Goal: Answer question/provide support: Share knowledge or assist other users

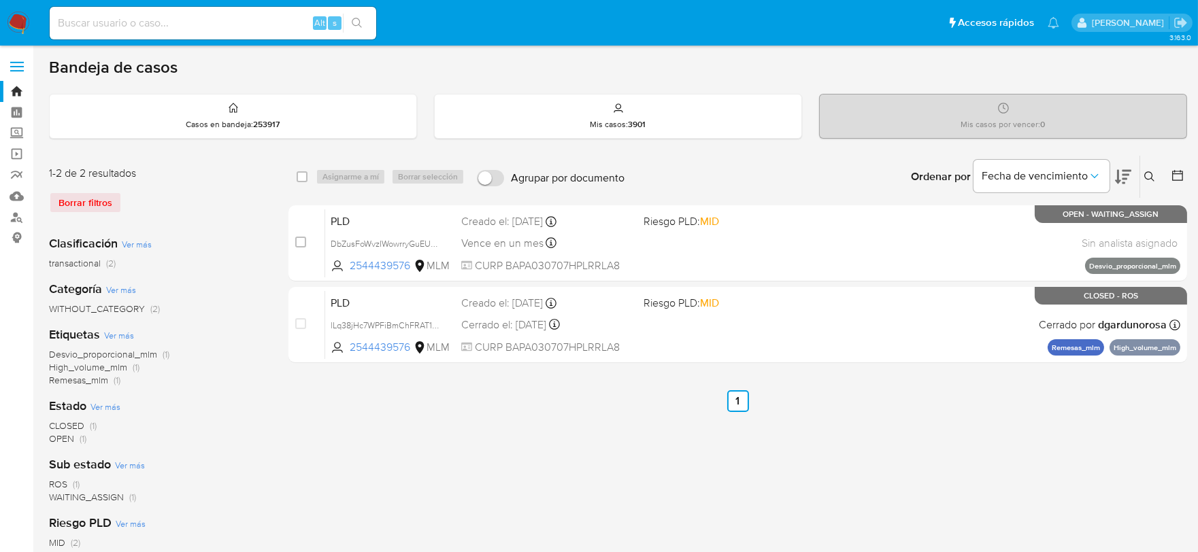
click at [1147, 177] on icon at bounding box center [1149, 176] width 11 height 11
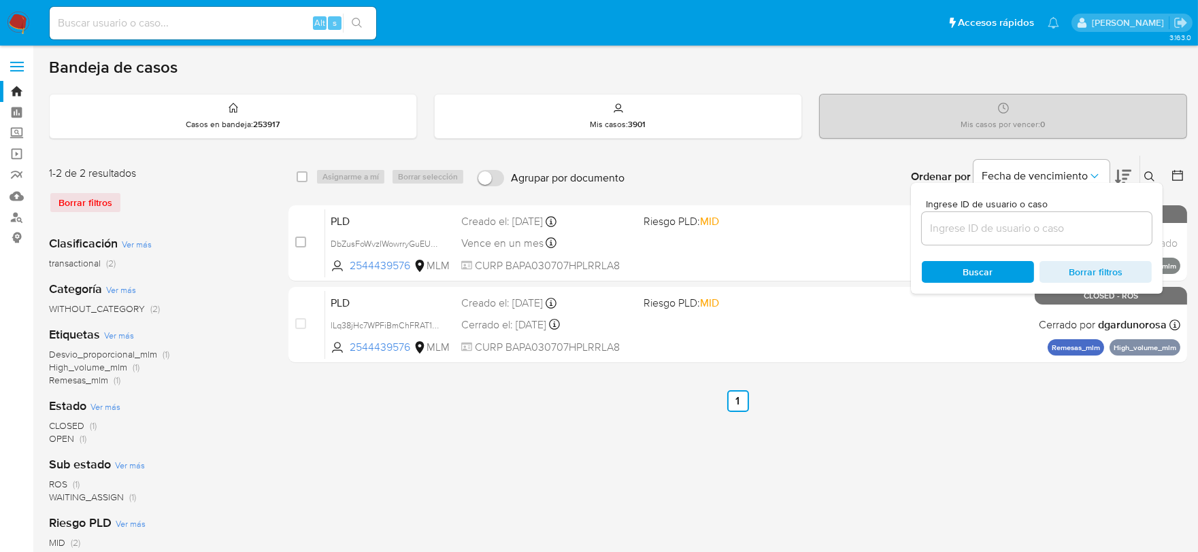
click at [1043, 218] on div at bounding box center [1037, 228] width 230 height 33
click at [1043, 223] on input at bounding box center [1037, 229] width 230 height 18
paste input "2639389837"
type input "2639389837"
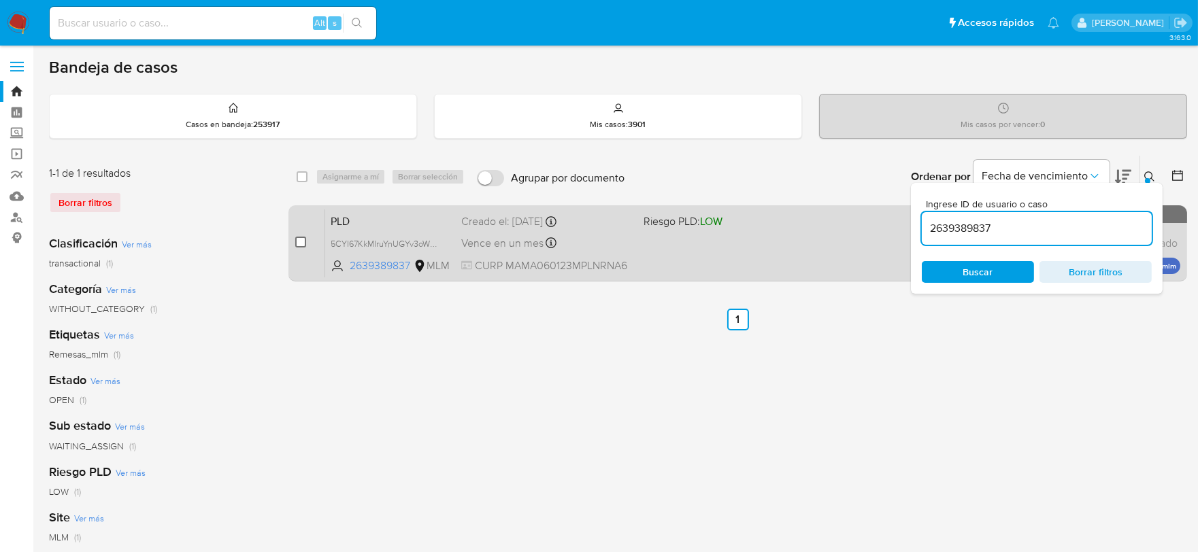
click at [297, 239] on input "checkbox" at bounding box center [300, 242] width 11 height 11
checkbox input "true"
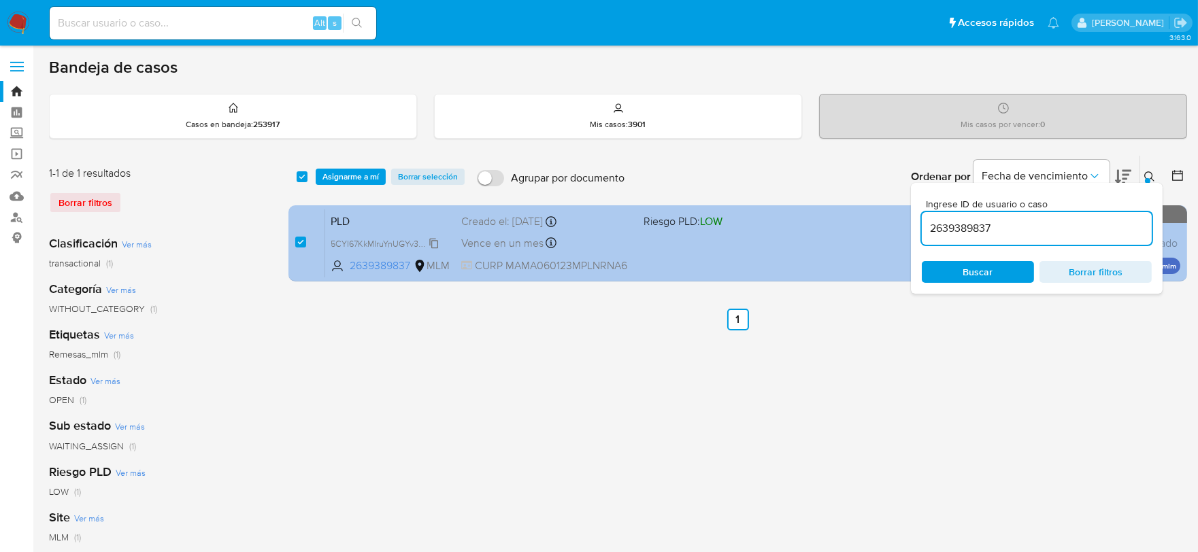
click at [430, 241] on span "5CYI67KkMIruYnUGYv3oW6Zm" at bounding box center [389, 242] width 116 height 15
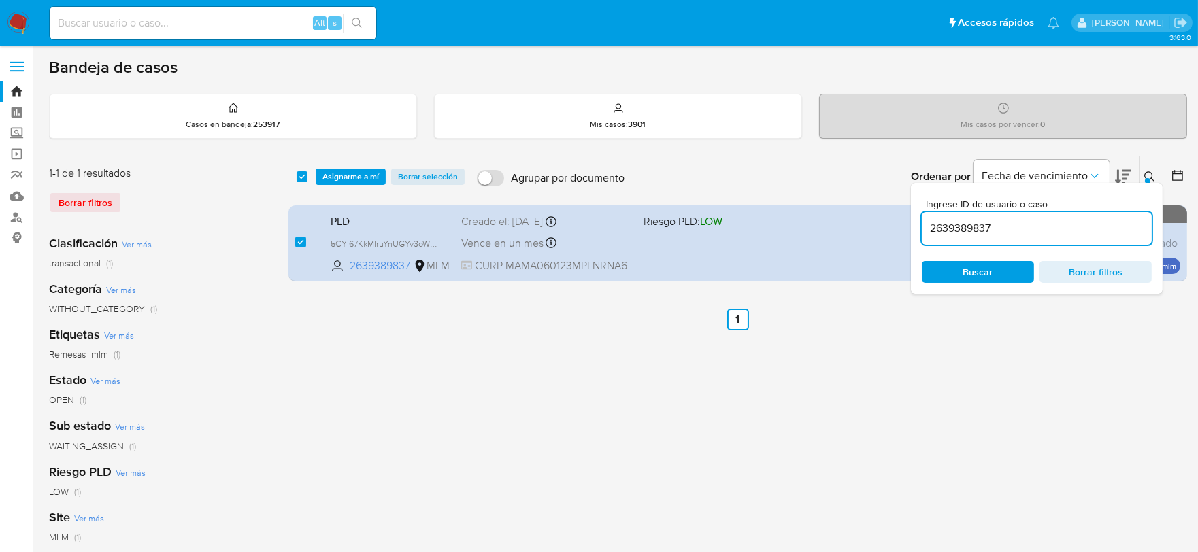
click at [950, 226] on input "2639389837" at bounding box center [1037, 229] width 230 height 18
paste input "46443584"
type input "2646443584"
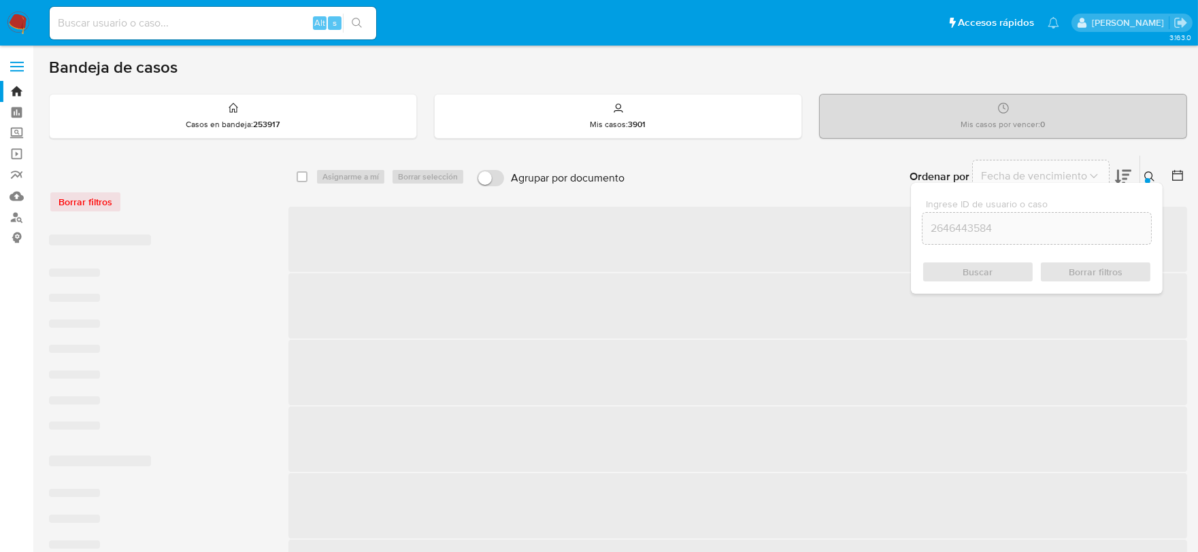
checkbox input "false"
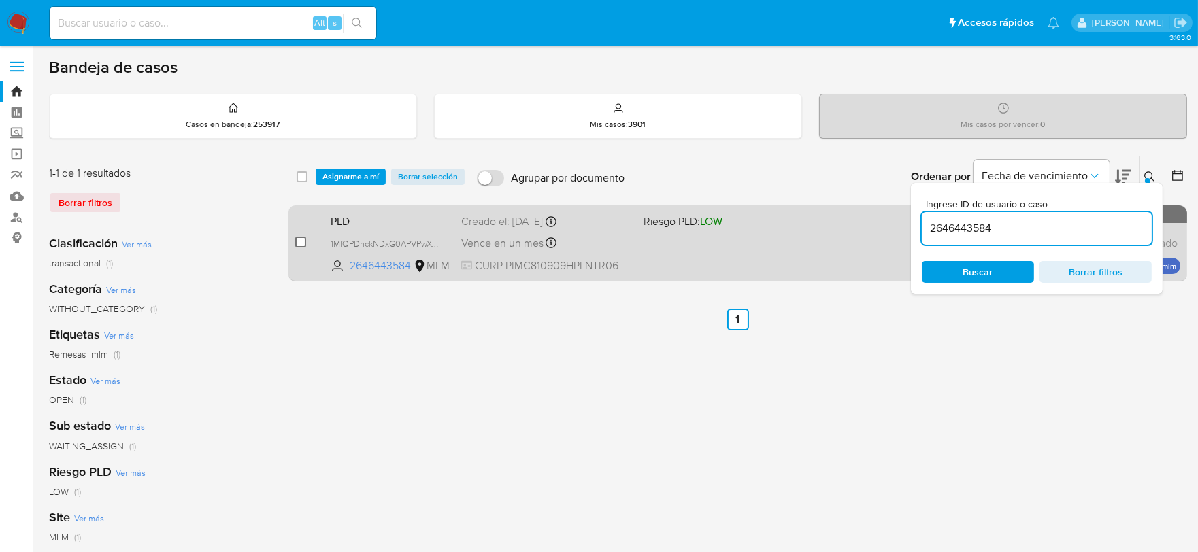
click at [299, 243] on input "checkbox" at bounding box center [300, 242] width 11 height 11
checkbox input "true"
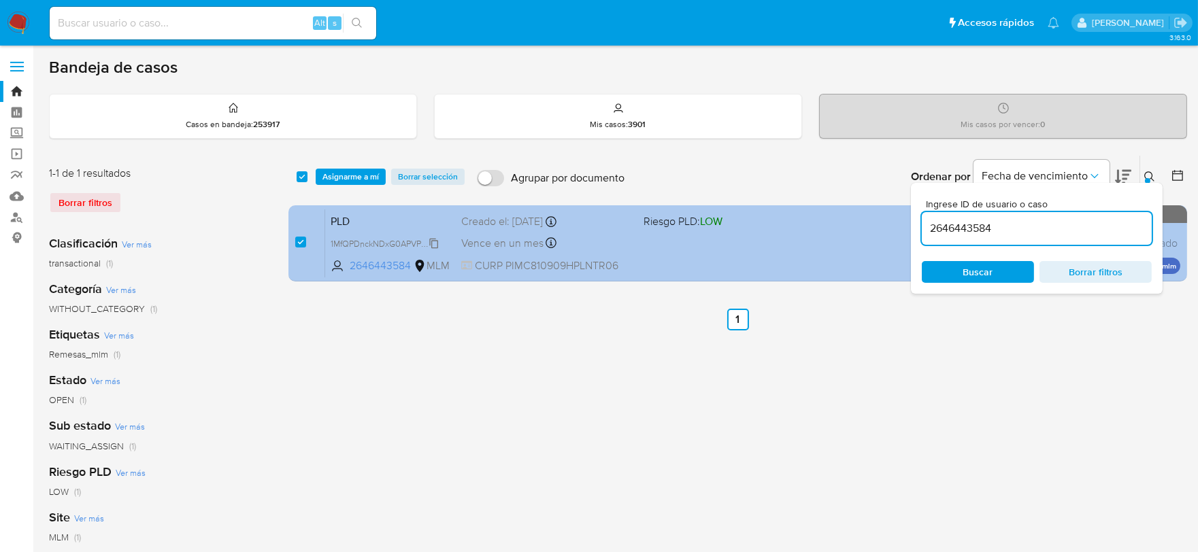
click at [435, 240] on span "1MfQPDnckNDxG0APVPwXw1f6" at bounding box center [389, 242] width 116 height 15
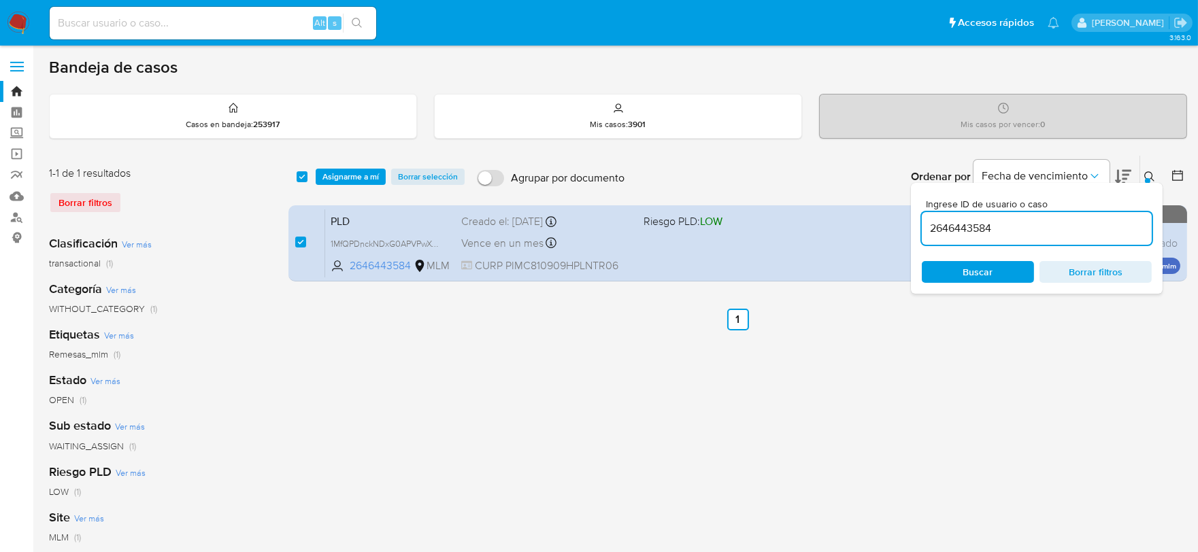
click at [964, 228] on input "2646443584" at bounding box center [1037, 229] width 230 height 18
paste input "544439576"
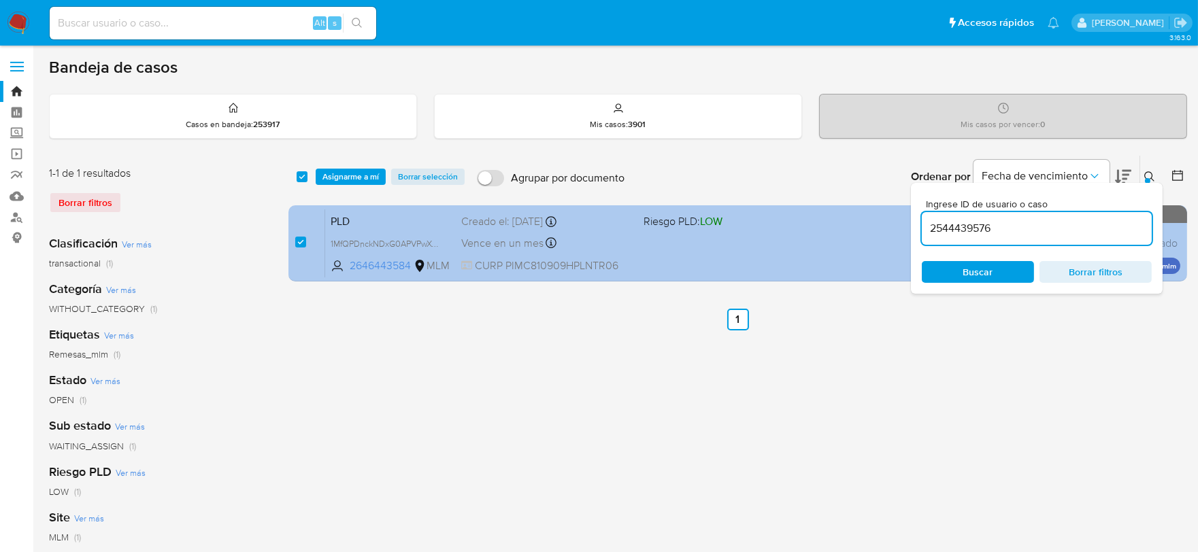
type input "2544439576"
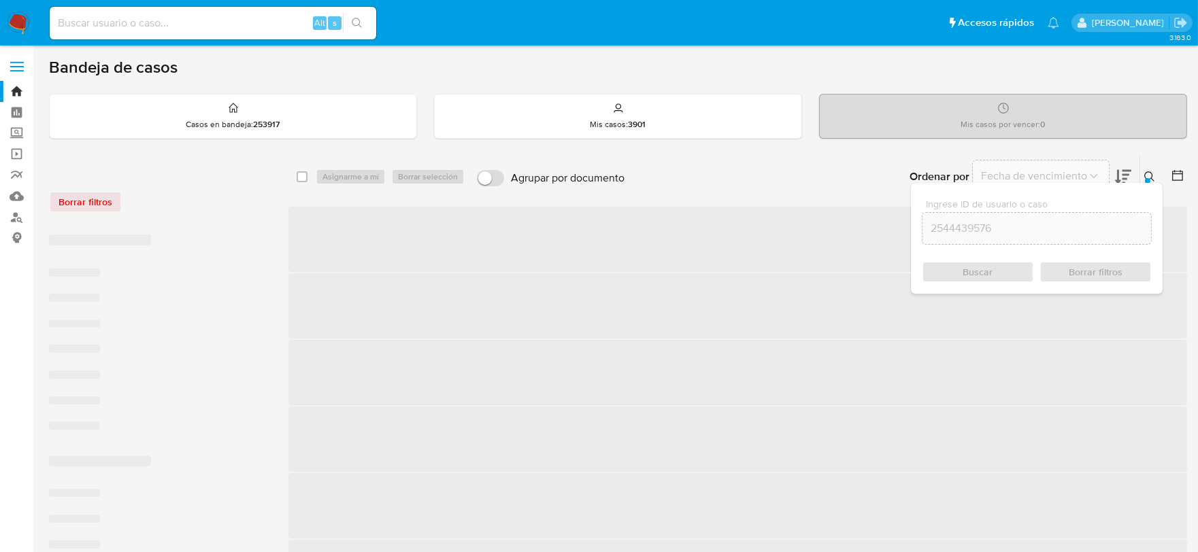
checkbox input "false"
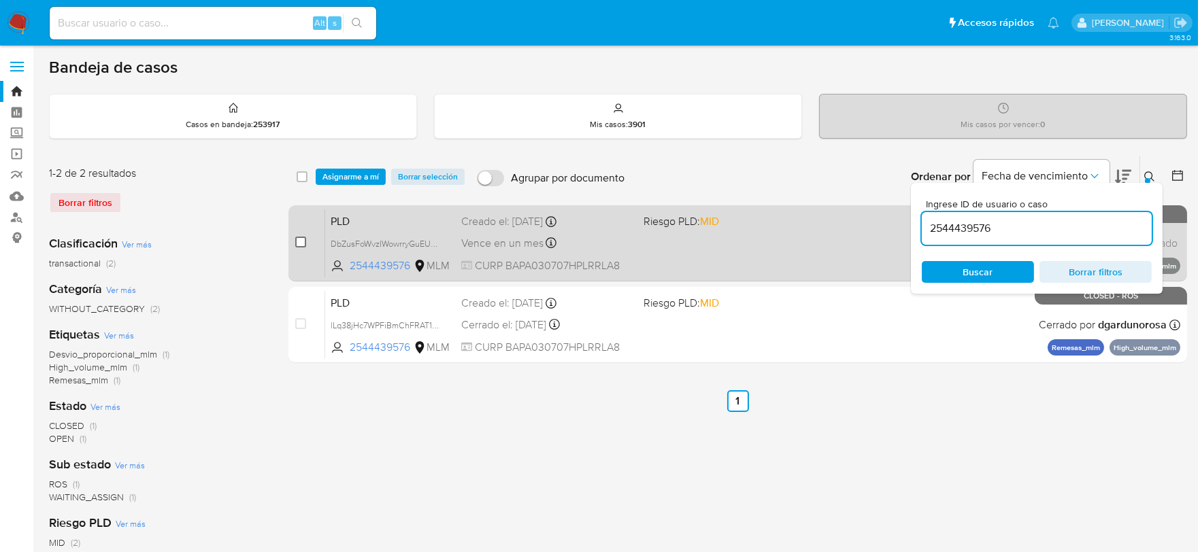
click at [303, 239] on input "checkbox" at bounding box center [300, 242] width 11 height 11
checkbox input "true"
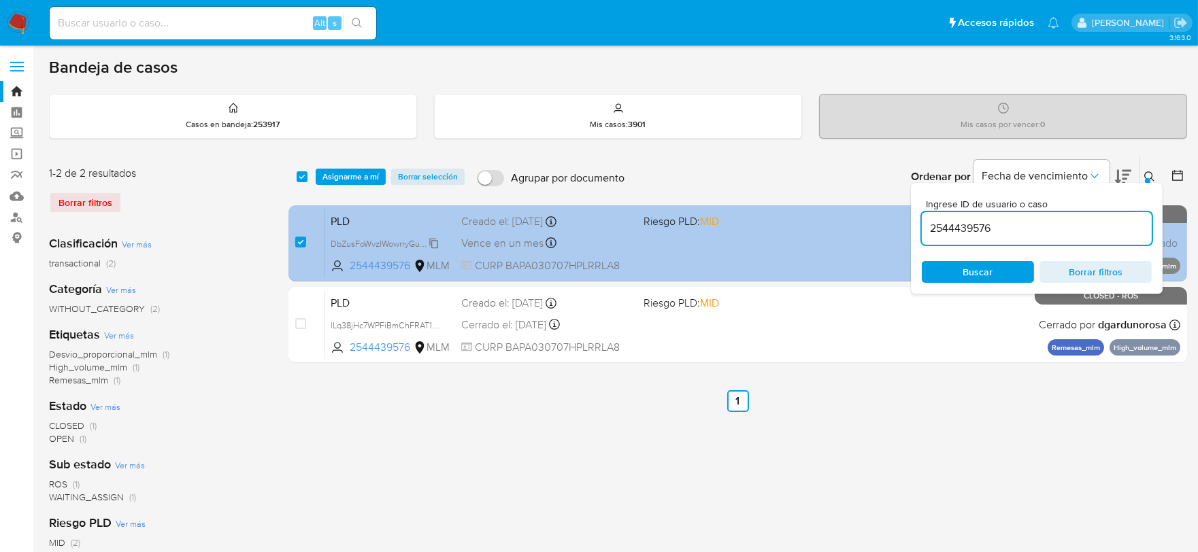
click at [433, 243] on span "DbZusFoWvzIWowrryGuEUWkr" at bounding box center [388, 242] width 114 height 15
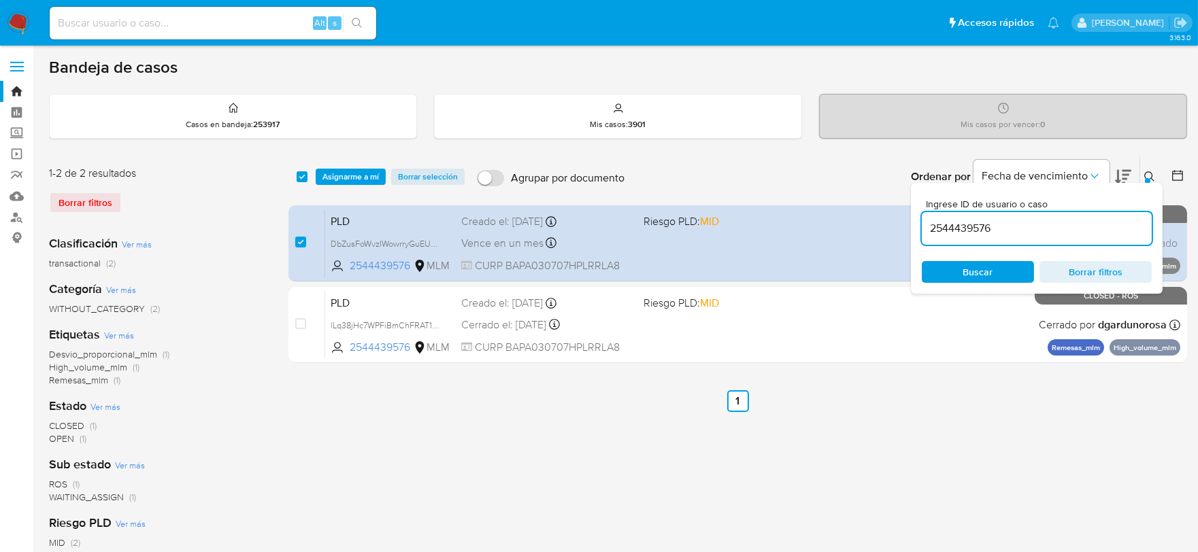
click at [960, 225] on input "2544439576" at bounding box center [1037, 229] width 230 height 18
paste input "69939371"
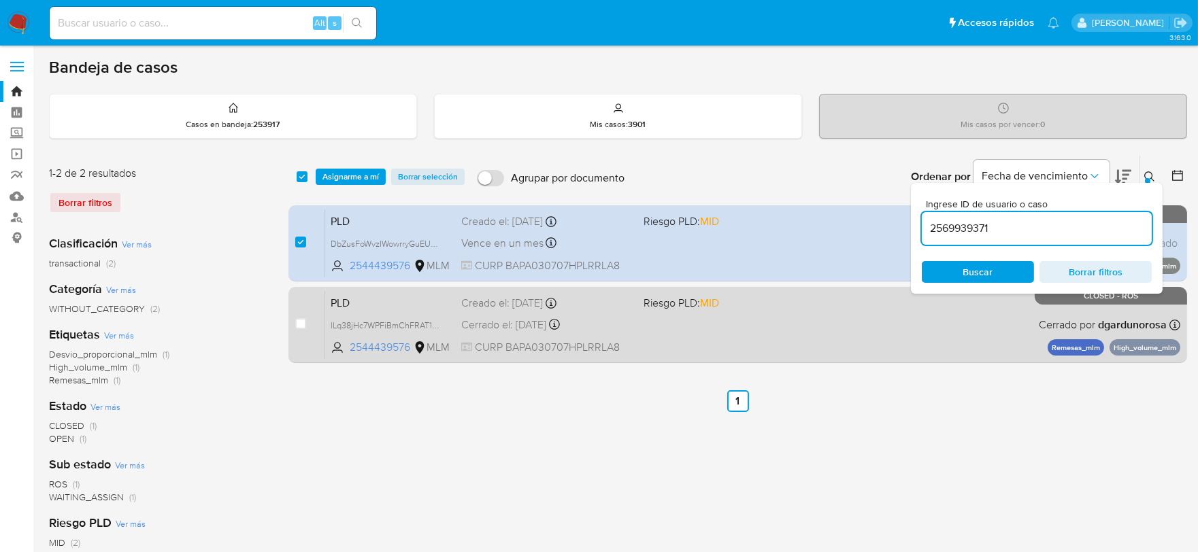
type input "2569939371"
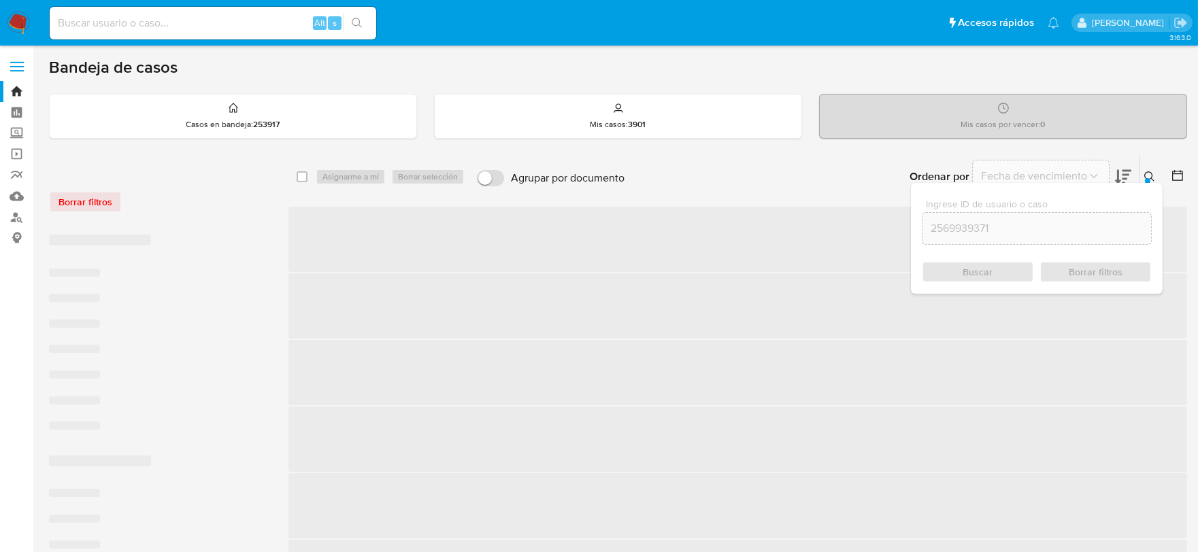
checkbox input "false"
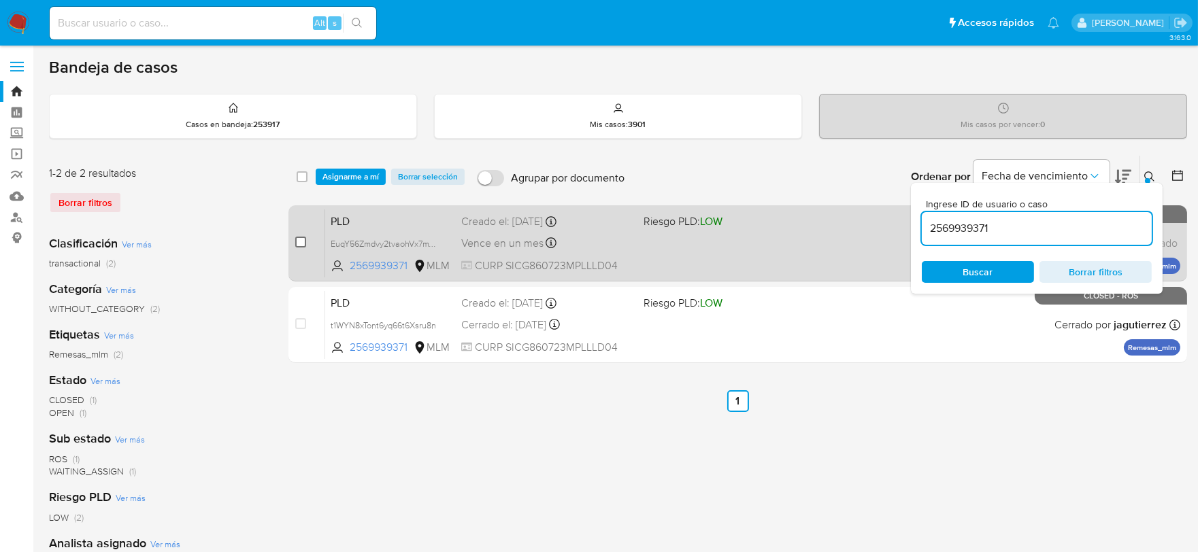
click at [305, 241] on input "checkbox" at bounding box center [300, 242] width 11 height 11
checkbox input "true"
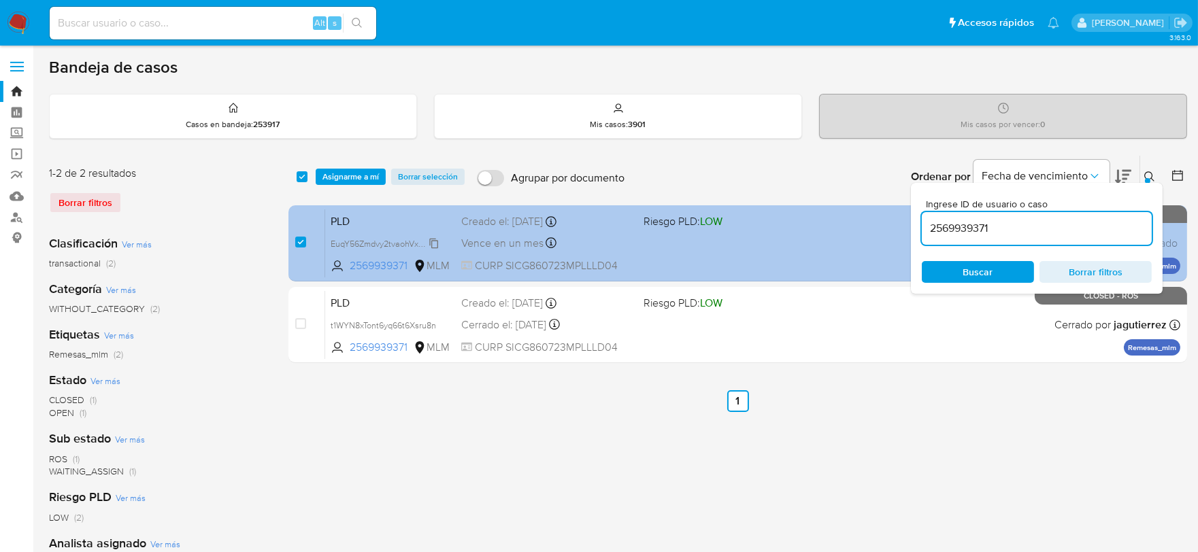
click at [436, 240] on span "EuqY56Zmdvy2tvaohVx7mVnA" at bounding box center [388, 242] width 114 height 15
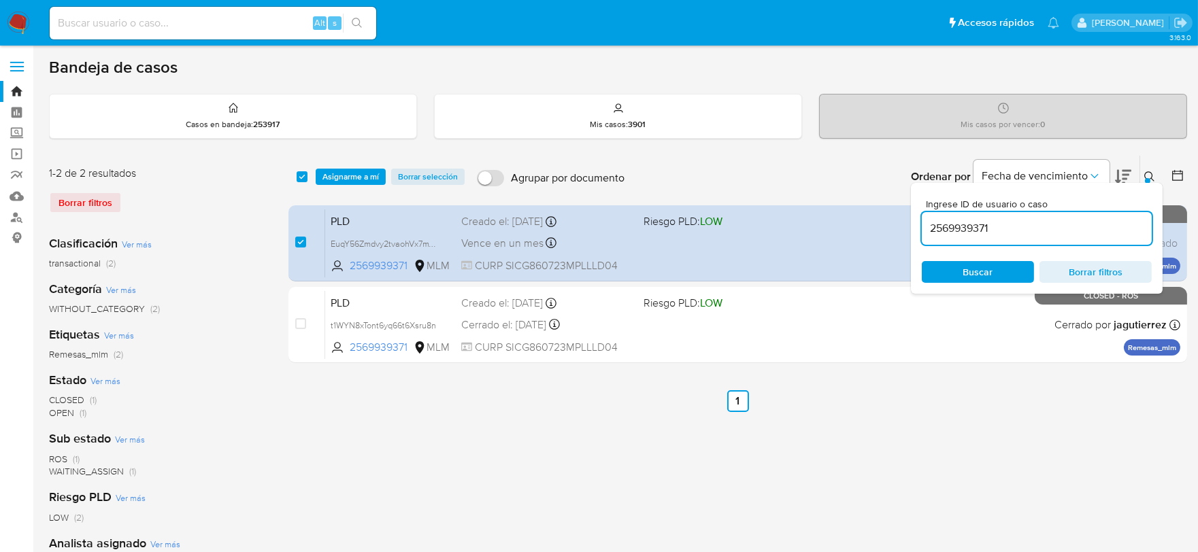
click at [956, 223] on input "2569939371" at bounding box center [1037, 229] width 230 height 18
paste input "635203880"
type input "2635203880"
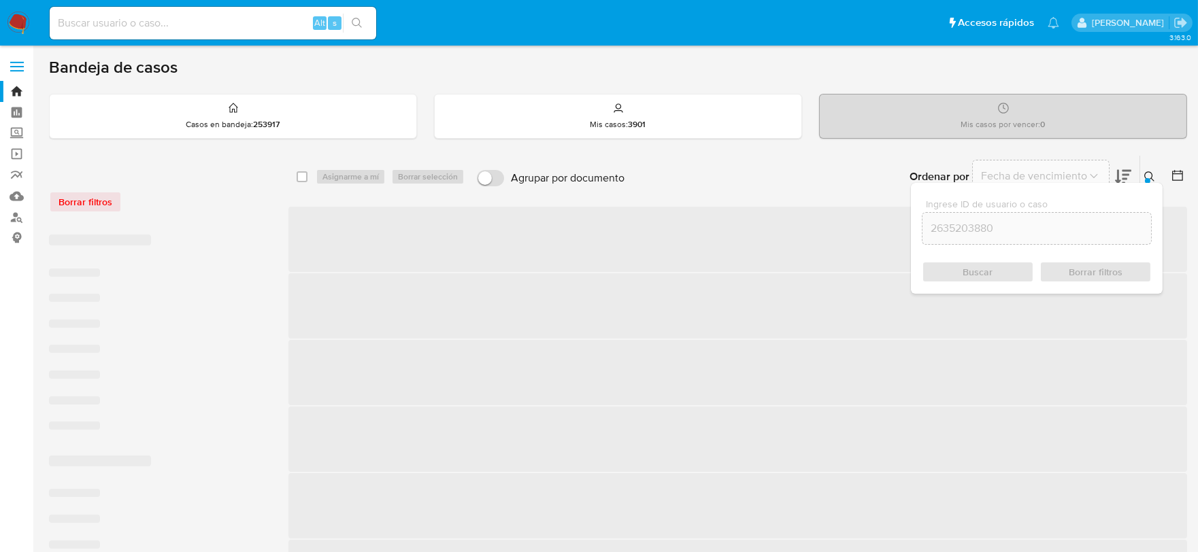
checkbox input "false"
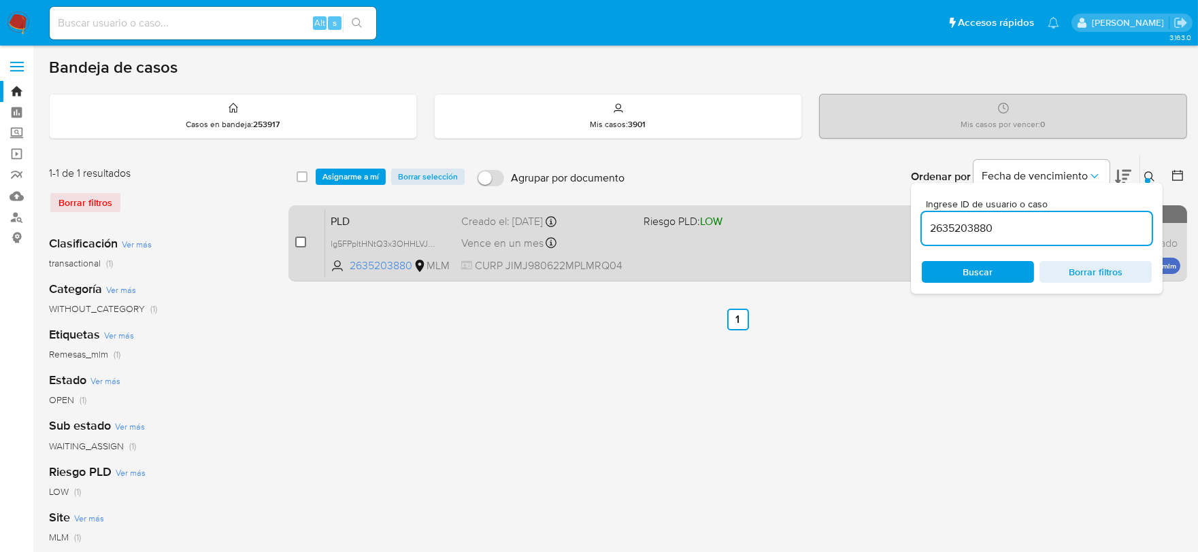
click at [301, 242] on input "checkbox" at bounding box center [300, 242] width 11 height 11
checkbox input "true"
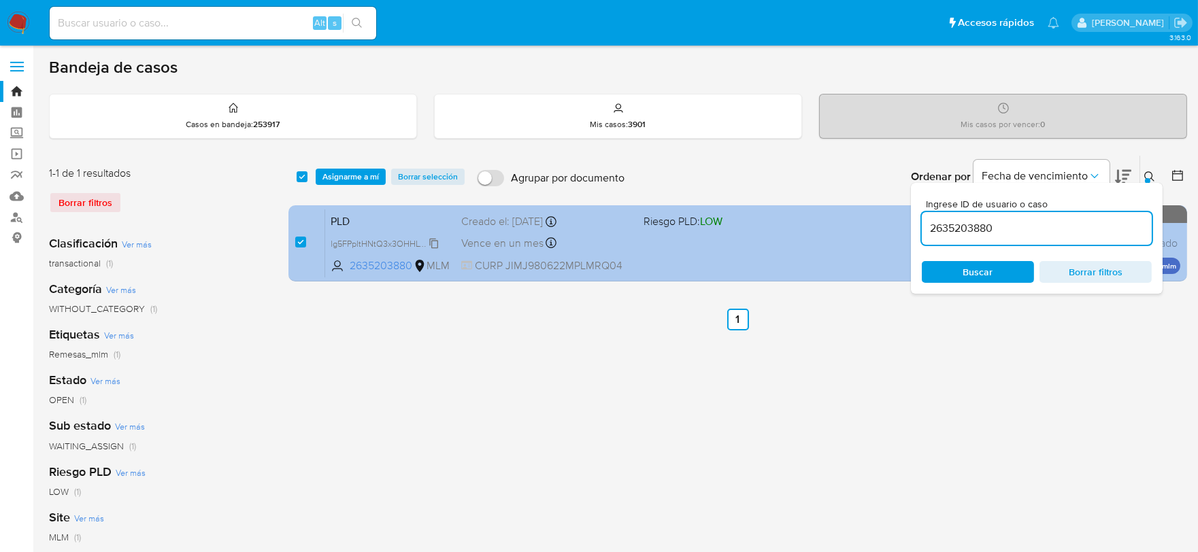
click at [434, 239] on span "lg5FPpltHNtQ3x3OHHLVJXh3" at bounding box center [387, 242] width 112 height 15
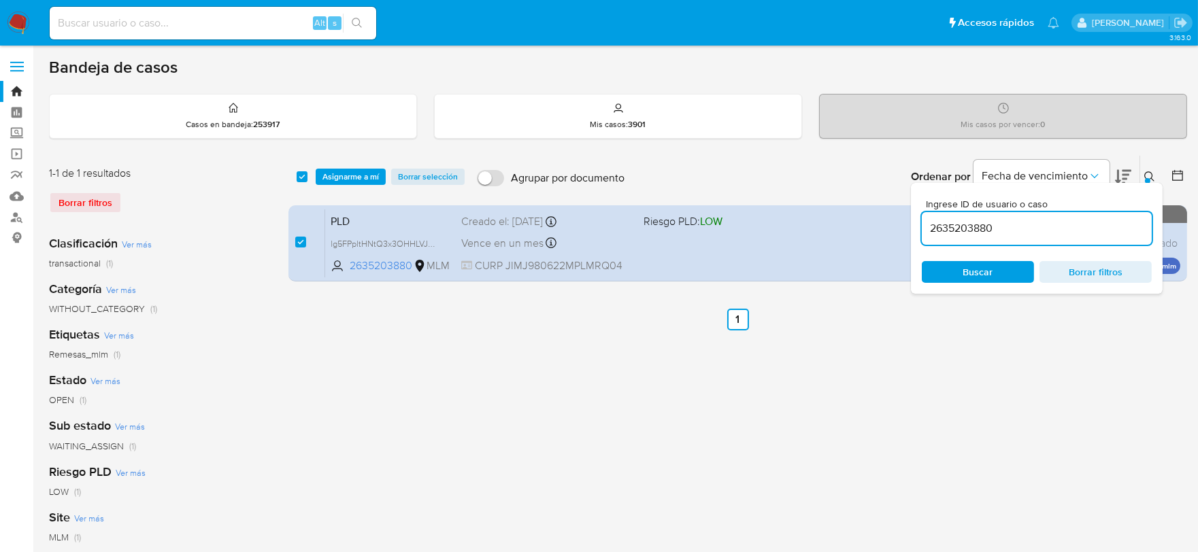
click at [953, 221] on input "2635203880" at bounding box center [1037, 229] width 230 height 18
paste input "1400473419"
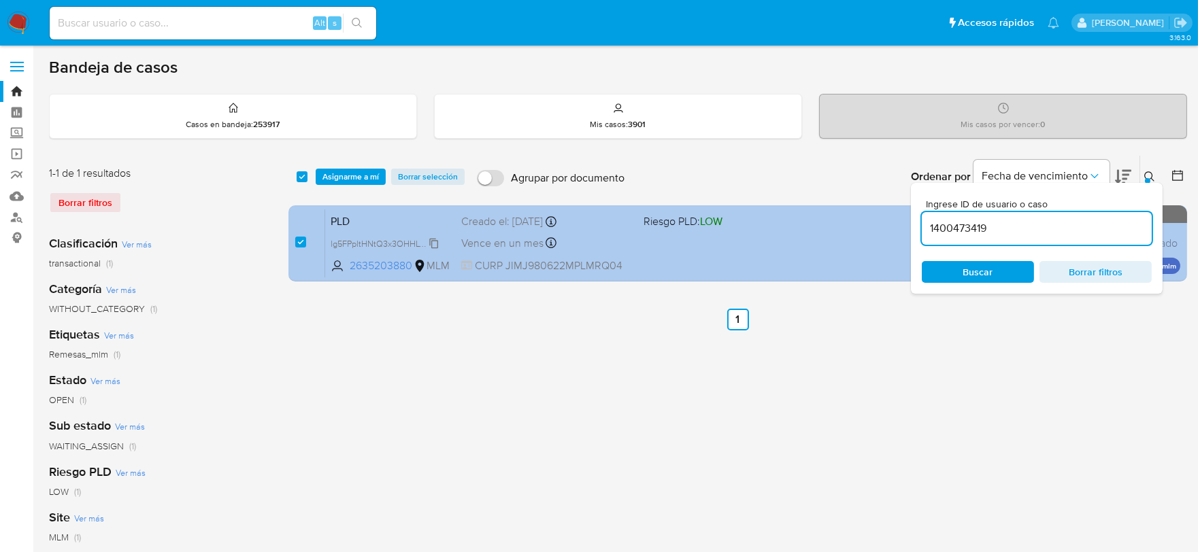
type input "1400473419"
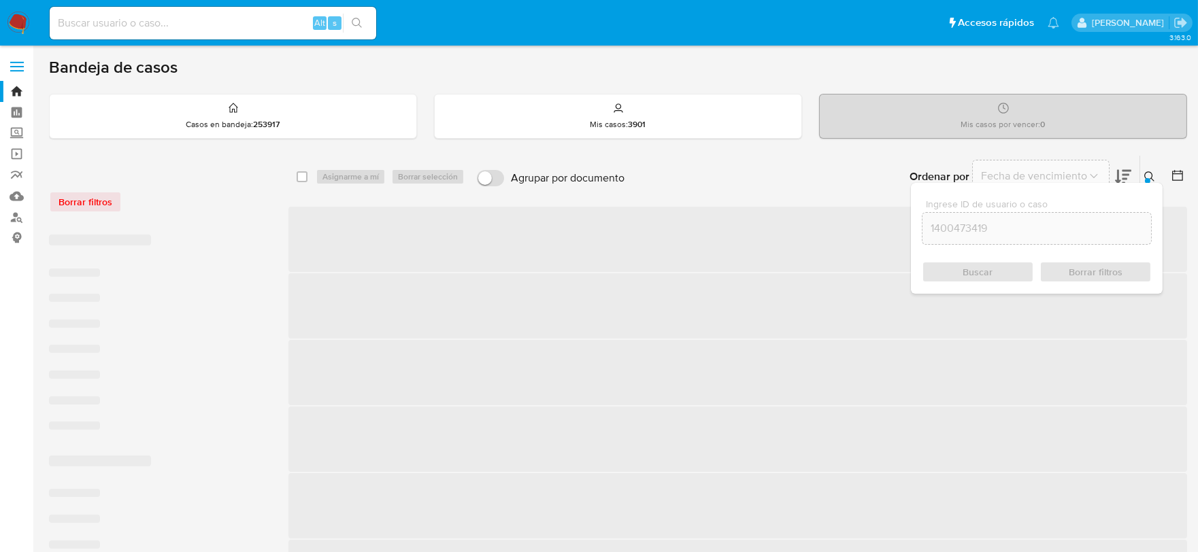
checkbox input "false"
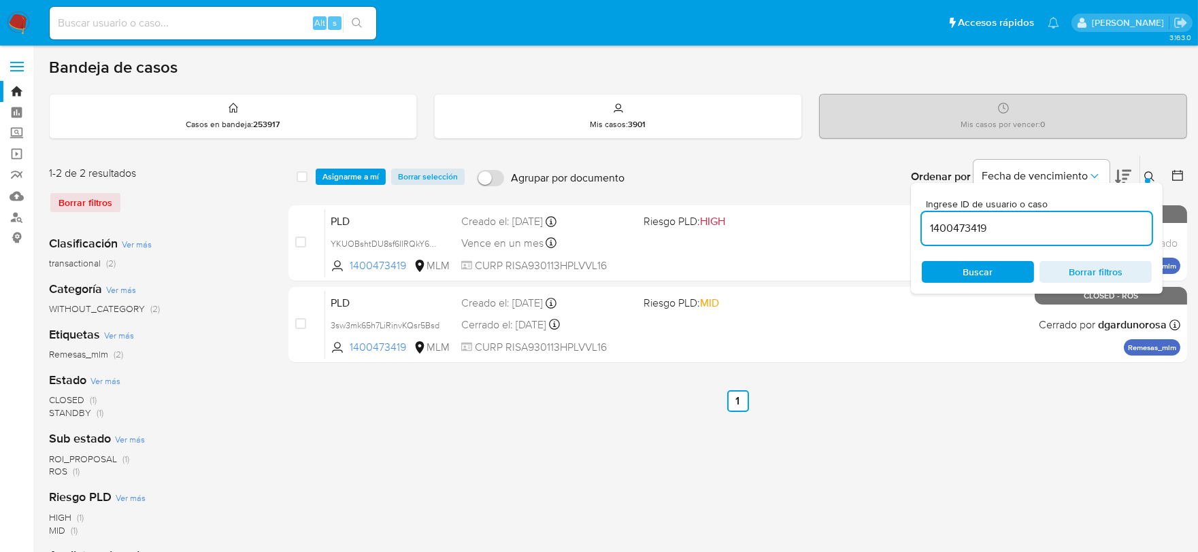
click at [1146, 169] on button at bounding box center [1151, 177] width 22 height 16
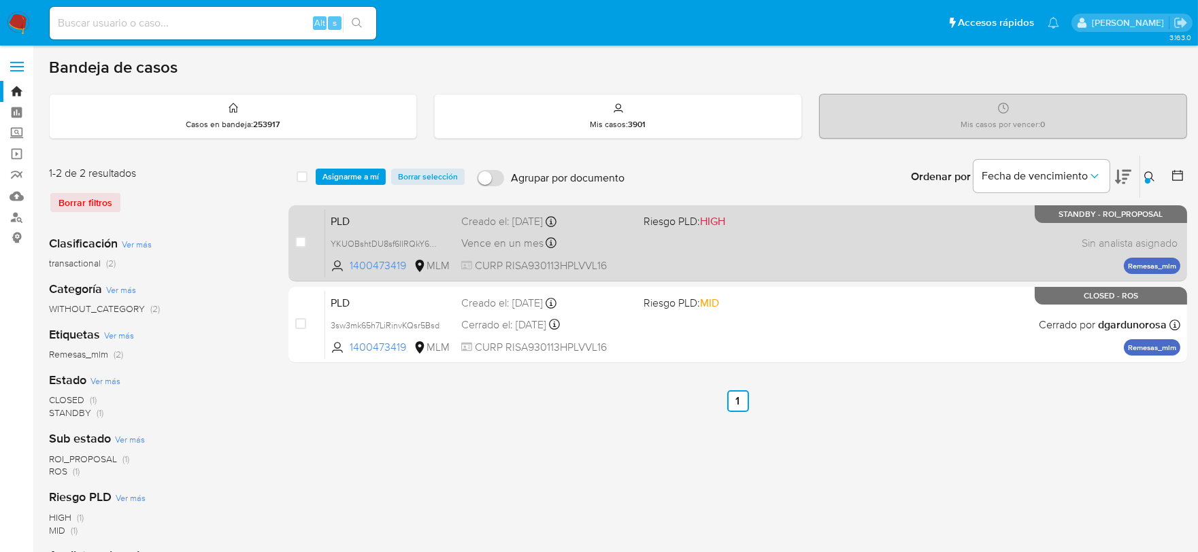
click at [348, 218] on span "PLD" at bounding box center [391, 221] width 120 height 18
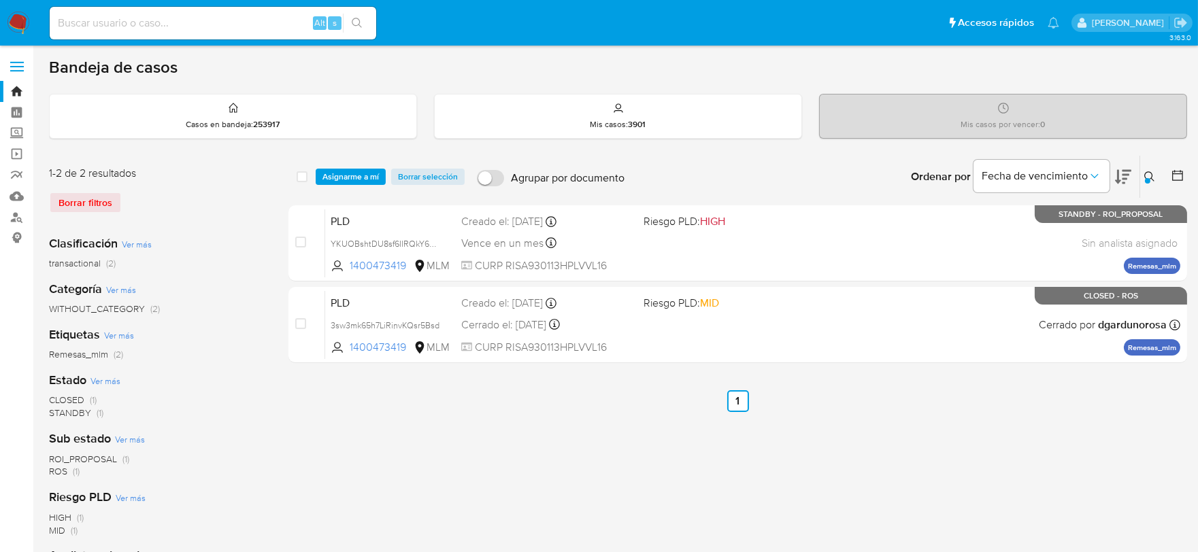
click at [1152, 177] on icon at bounding box center [1149, 176] width 11 height 11
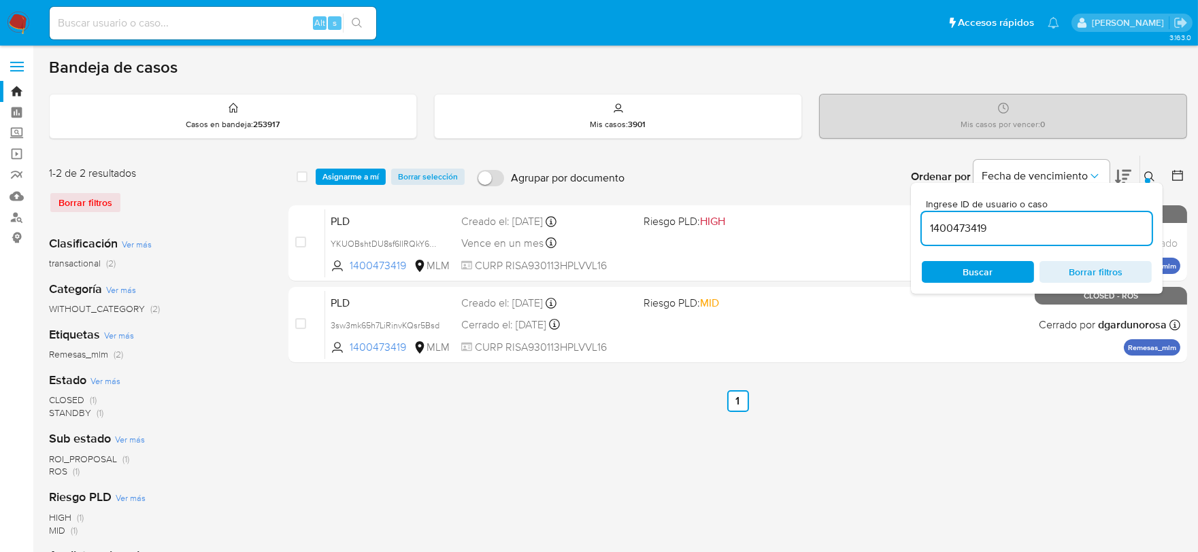
click at [1041, 232] on input "1400473419" at bounding box center [1037, 229] width 230 height 18
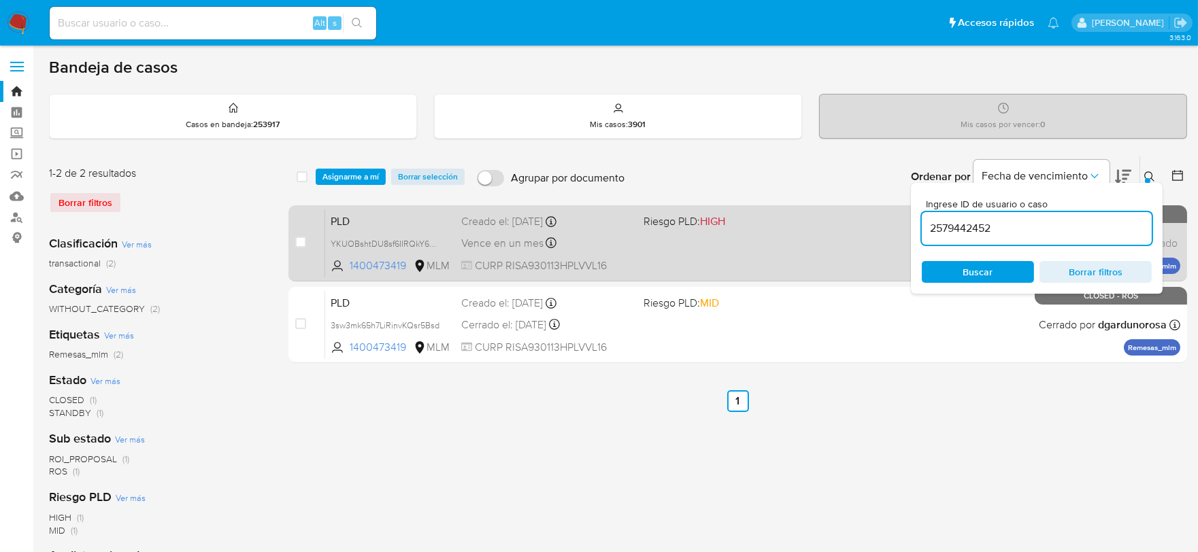
type input "2579442452"
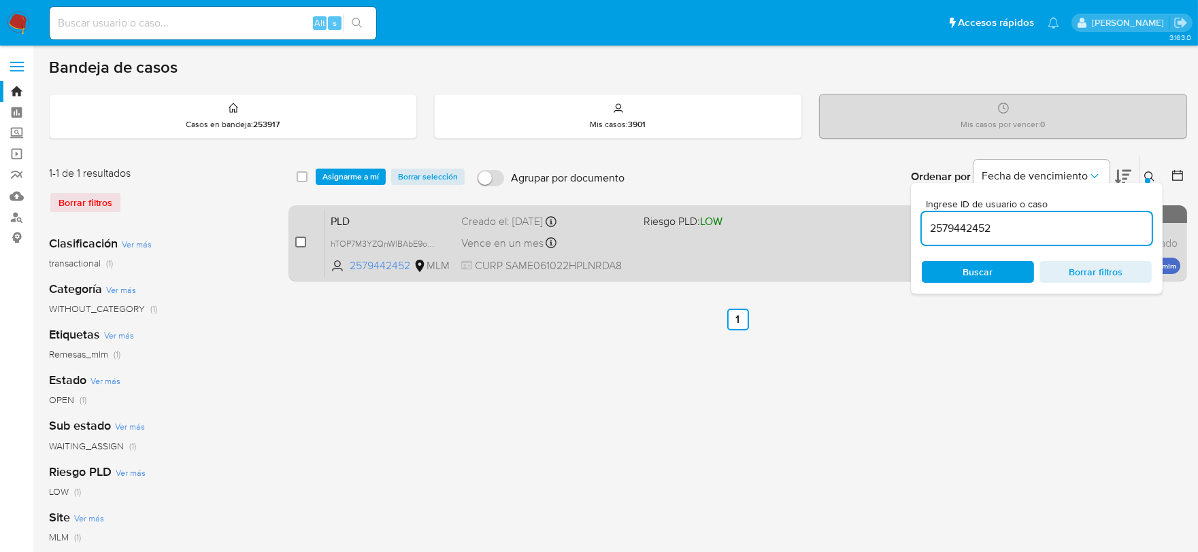
click at [299, 241] on input "checkbox" at bounding box center [300, 242] width 11 height 11
checkbox input "true"
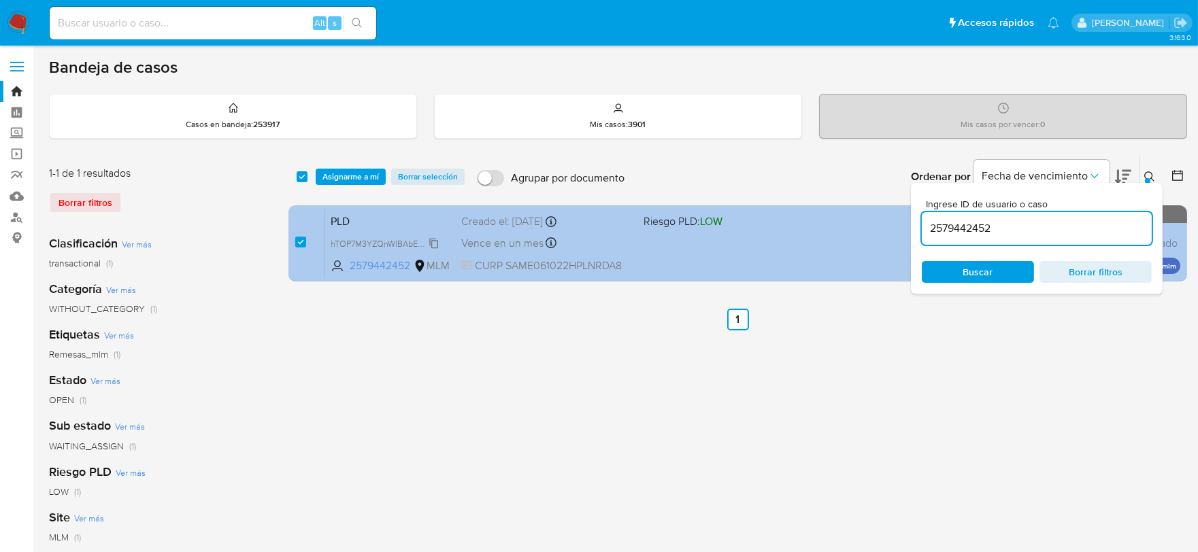
click at [431, 240] on span "hTOP7M3YZQnWlBAbE9owtgPM" at bounding box center [392, 242] width 122 height 15
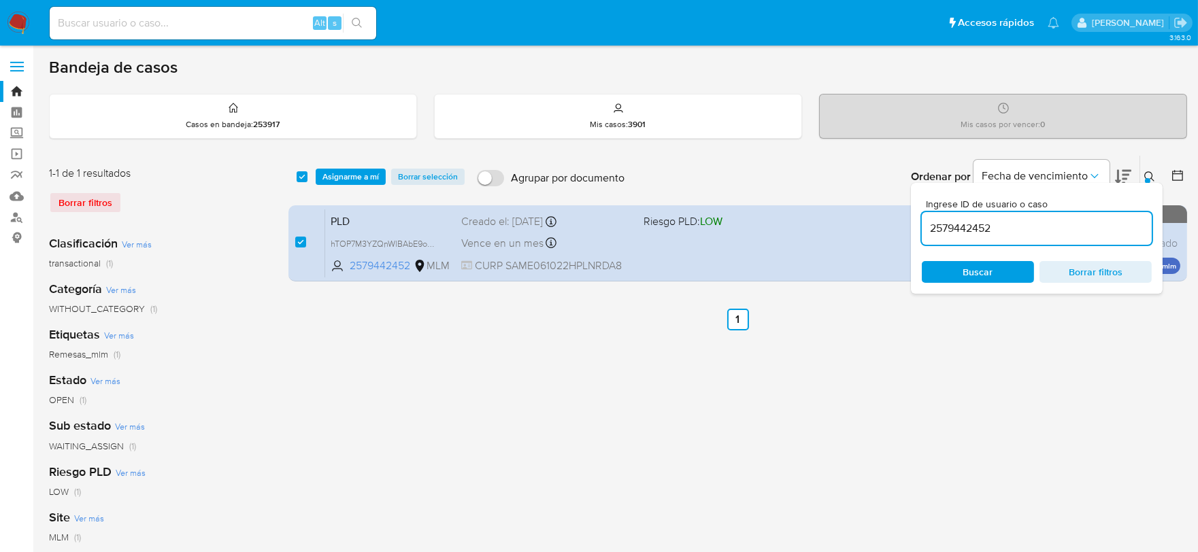
click at [959, 235] on input "2579442452" at bounding box center [1037, 229] width 230 height 18
paste input "12491546"
type input "2512491546"
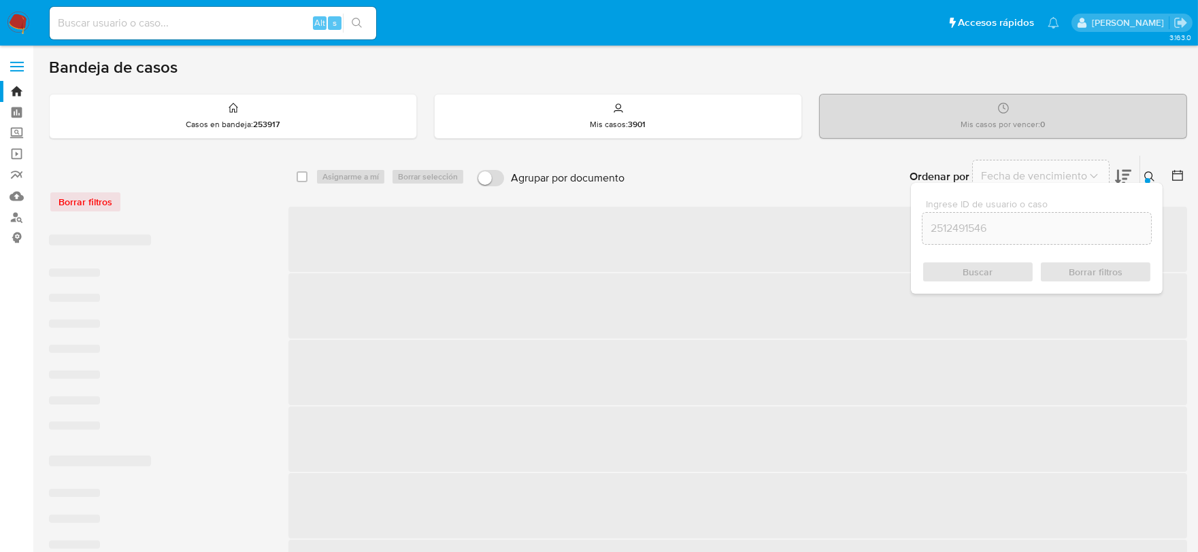
checkbox input "false"
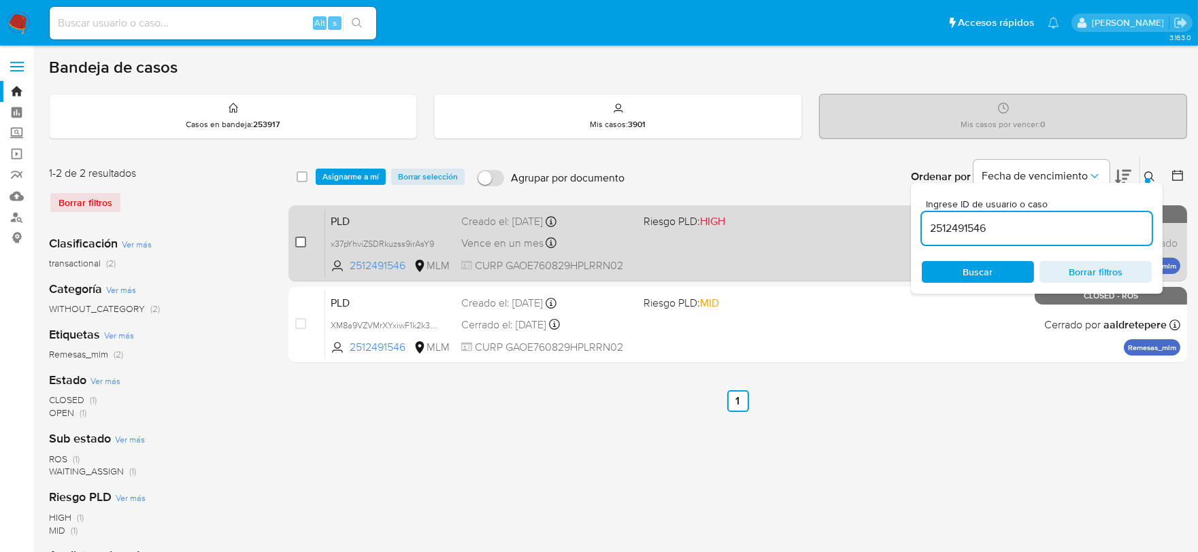
click at [298, 241] on input "checkbox" at bounding box center [300, 242] width 11 height 11
checkbox input "true"
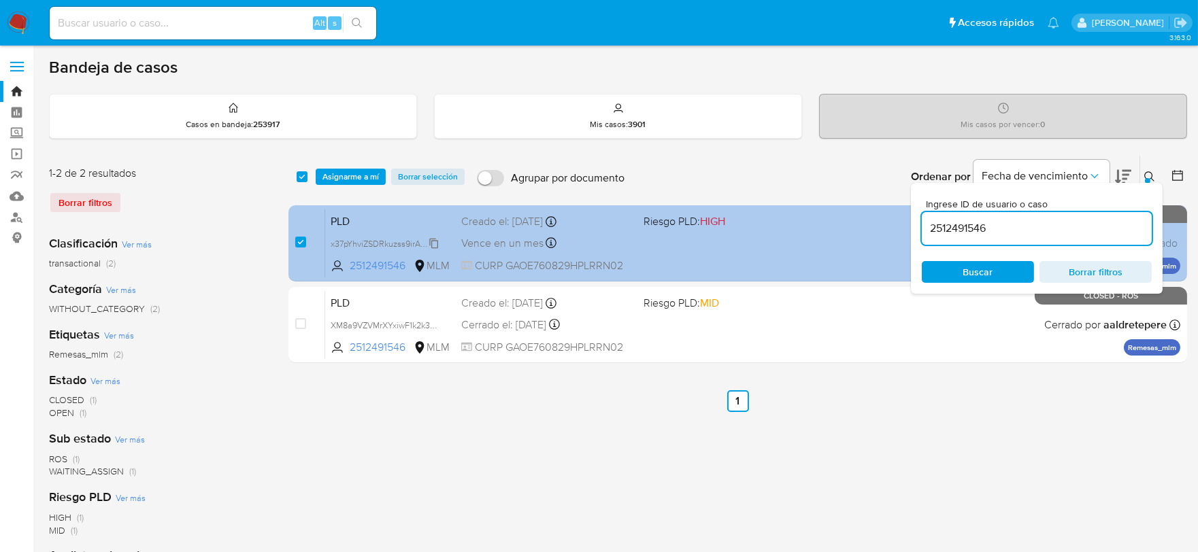
click at [432, 239] on span "x37pYhviZSDRkuzss9irAsY9" at bounding box center [382, 242] width 103 height 15
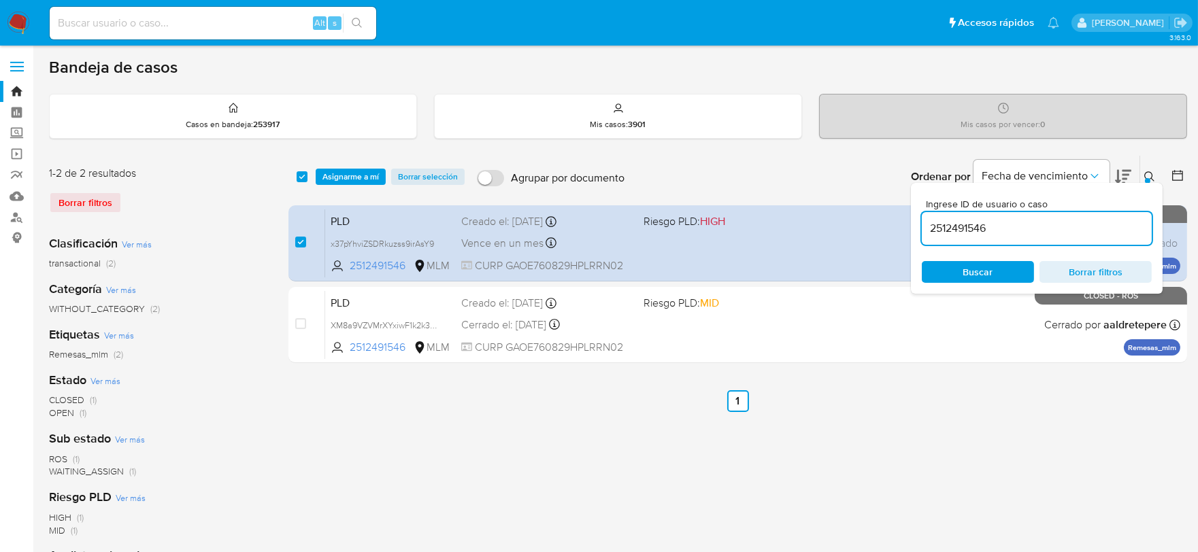
click at [971, 235] on input "2512491546" at bounding box center [1037, 229] width 230 height 18
paste input "659837518"
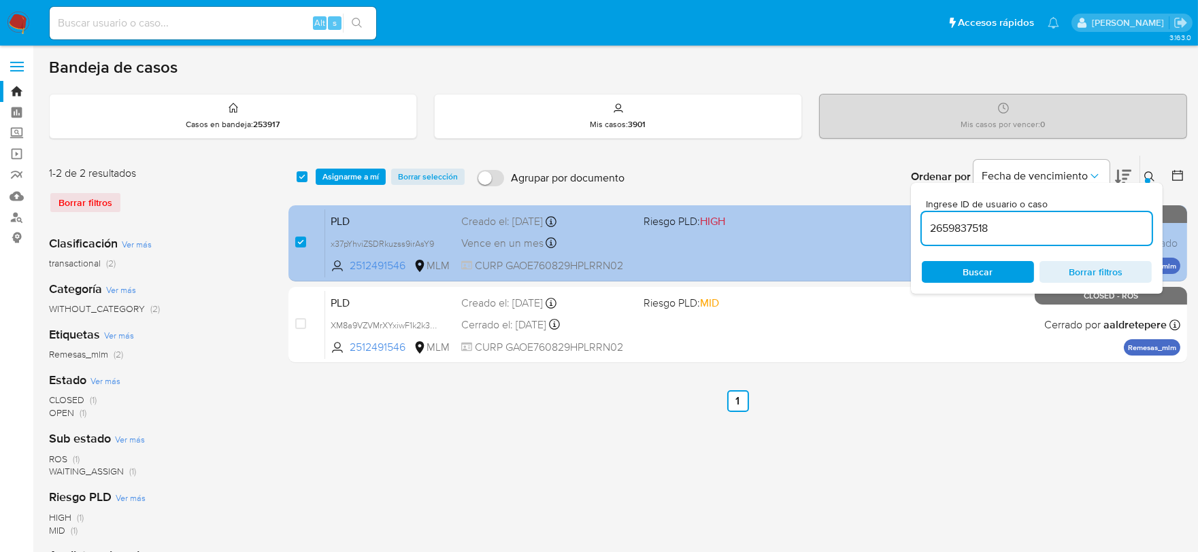
type input "2659837518"
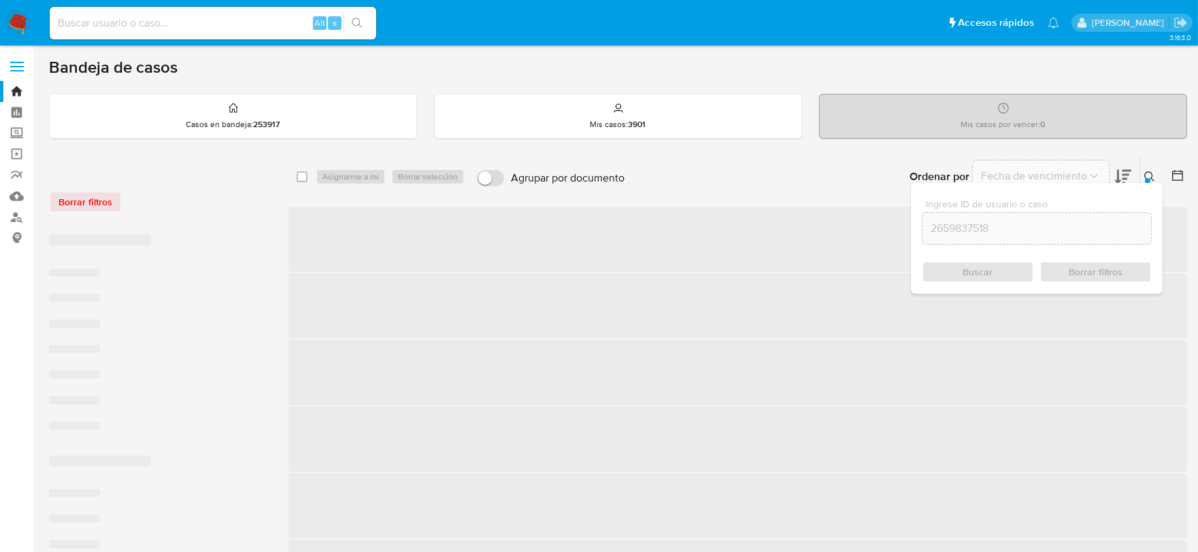
checkbox input "false"
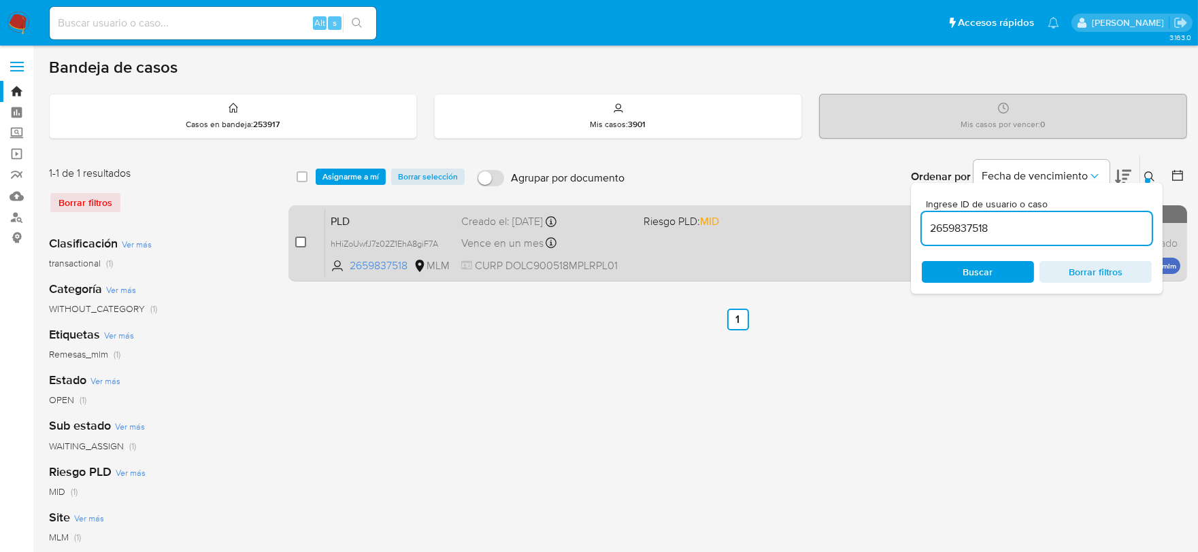
click at [298, 246] on input "checkbox" at bounding box center [300, 242] width 11 height 11
checkbox input "true"
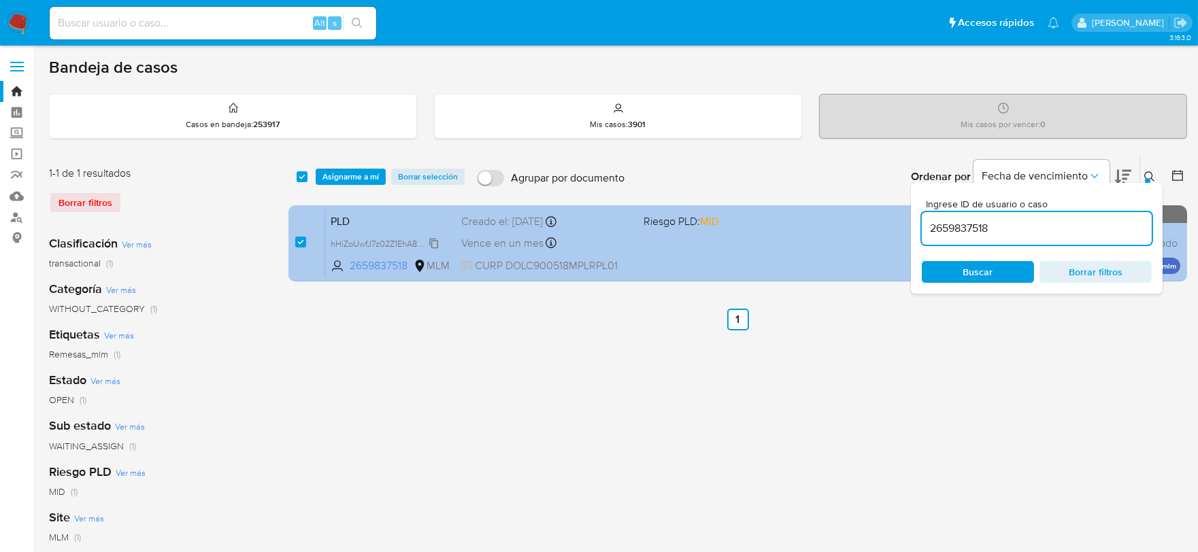
click at [429, 238] on span "hHiZoUwfJ7z02Z1EhA8giF7A" at bounding box center [384, 242] width 107 height 15
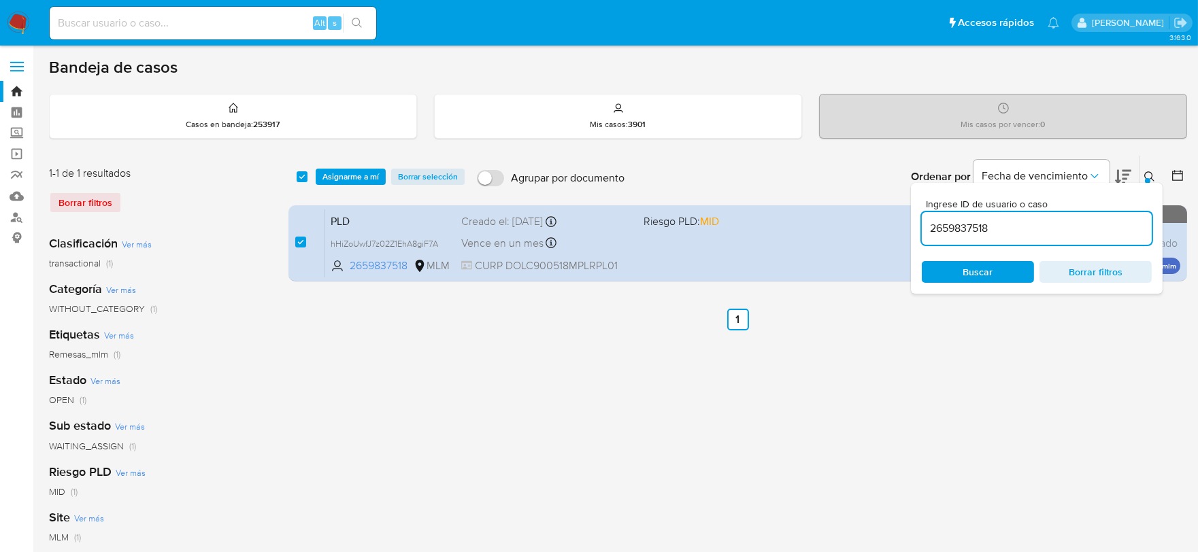
click at [954, 230] on input "2659837518" at bounding box center [1037, 229] width 230 height 18
paste input "801804"
type input "2658018048"
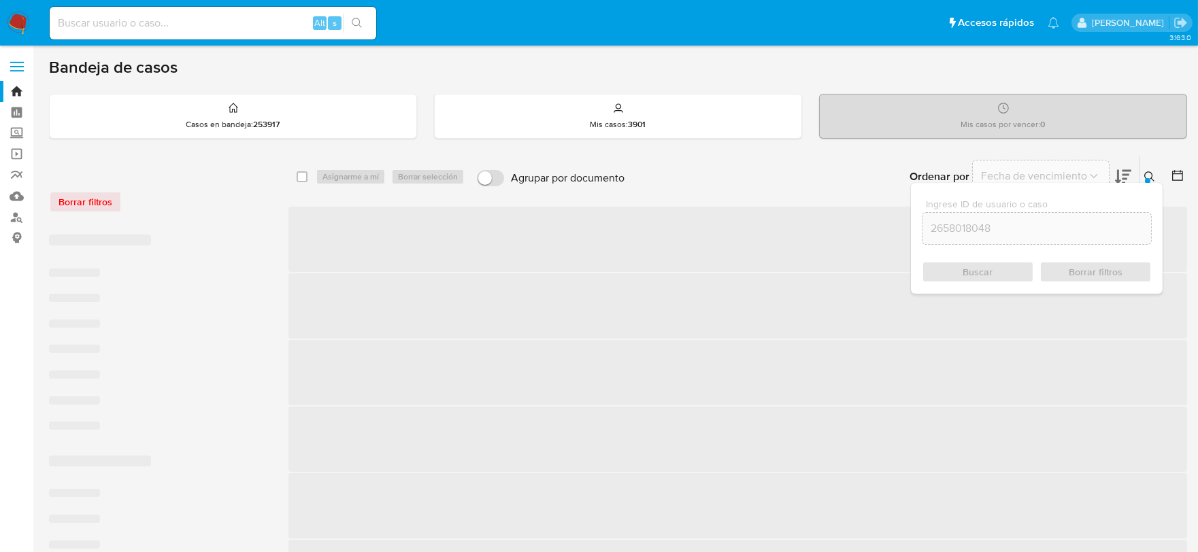
checkbox input "false"
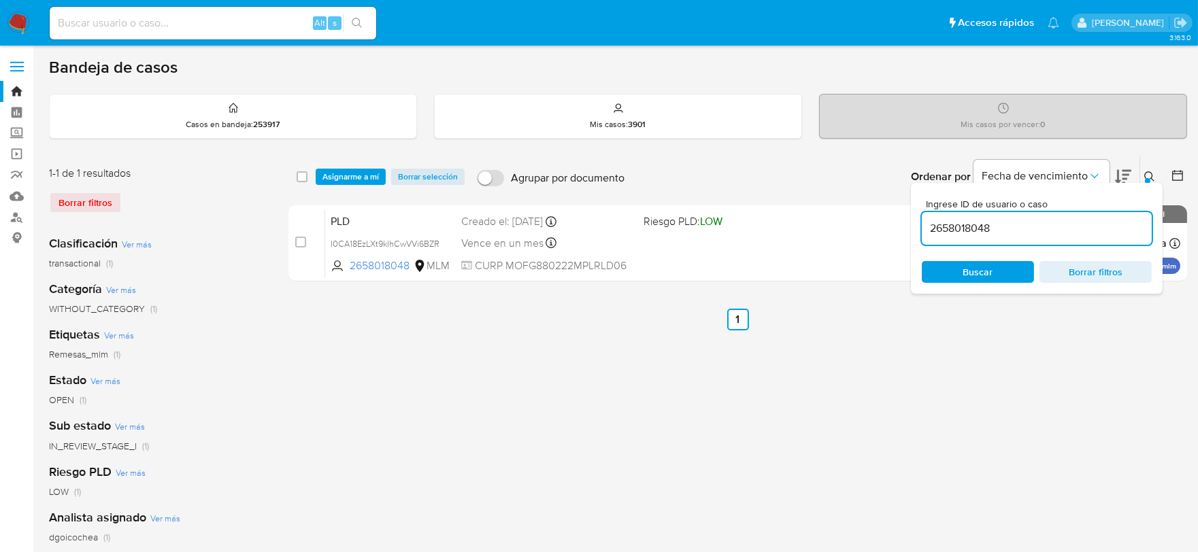
click at [1152, 175] on icon at bounding box center [1149, 176] width 11 height 11
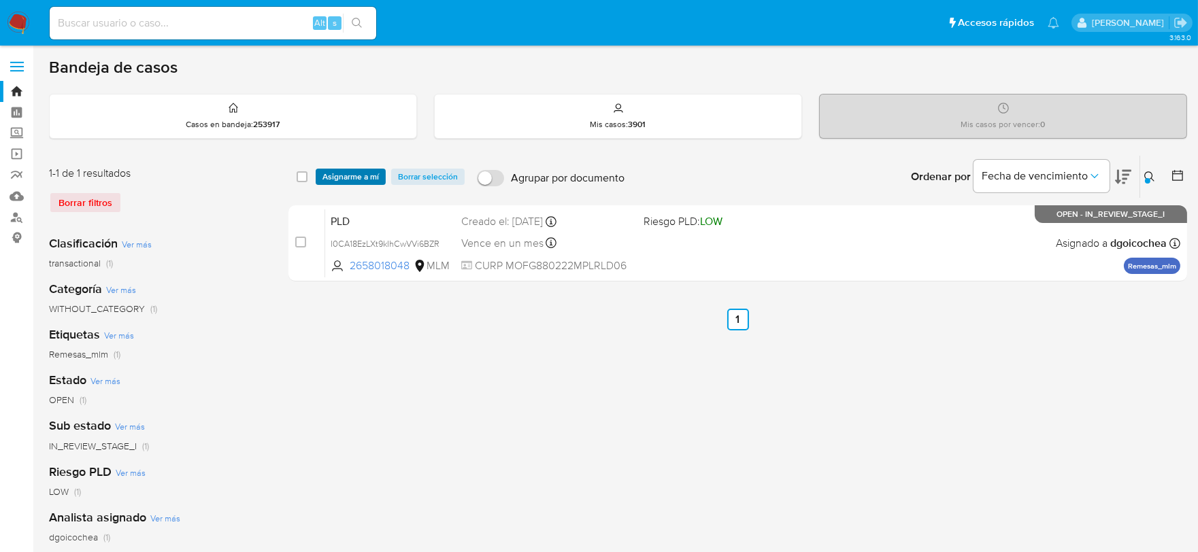
click at [352, 170] on span "Asignarme a mí" at bounding box center [350, 177] width 56 height 14
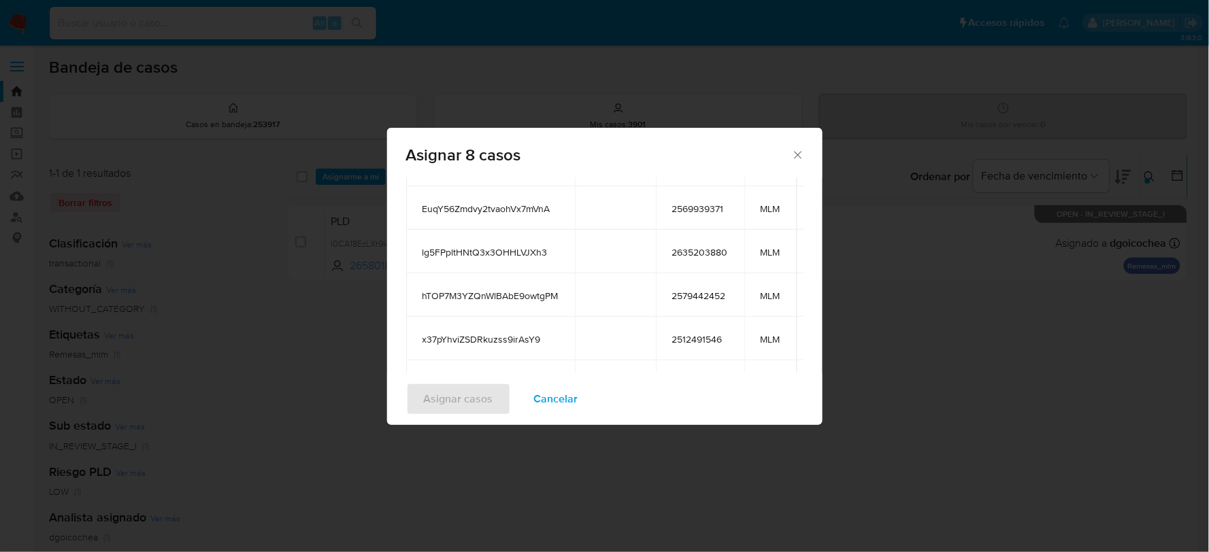
scroll to position [252, 0]
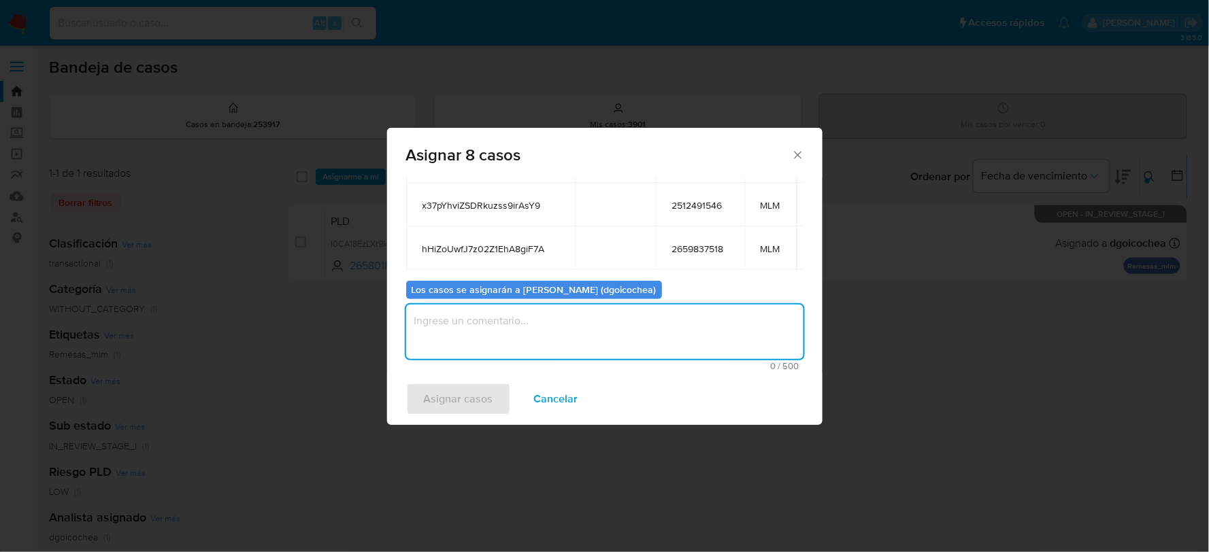
click at [524, 307] on textarea "assign-modal" at bounding box center [604, 332] width 397 height 54
type textarea "DG"
click at [472, 403] on span "Asignar casos" at bounding box center [458, 399] width 69 height 30
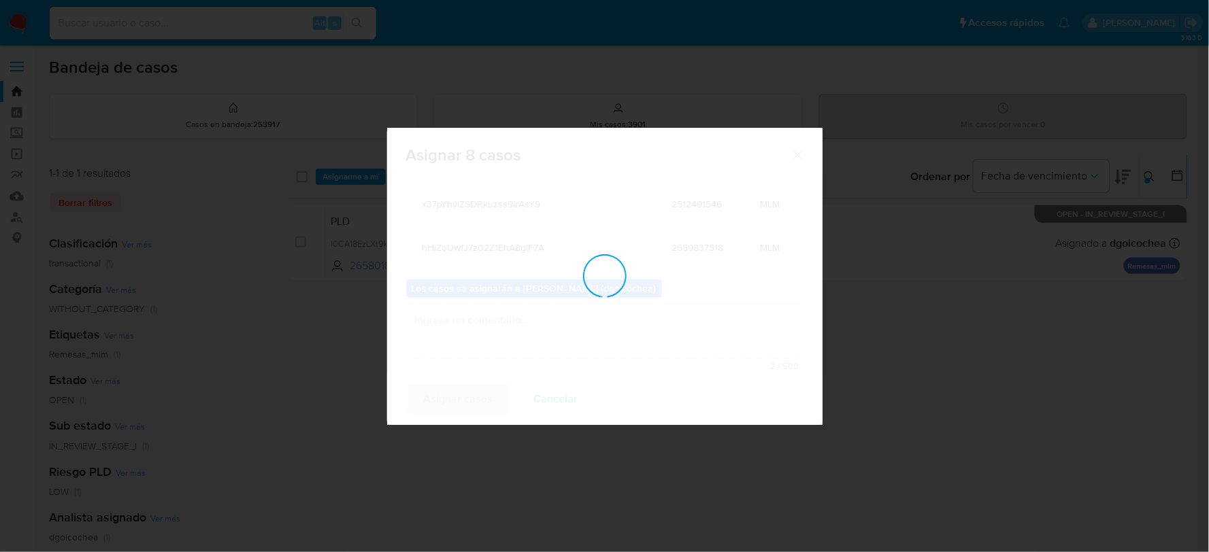
scroll to position [82, 0]
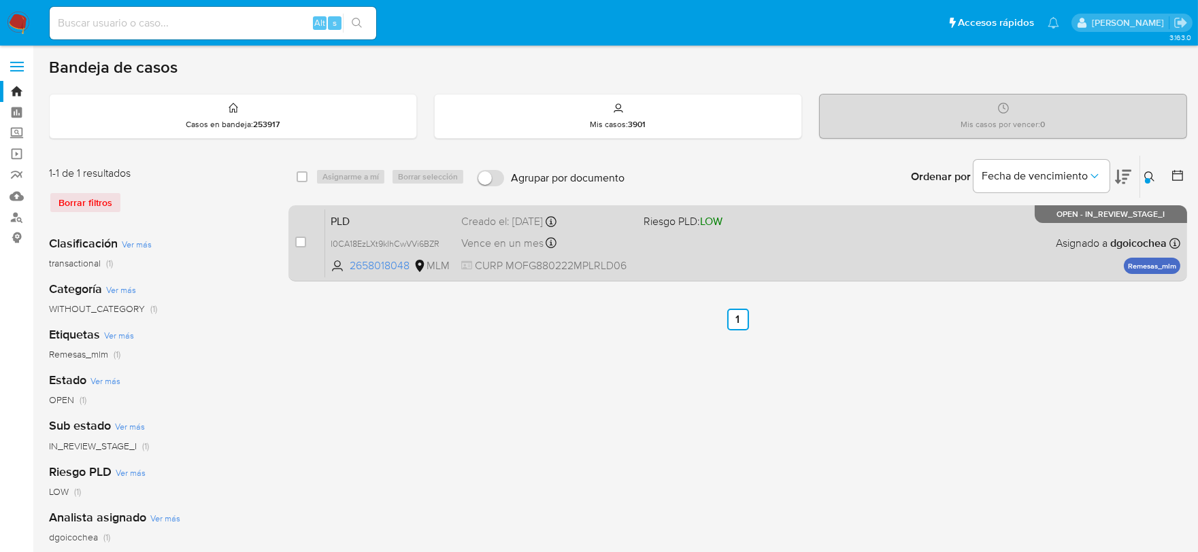
click at [337, 216] on span "PLD" at bounding box center [391, 221] width 120 height 18
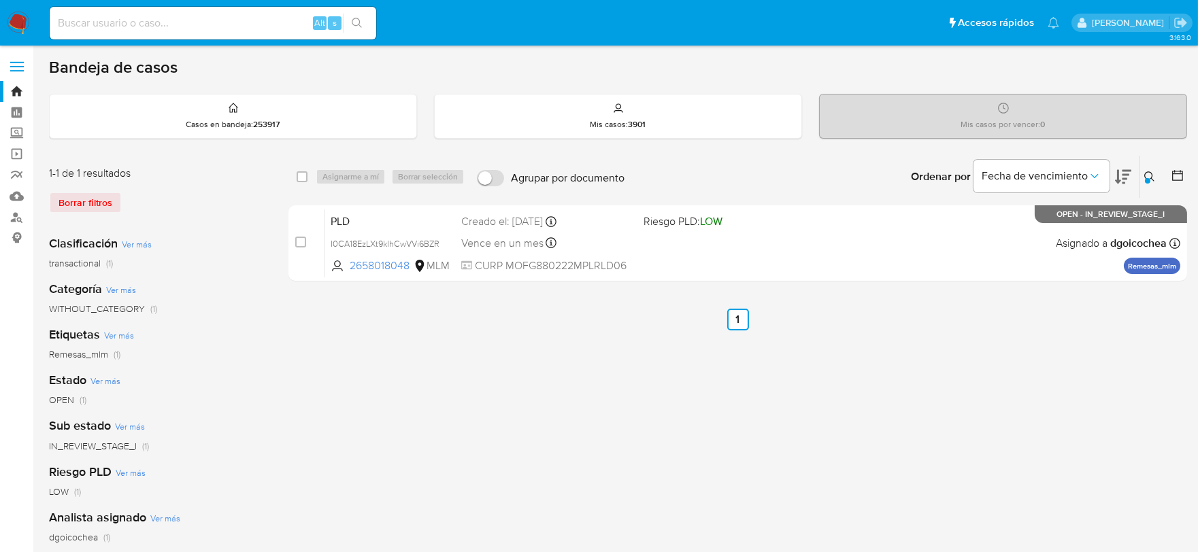
click at [1149, 177] on icon at bounding box center [1149, 176] width 11 height 11
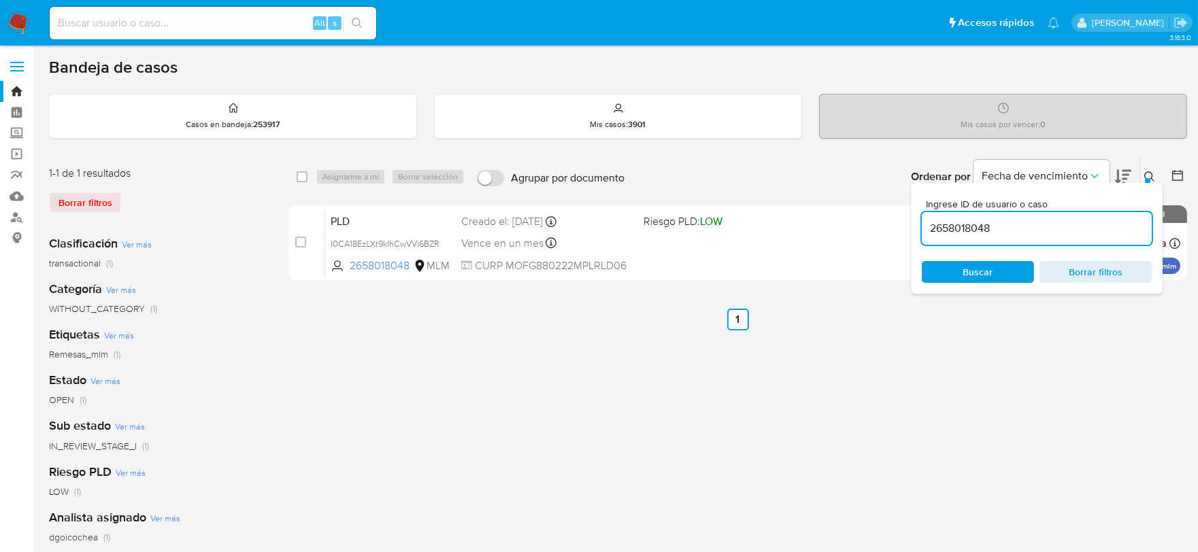
click at [1068, 229] on input "2658018048" at bounding box center [1037, 229] width 230 height 18
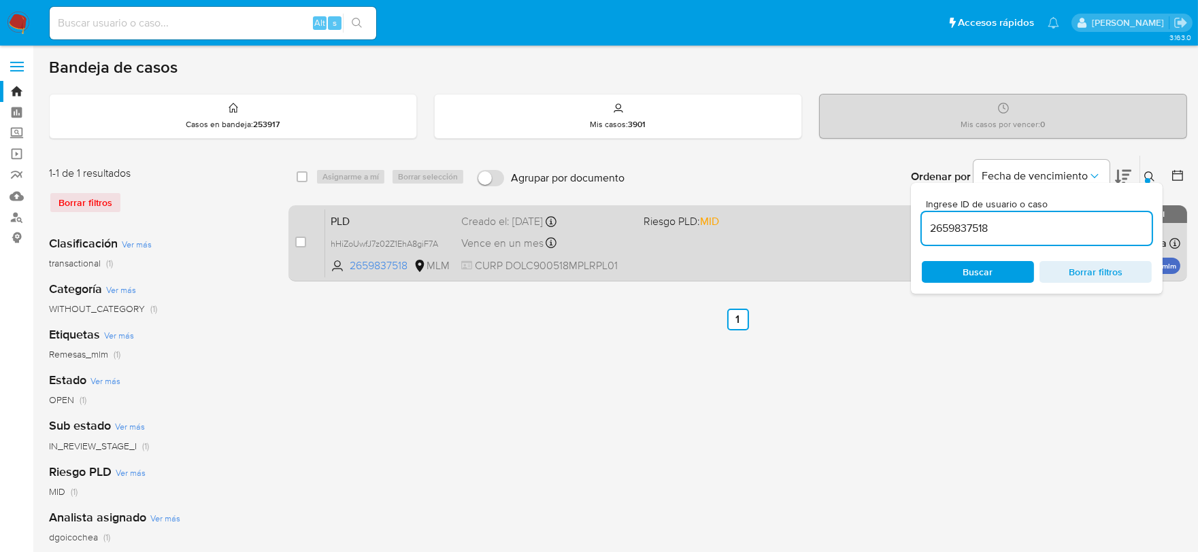
click at [347, 221] on span "PLD" at bounding box center [391, 221] width 120 height 18
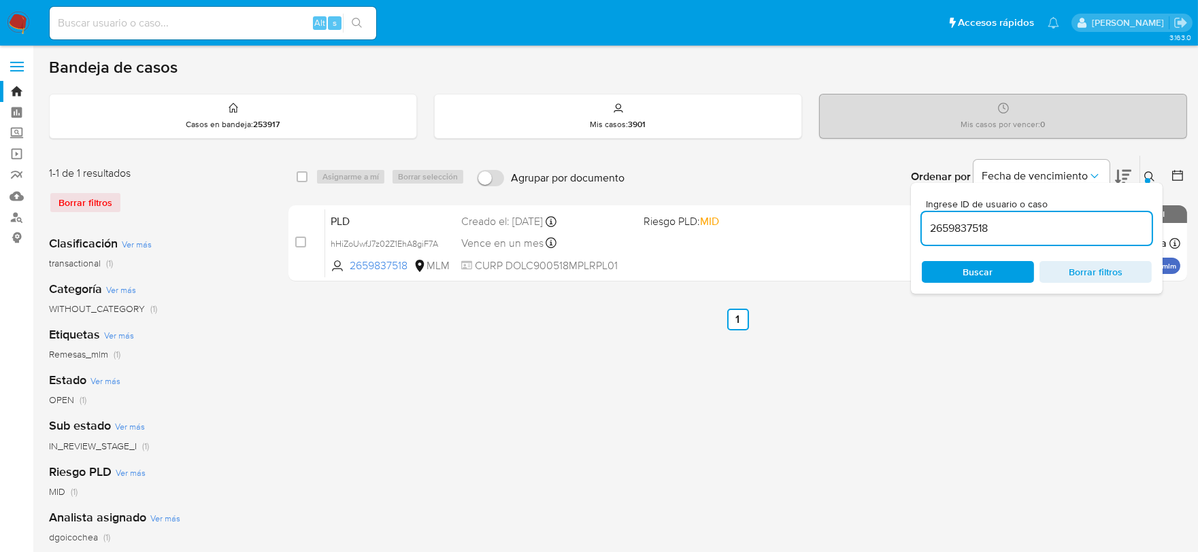
click at [964, 230] on input "2659837518" at bounding box center [1037, 229] width 230 height 18
click at [964, 229] on input "2659837518" at bounding box center [1037, 229] width 230 height 18
paste input "512491546"
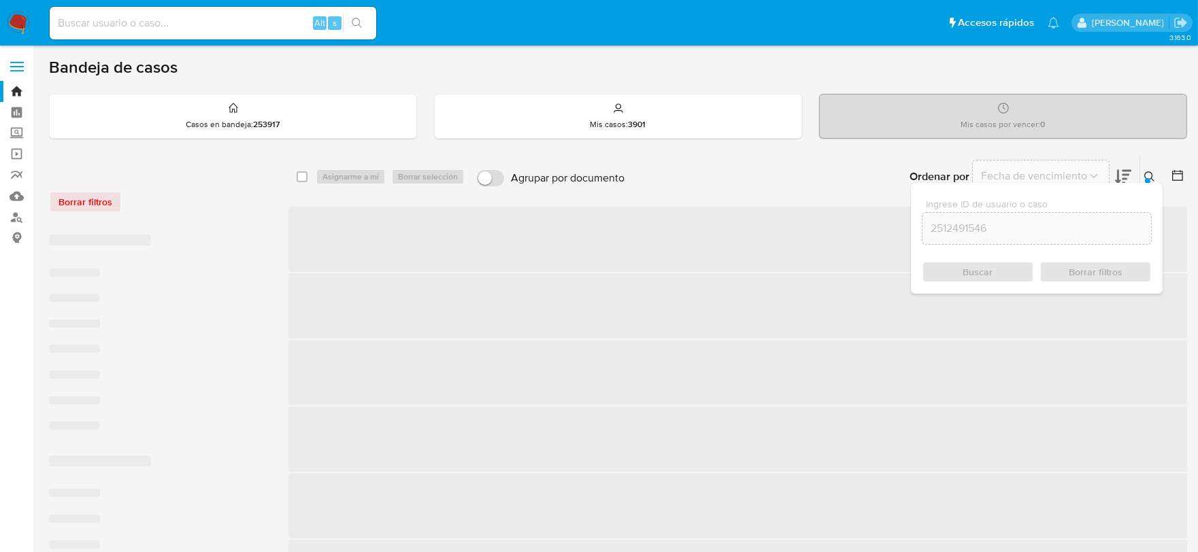
click at [983, 267] on div "Buscar Borrar filtros" at bounding box center [1037, 272] width 230 height 22
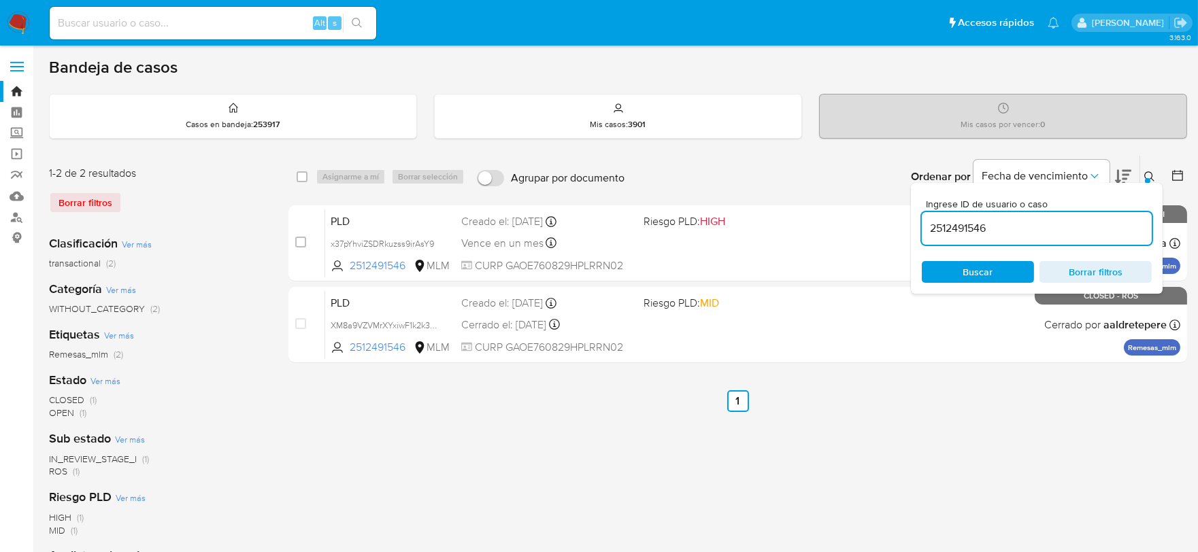
click at [1152, 170] on button at bounding box center [1151, 177] width 22 height 16
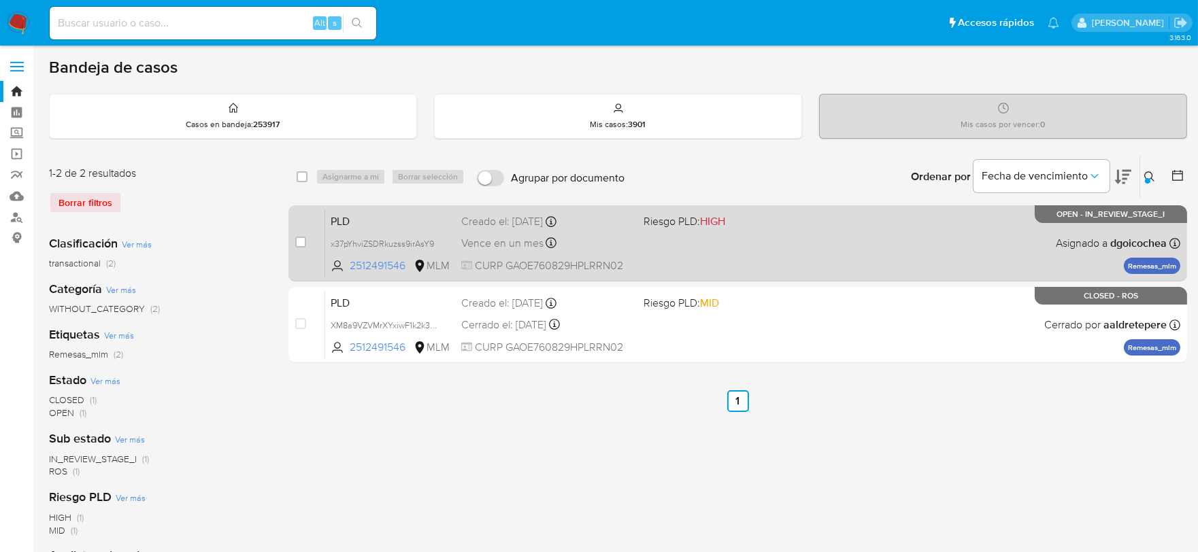
click at [328, 213] on div "PLD x37pYhviZSDRkuzss9irAsY9 2512491546 MLM Riesgo PLD: HIGH Creado el: 12/09/2…" at bounding box center [752, 243] width 855 height 69
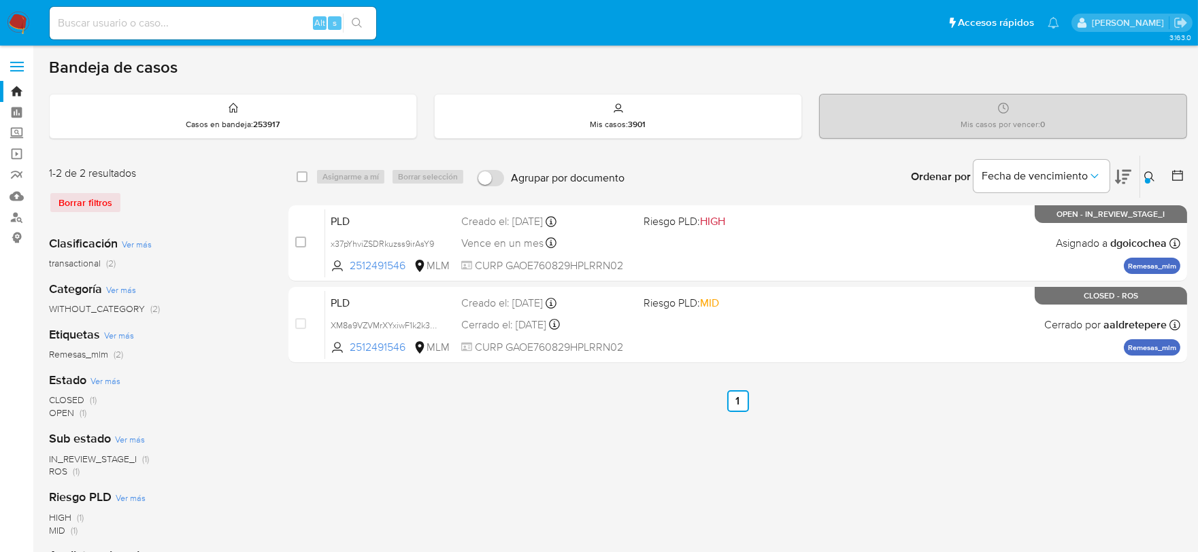
click at [1144, 175] on icon at bounding box center [1149, 176] width 11 height 11
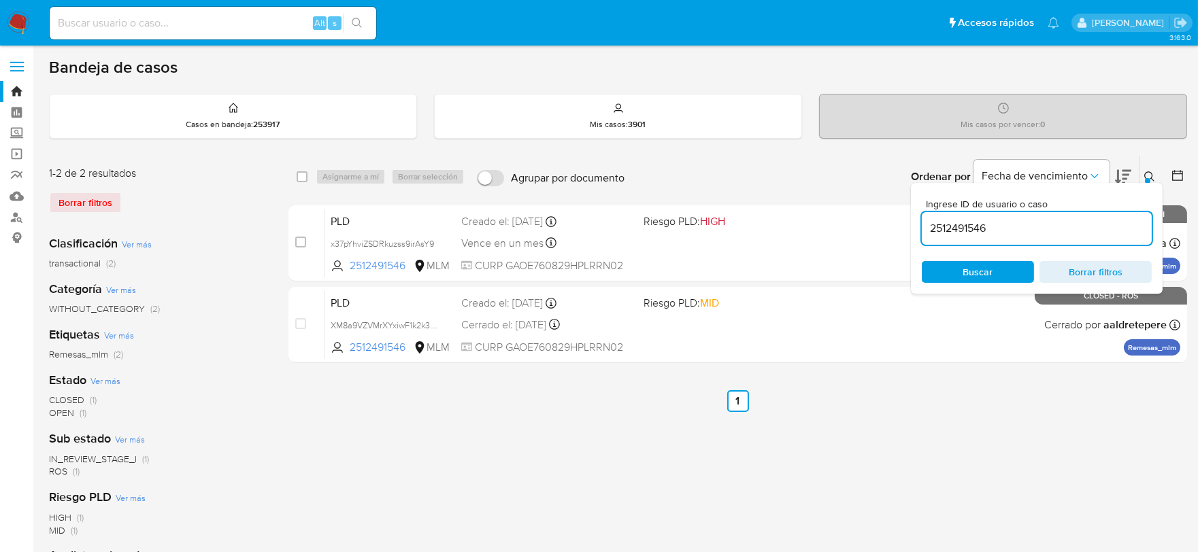
click at [1056, 227] on input "2512491546" at bounding box center [1037, 229] width 230 height 18
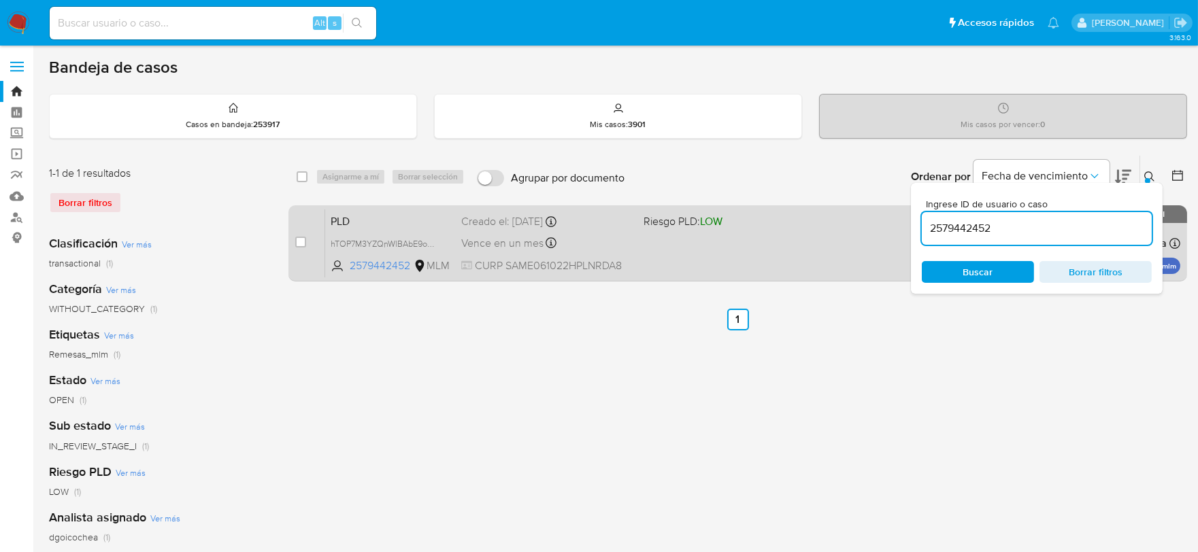
click at [345, 222] on span "PLD" at bounding box center [391, 221] width 120 height 18
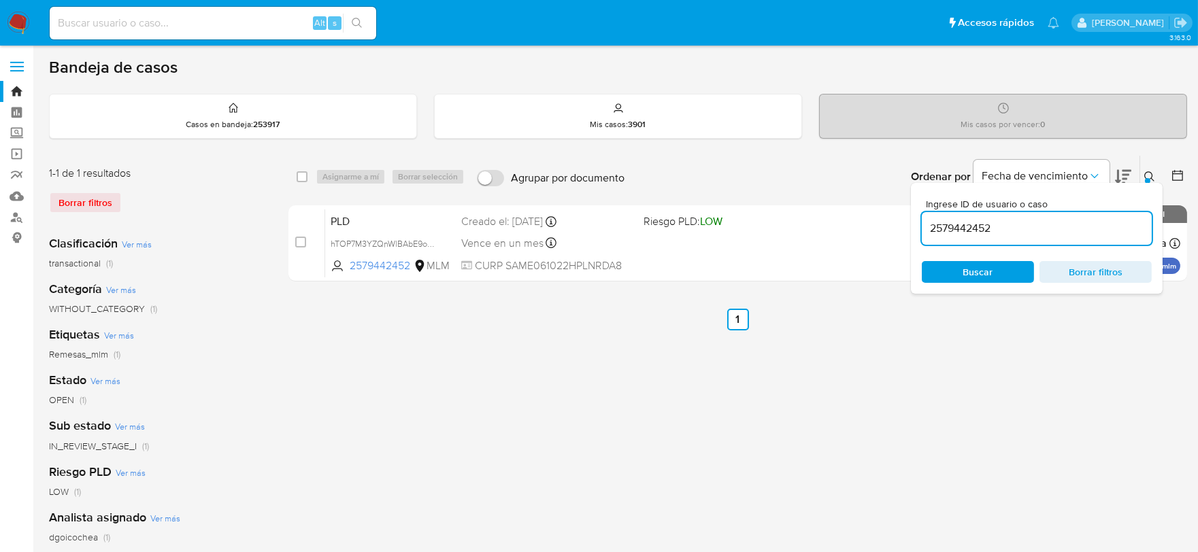
click at [966, 233] on input "2579442452" at bounding box center [1037, 229] width 230 height 18
paste input "635203880"
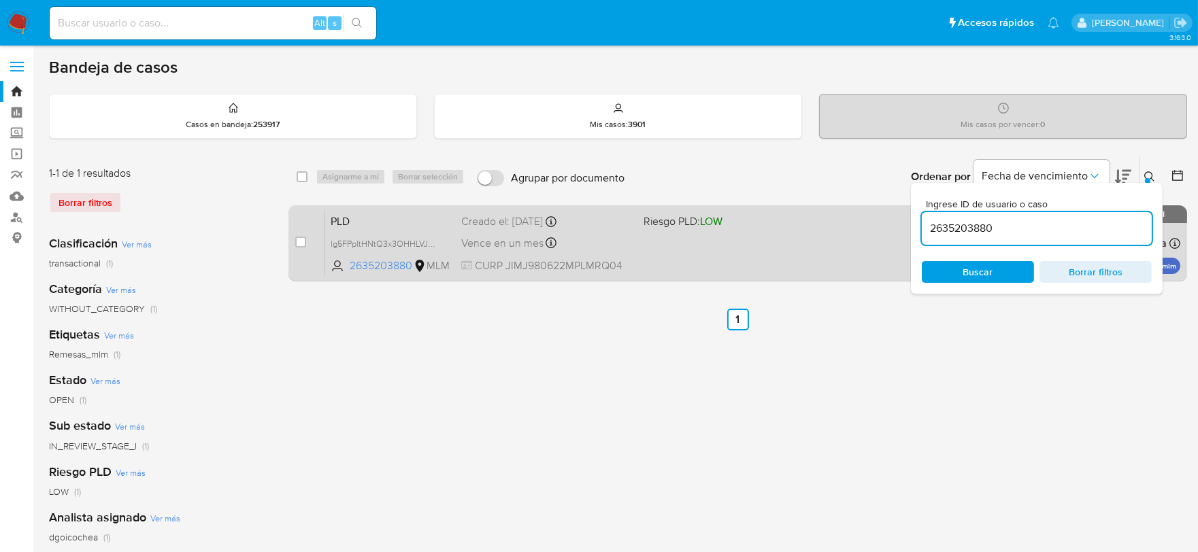
click at [342, 220] on span "PLD" at bounding box center [391, 221] width 120 height 18
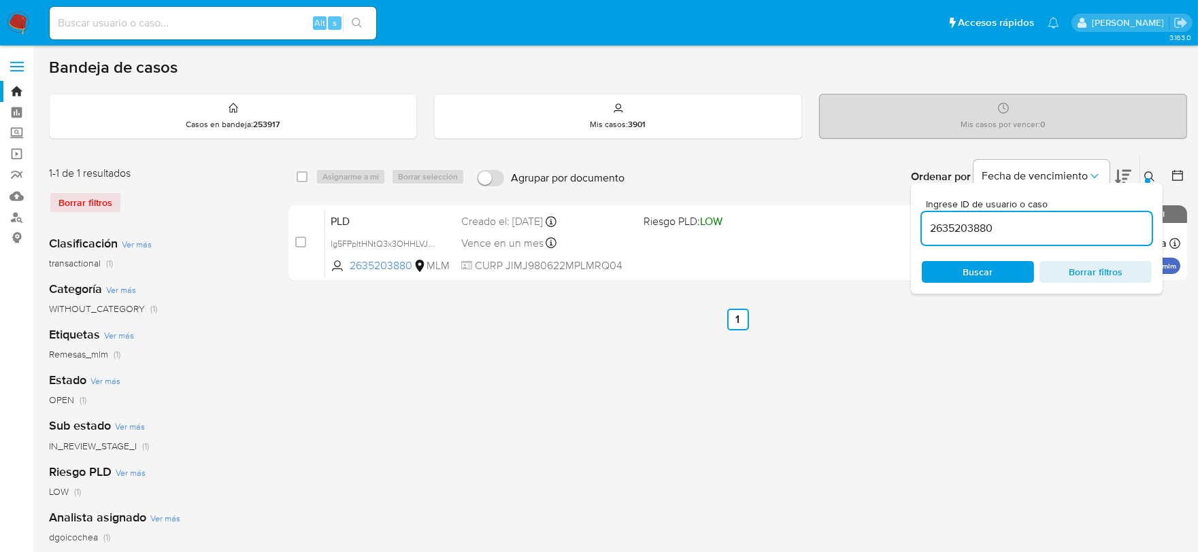
click at [979, 226] on input "2635203880" at bounding box center [1037, 229] width 230 height 18
paste input "569939371"
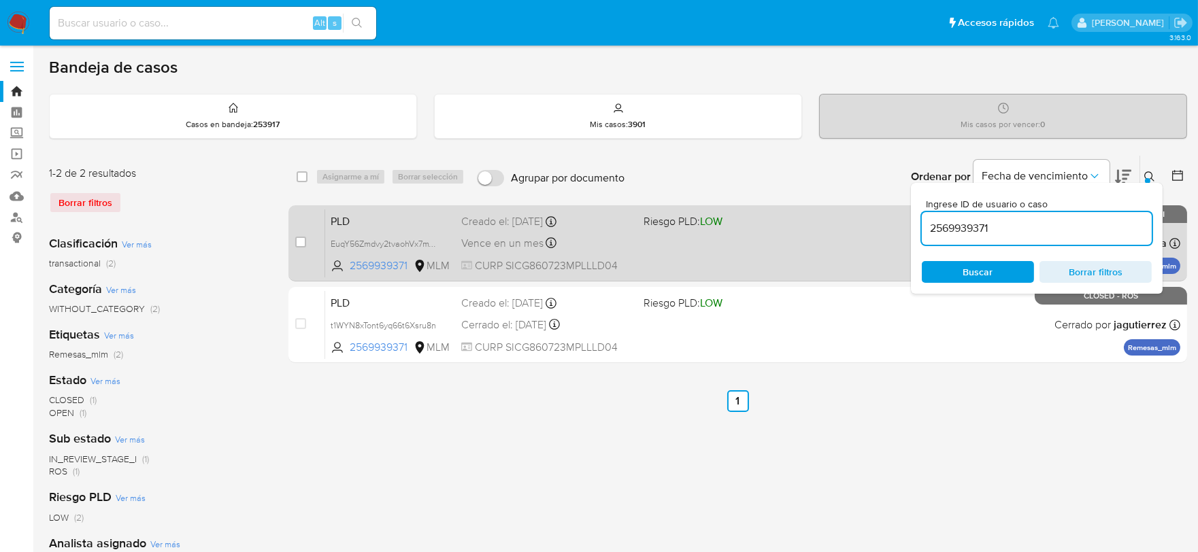
click at [347, 216] on span "PLD" at bounding box center [391, 221] width 120 height 18
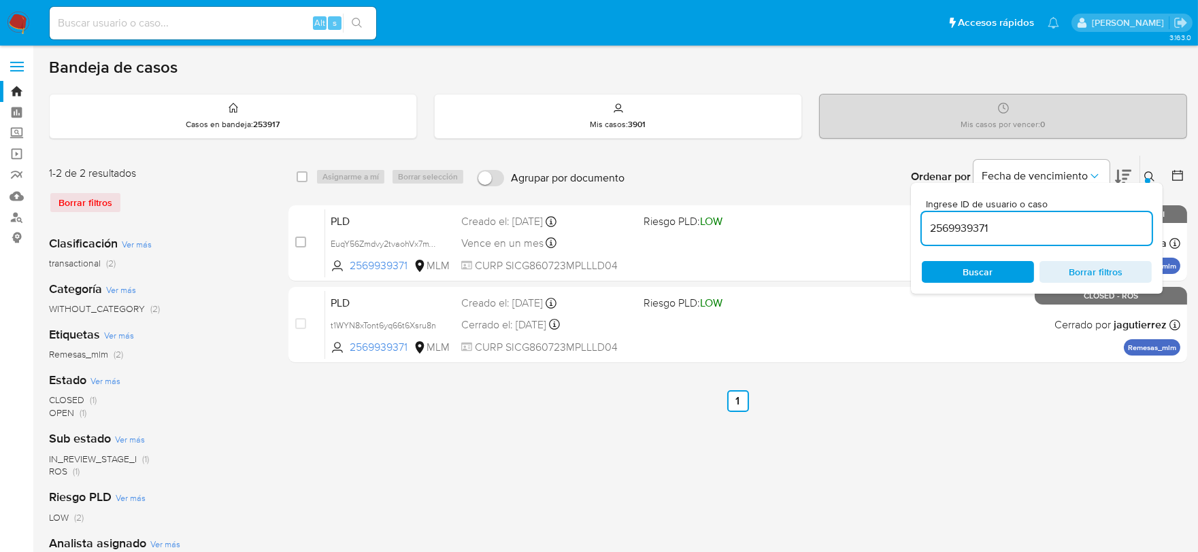
click at [975, 237] on div "2569939371" at bounding box center [1037, 228] width 230 height 33
click at [973, 229] on input "2569939371" at bounding box center [1037, 229] width 230 height 18
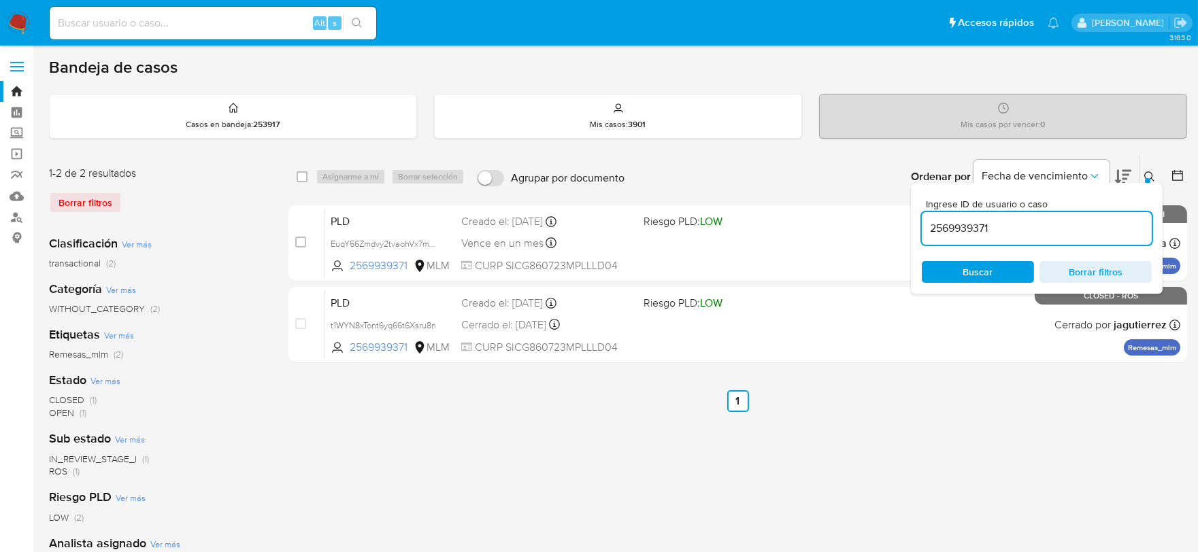
paste input "44439576"
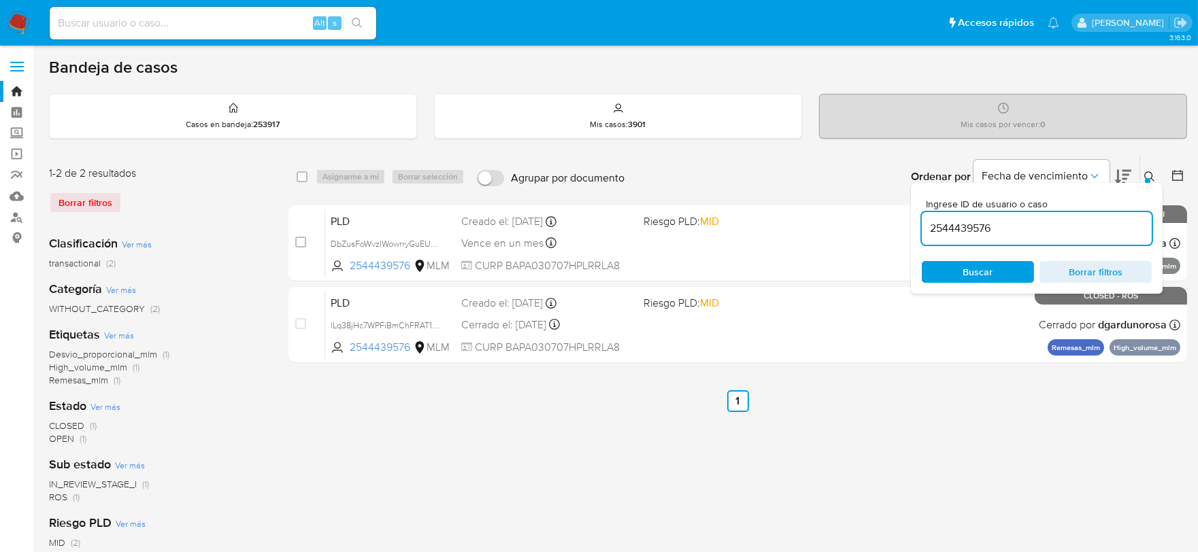
click at [1149, 173] on icon at bounding box center [1149, 176] width 11 height 11
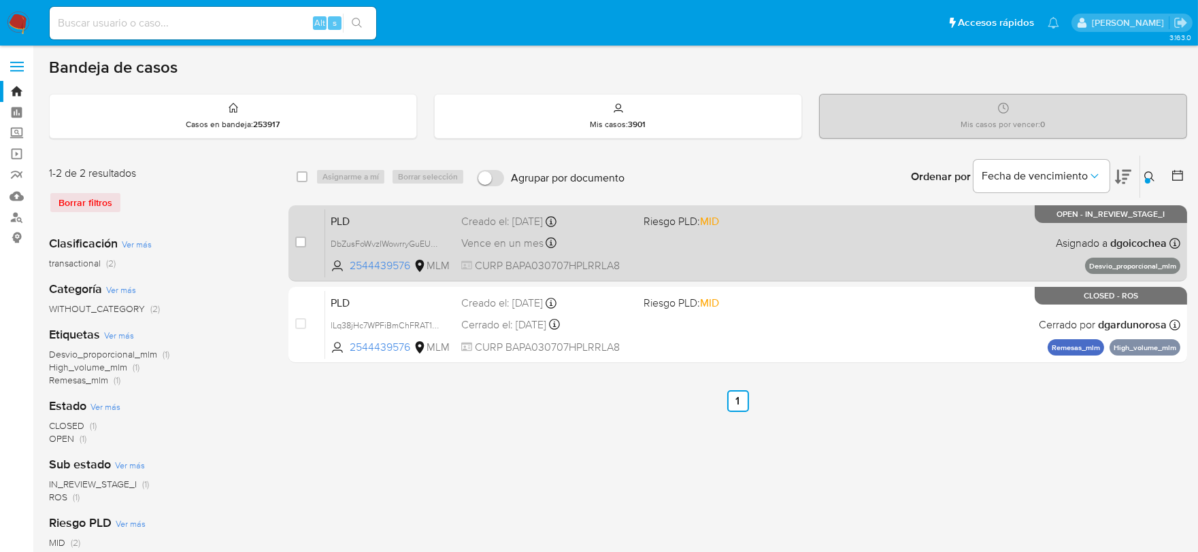
click at [348, 222] on span "PLD" at bounding box center [391, 221] width 120 height 18
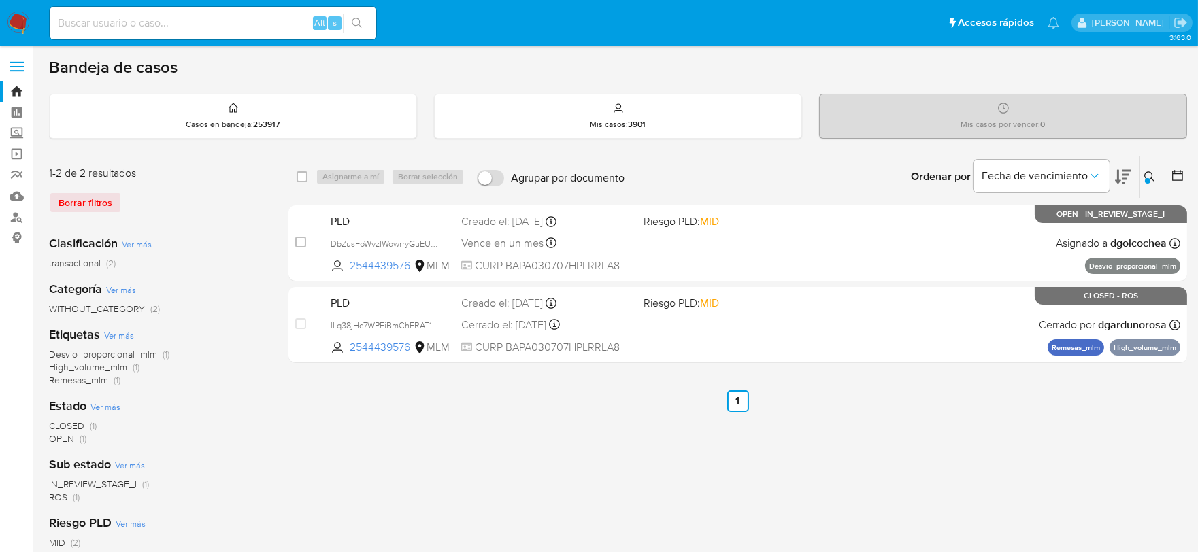
click at [1145, 173] on icon at bounding box center [1149, 176] width 11 height 11
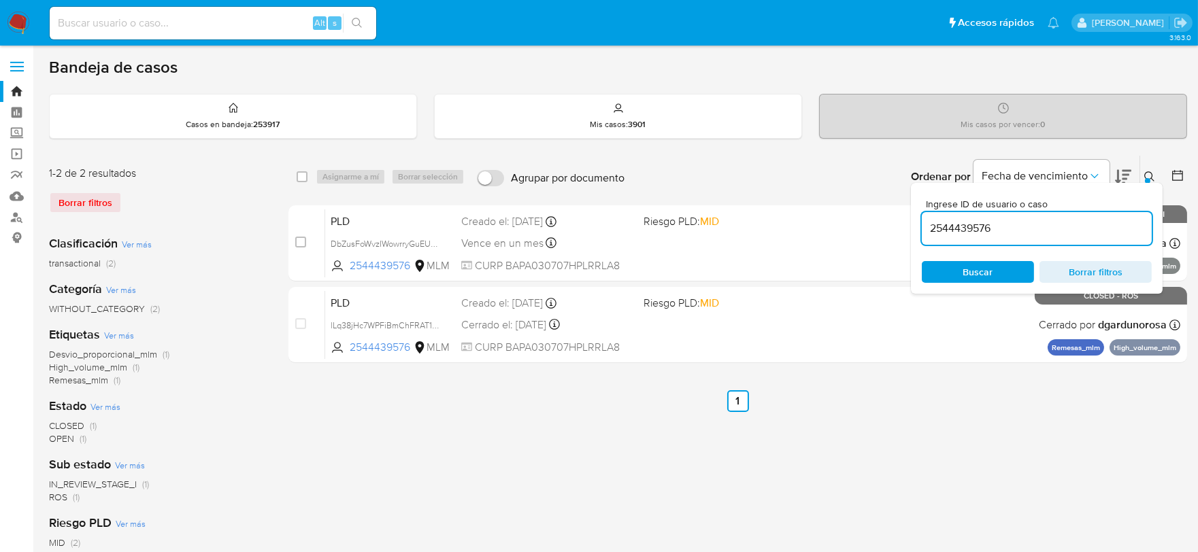
click at [979, 230] on input "2544439576" at bounding box center [1037, 229] width 230 height 18
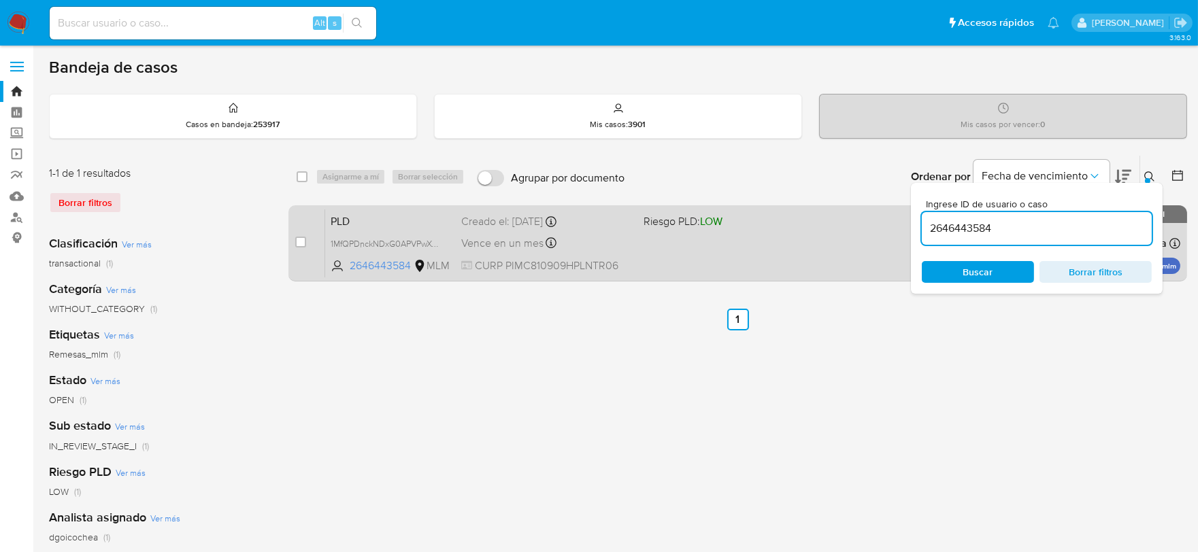
click at [322, 218] on div "case-item-checkbox No es posible asignar el caso" at bounding box center [310, 243] width 30 height 69
click at [331, 219] on span "PLD" at bounding box center [391, 221] width 120 height 18
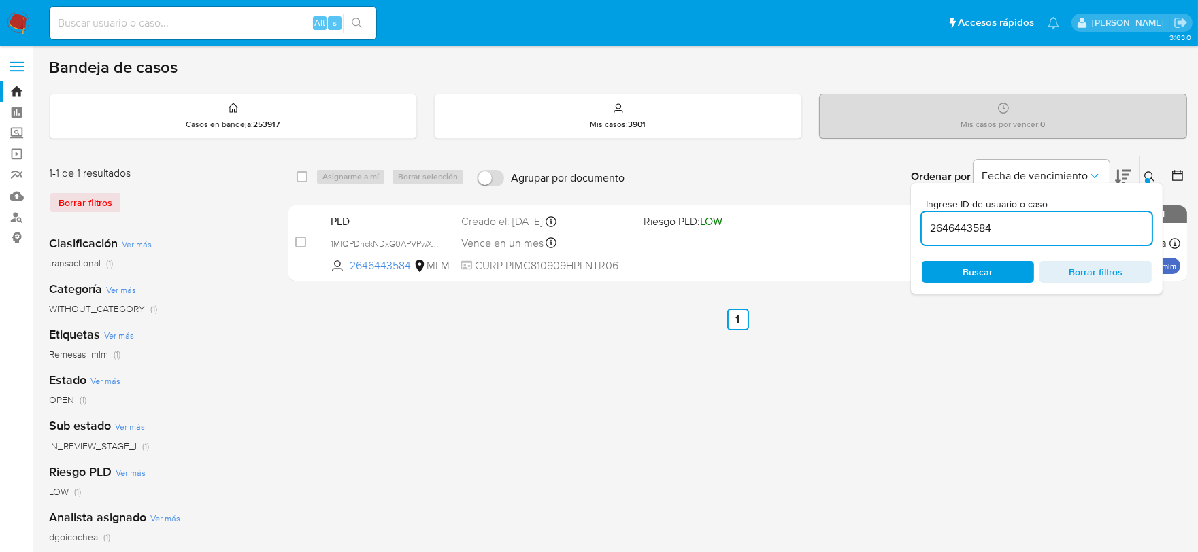
click at [963, 231] on input "2646443584" at bounding box center [1037, 229] width 230 height 18
paste input "39389837"
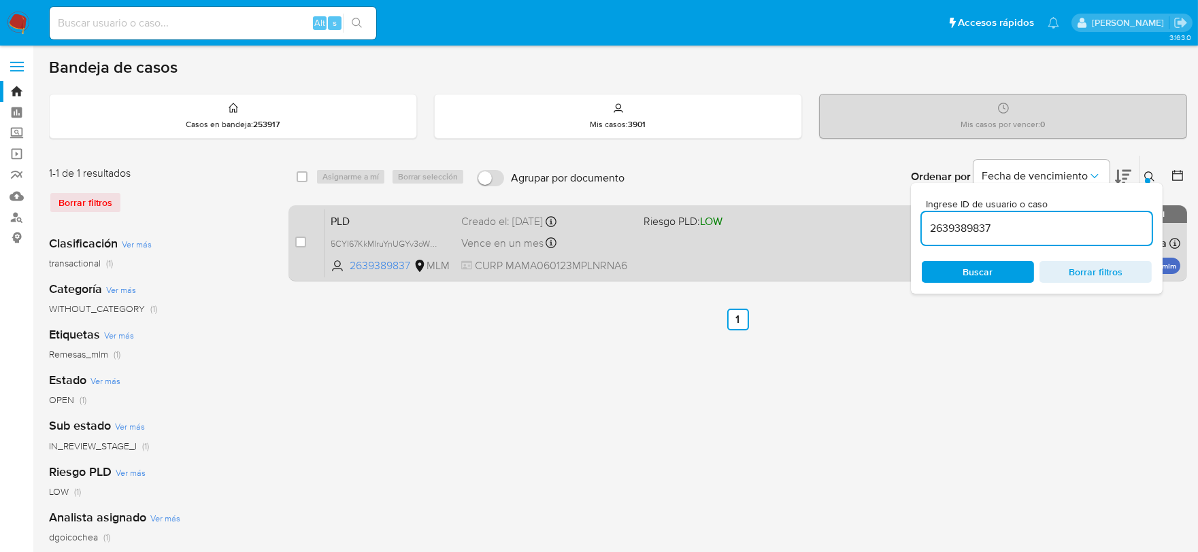
click at [333, 221] on span "PLD" at bounding box center [391, 221] width 120 height 18
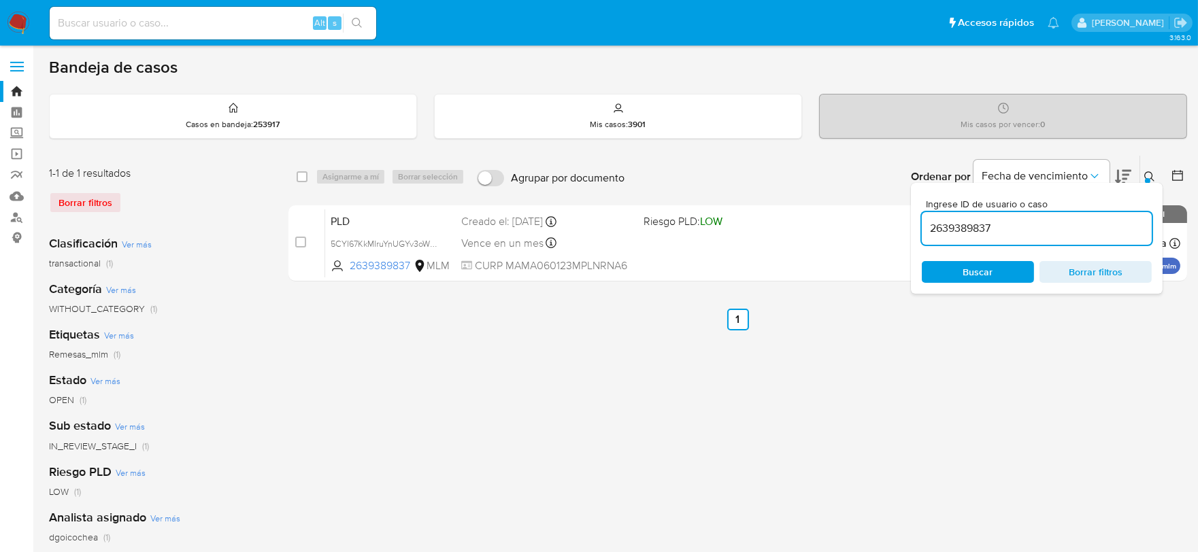
click at [971, 226] on input "2639389837" at bounding box center [1037, 229] width 230 height 18
paste input "58018048"
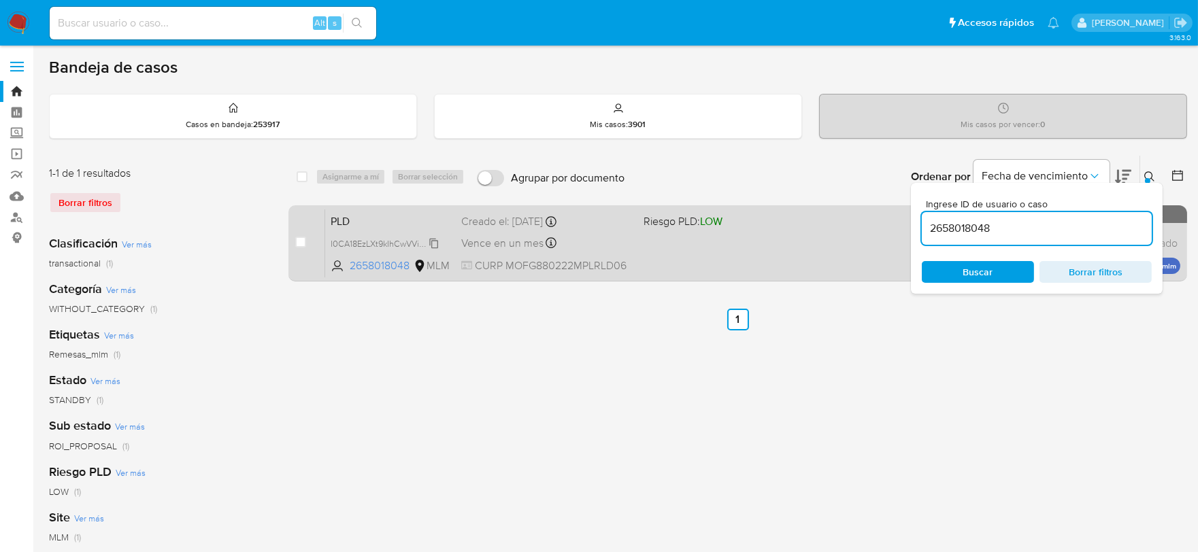
click at [433, 241] on span "I0CA18EzLXt9kIhCwVVi6BZR" at bounding box center [385, 242] width 109 height 15
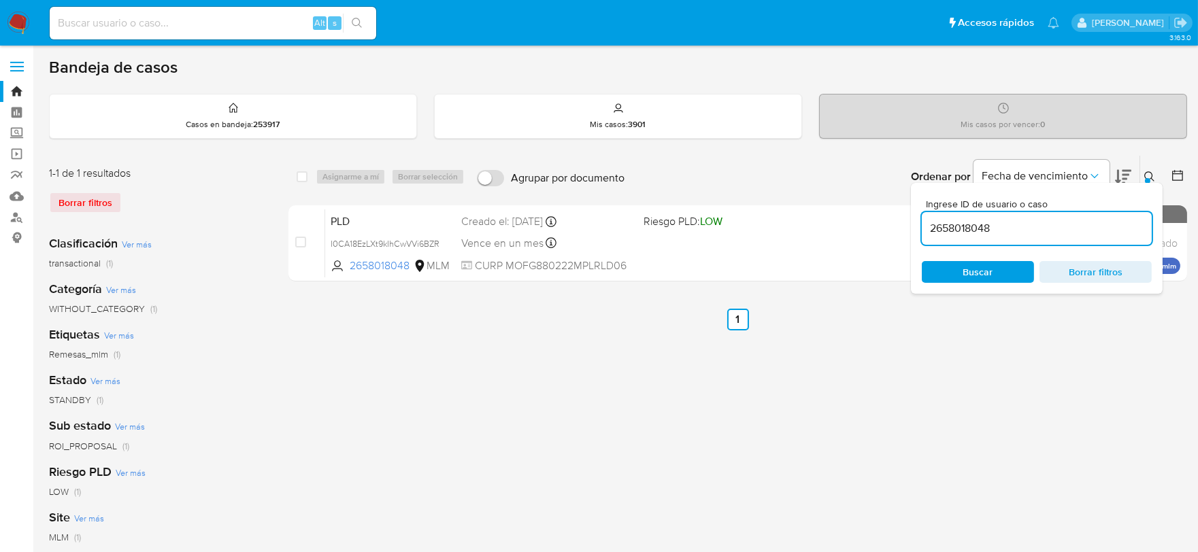
click at [980, 235] on input "2658018048" at bounding box center [1037, 229] width 230 height 18
paste input "381380085"
type input "381380085"
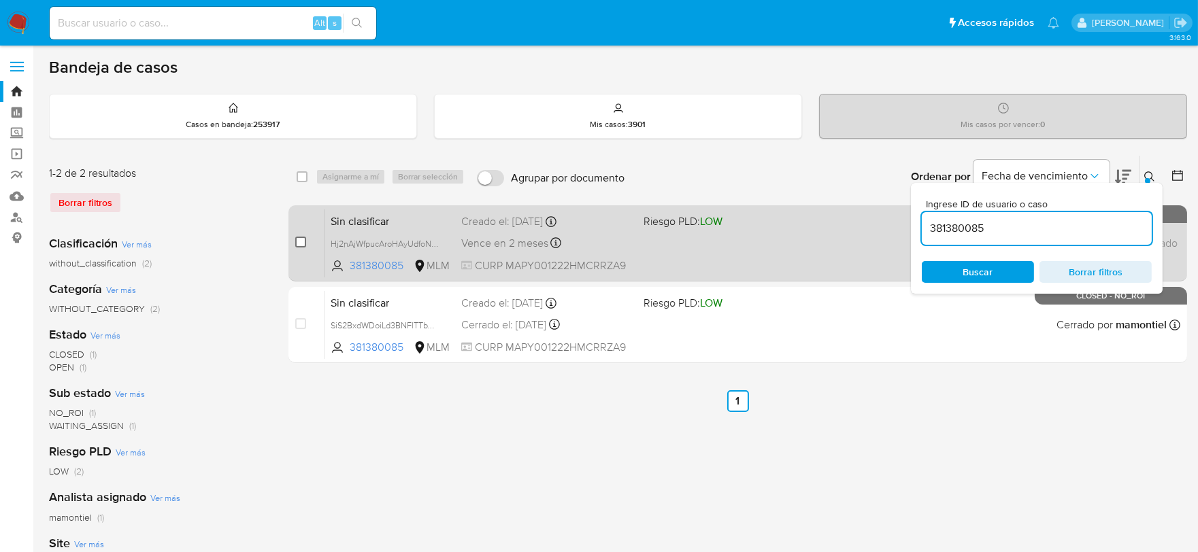
click at [298, 241] on input "checkbox" at bounding box center [300, 242] width 11 height 11
checkbox input "true"
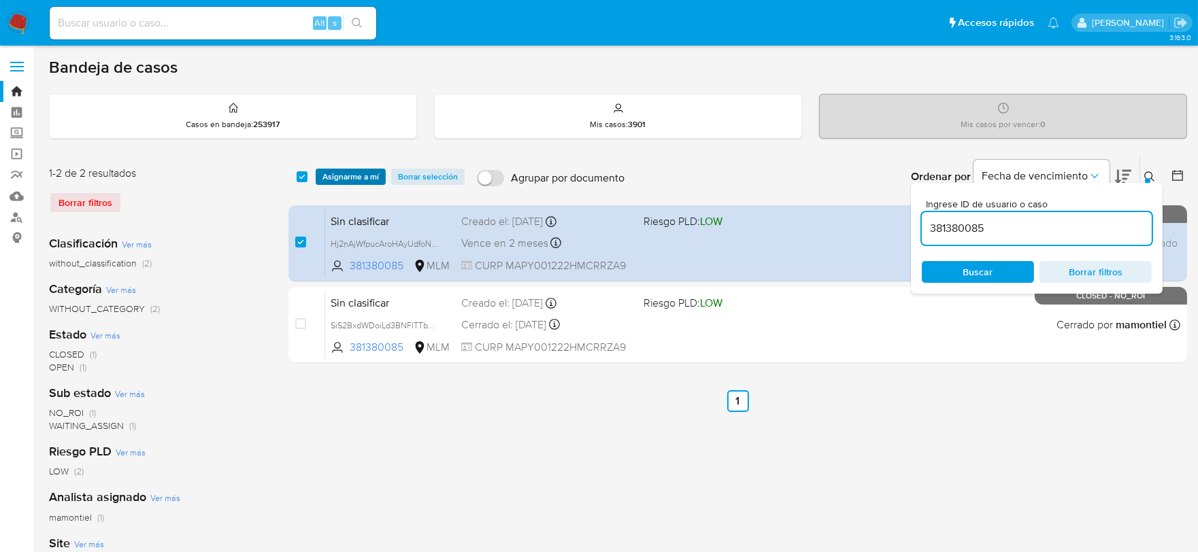
click at [367, 175] on span "Asignarme a mí" at bounding box center [350, 177] width 56 height 14
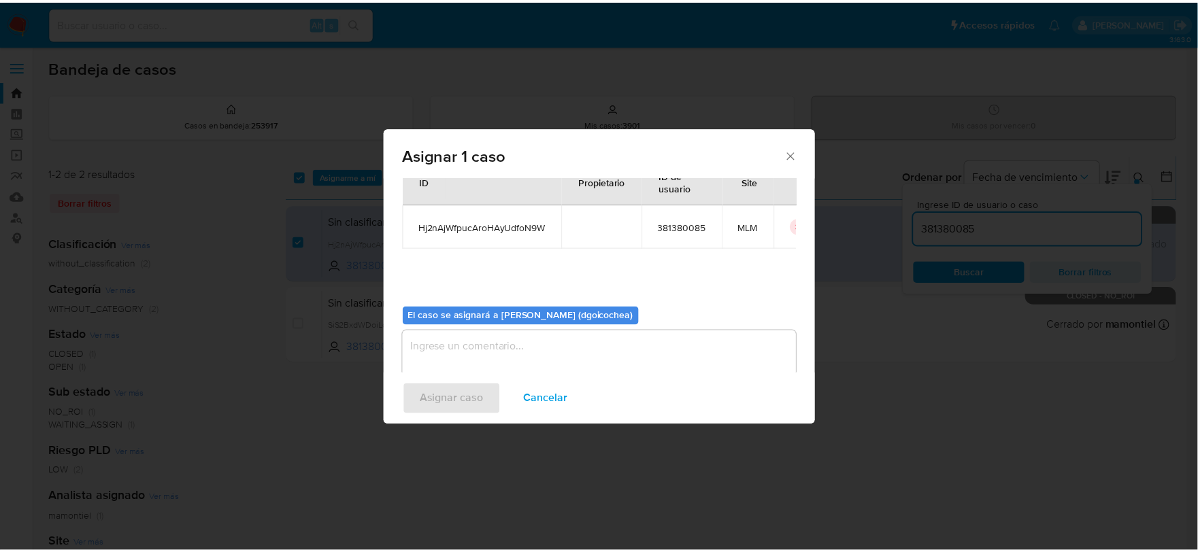
scroll to position [70, 0]
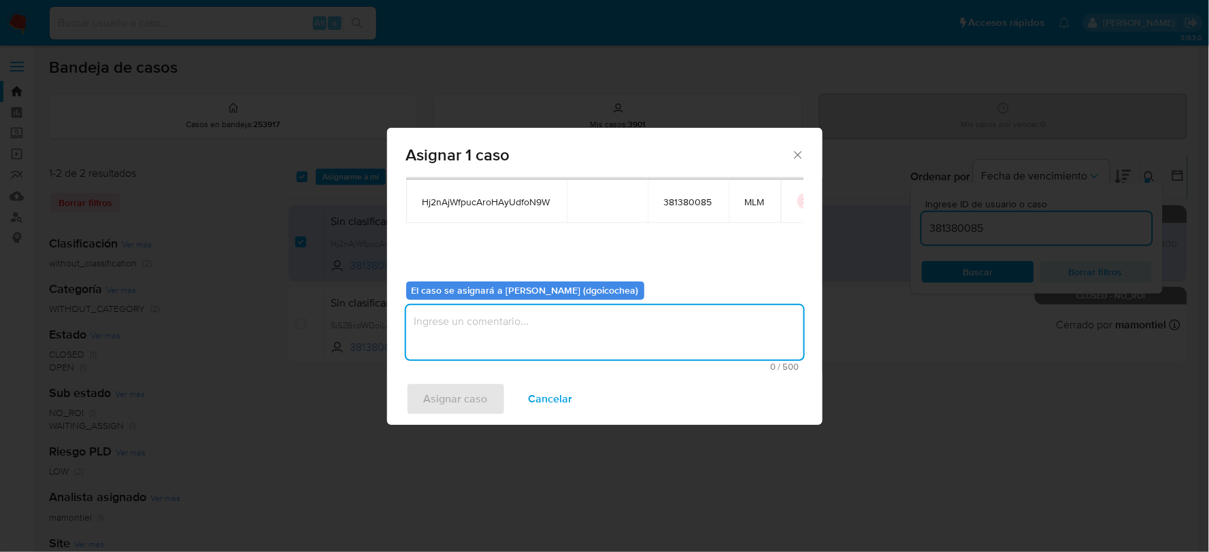
click at [526, 341] on textarea "assign-modal" at bounding box center [604, 332] width 397 height 54
type textarea "DG"
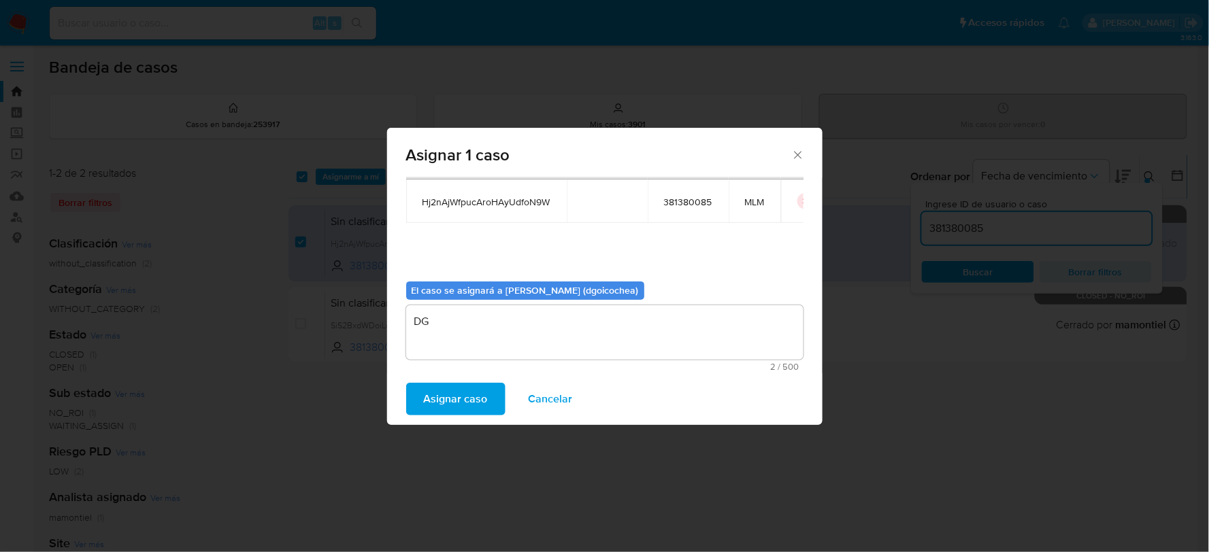
click at [467, 393] on span "Asignar caso" at bounding box center [456, 399] width 64 height 30
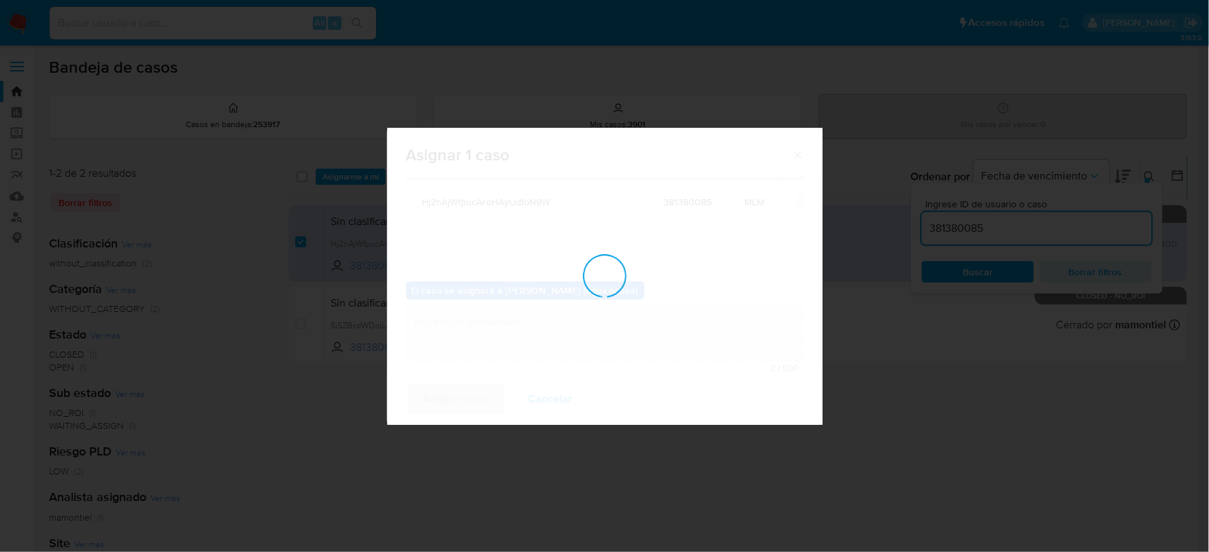
checkbox input "false"
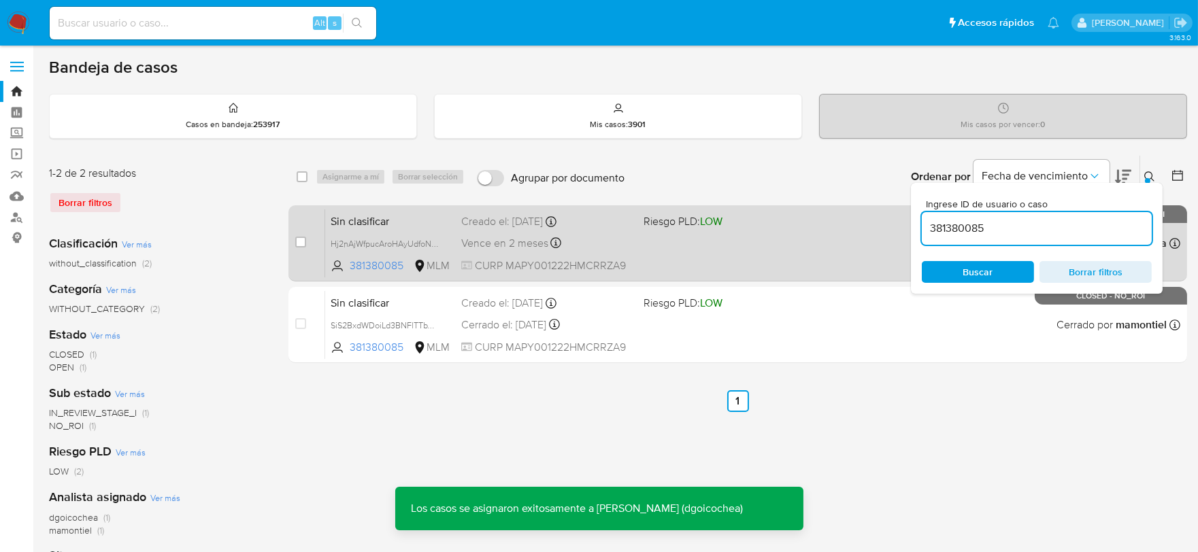
click at [375, 225] on span "Sin clasificar" at bounding box center [391, 221] width 120 height 18
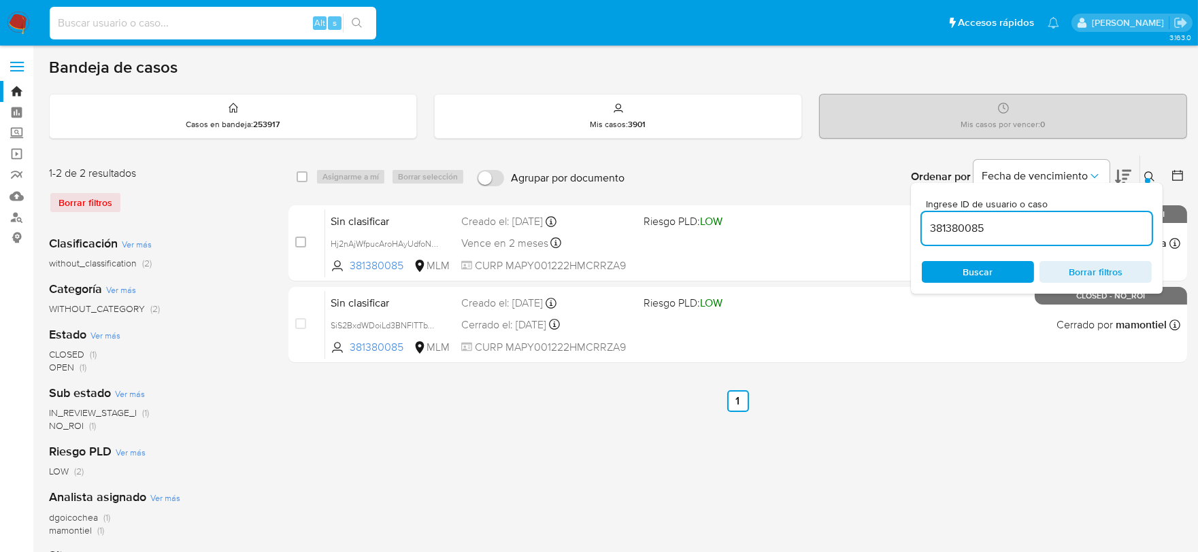
click at [252, 29] on input at bounding box center [213, 23] width 326 height 18
paste input "202984534"
type input "202984534"
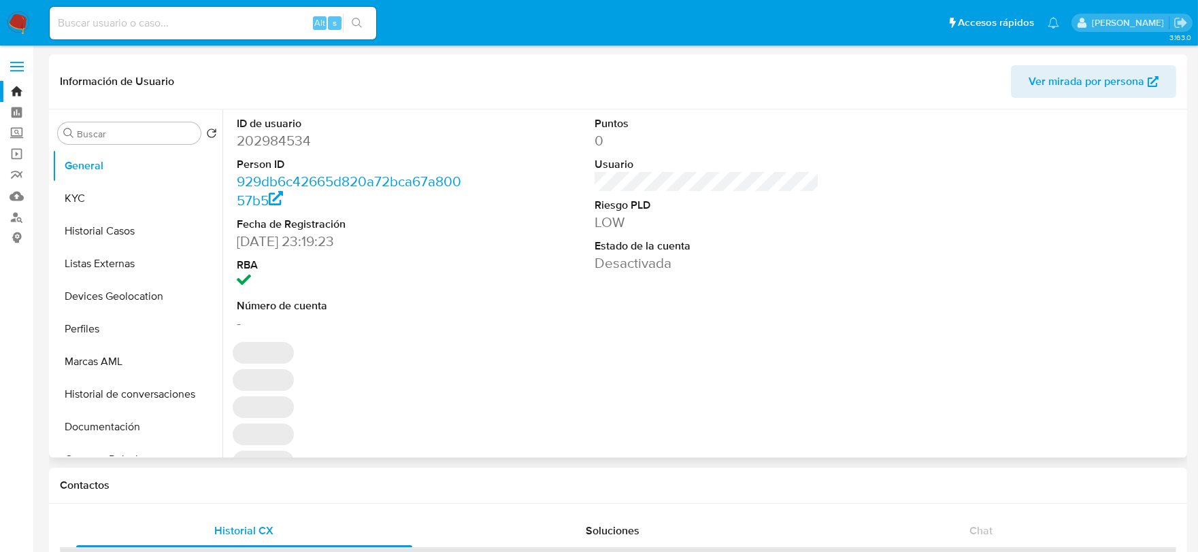
select select "10"
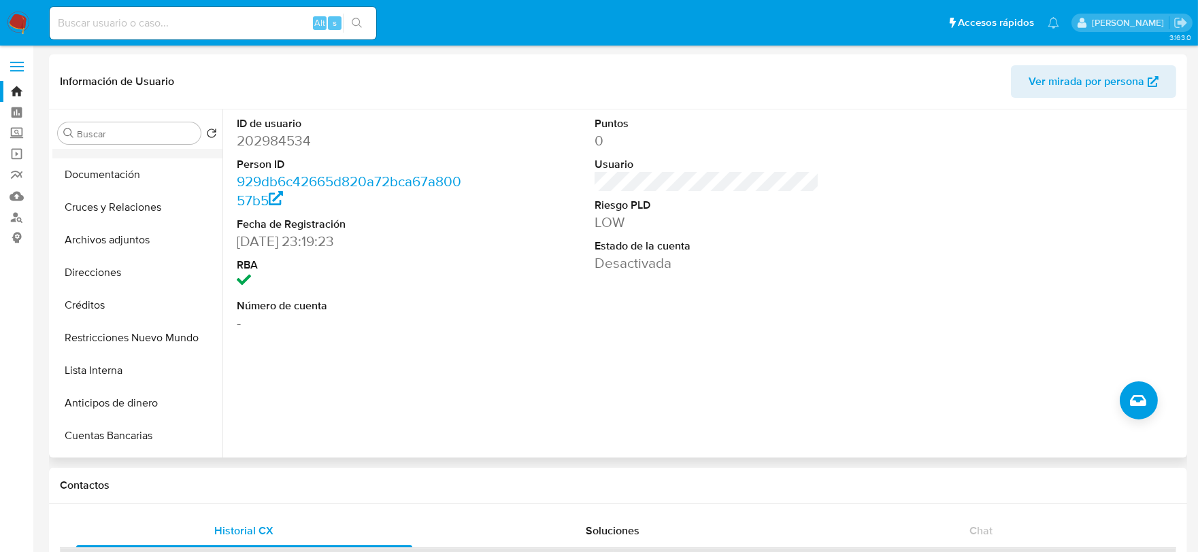
scroll to position [302, 0]
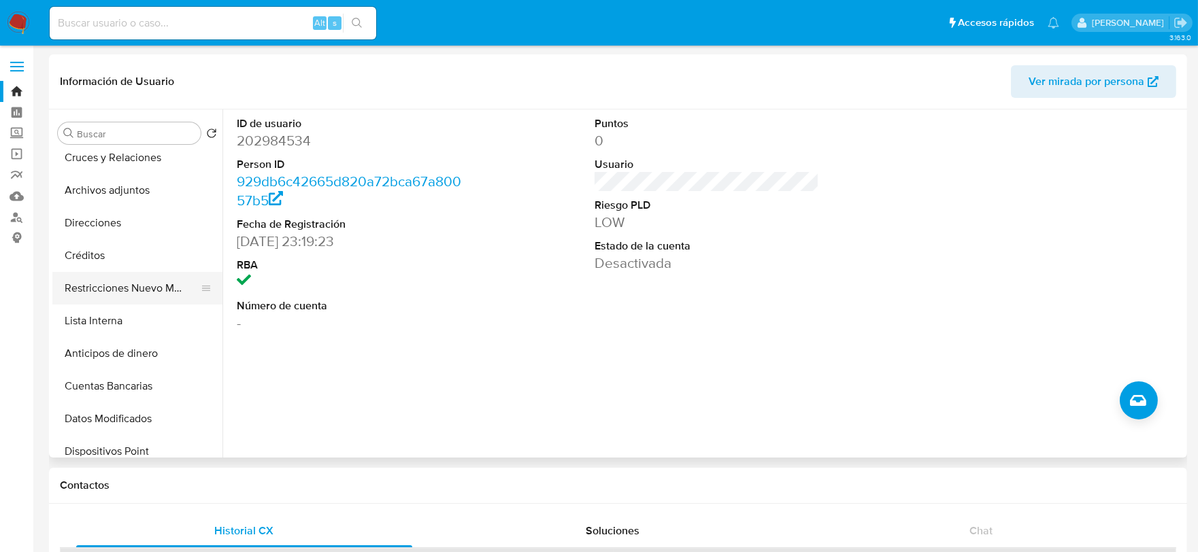
click at [124, 282] on button "Restricciones Nuevo Mundo" at bounding box center [131, 288] width 159 height 33
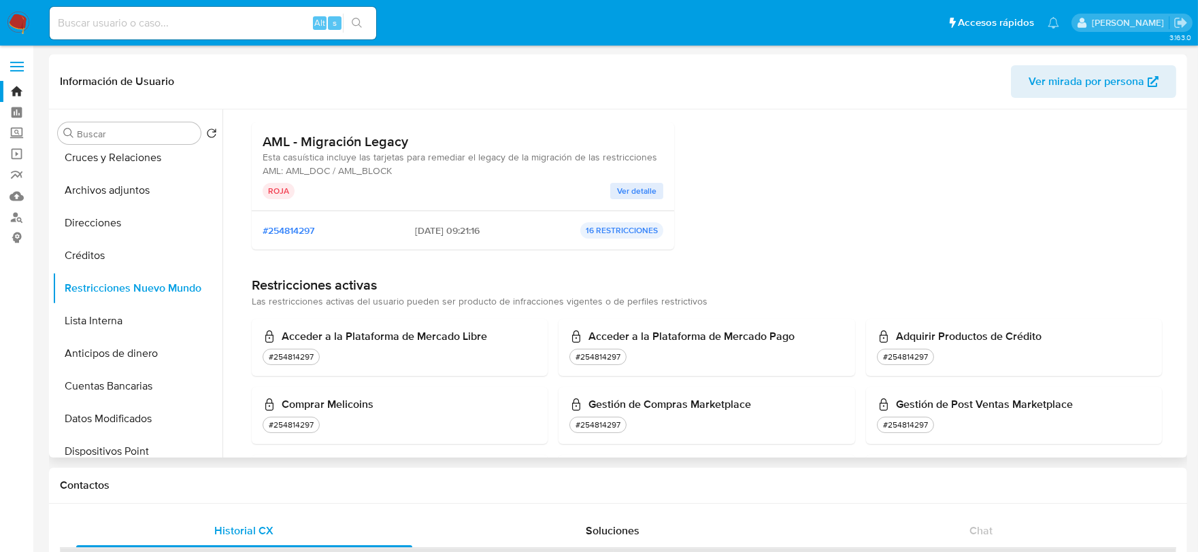
scroll to position [151, 0]
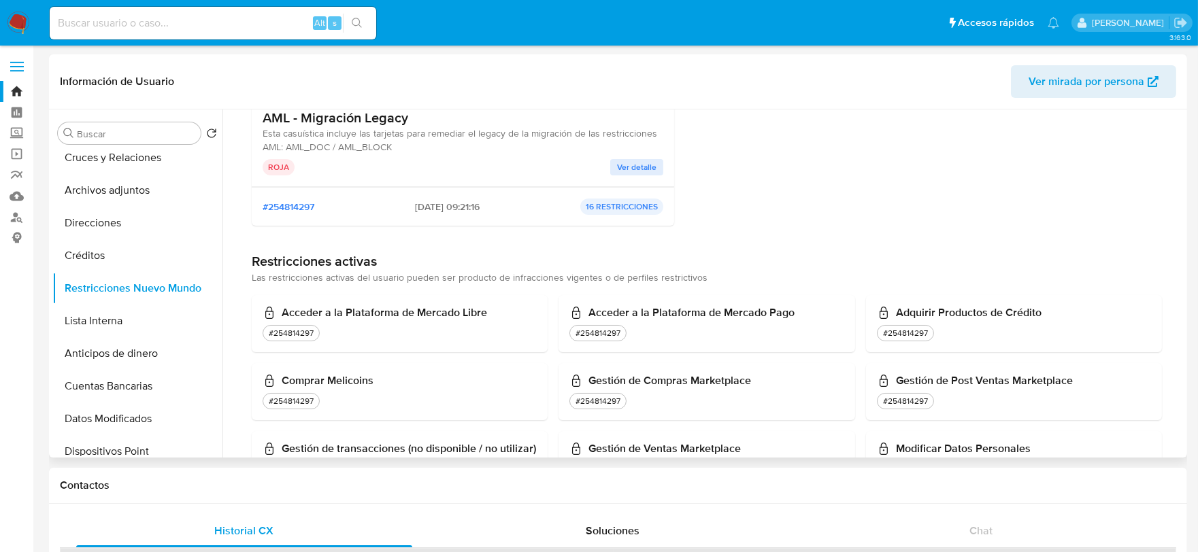
click at [637, 161] on span "Ver detalle" at bounding box center [636, 168] width 39 height 14
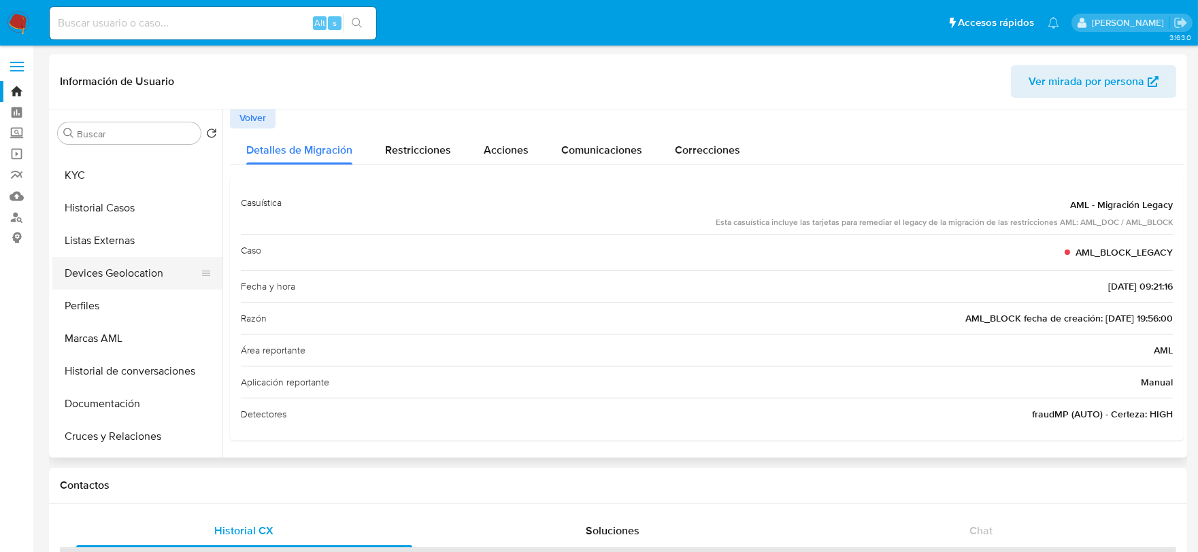
scroll to position [0, 0]
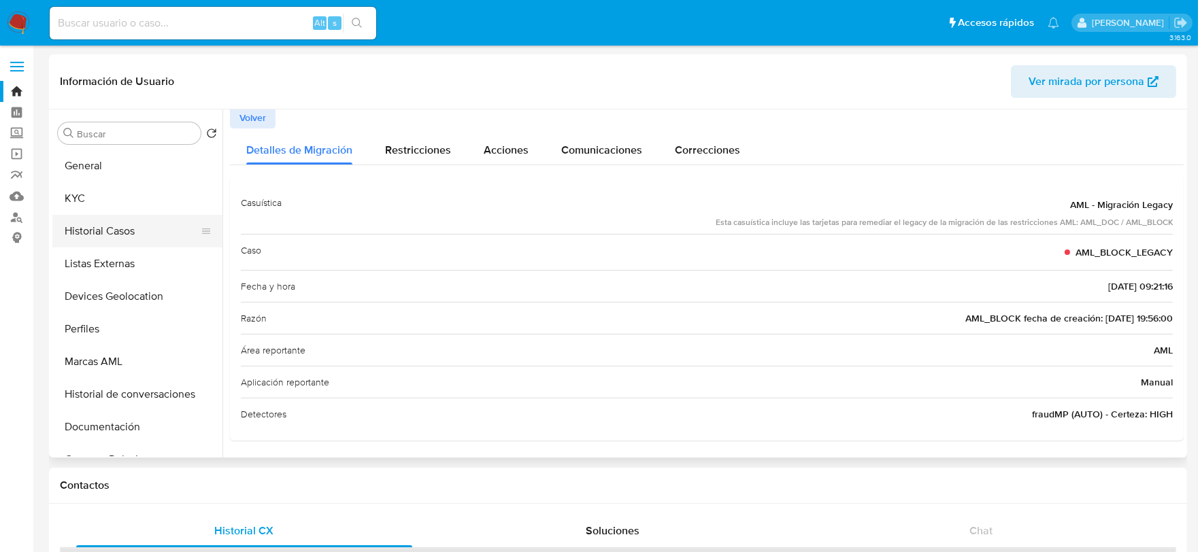
click at [105, 229] on button "Historial Casos" at bounding box center [131, 231] width 159 height 33
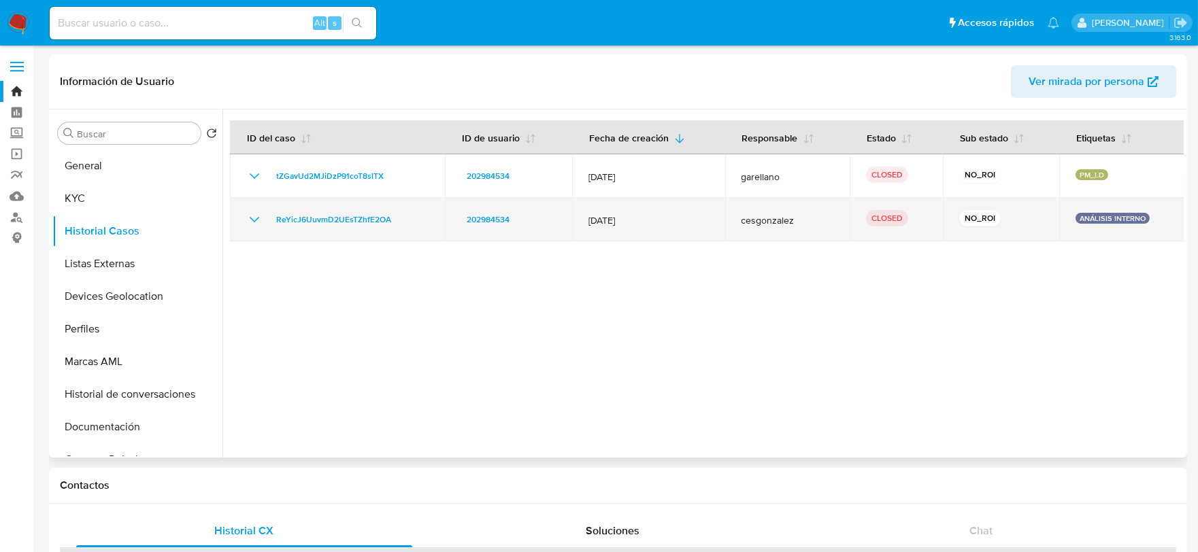
click at [259, 216] on icon "Mostrar/Ocultar" at bounding box center [254, 220] width 16 height 16
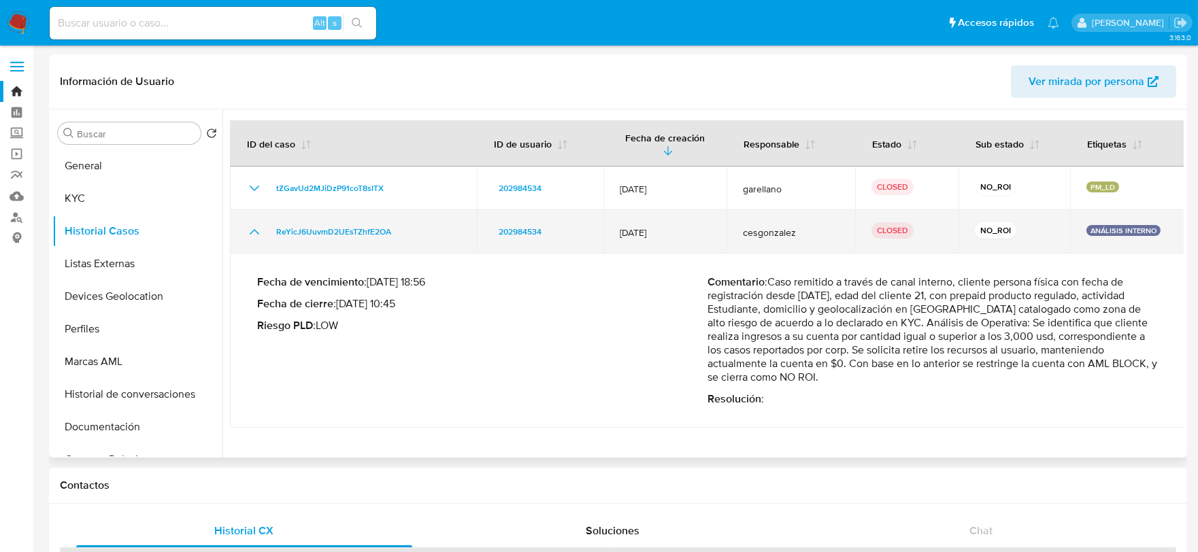
click at [254, 224] on icon "Mostrar/Ocultar" at bounding box center [254, 232] width 16 height 16
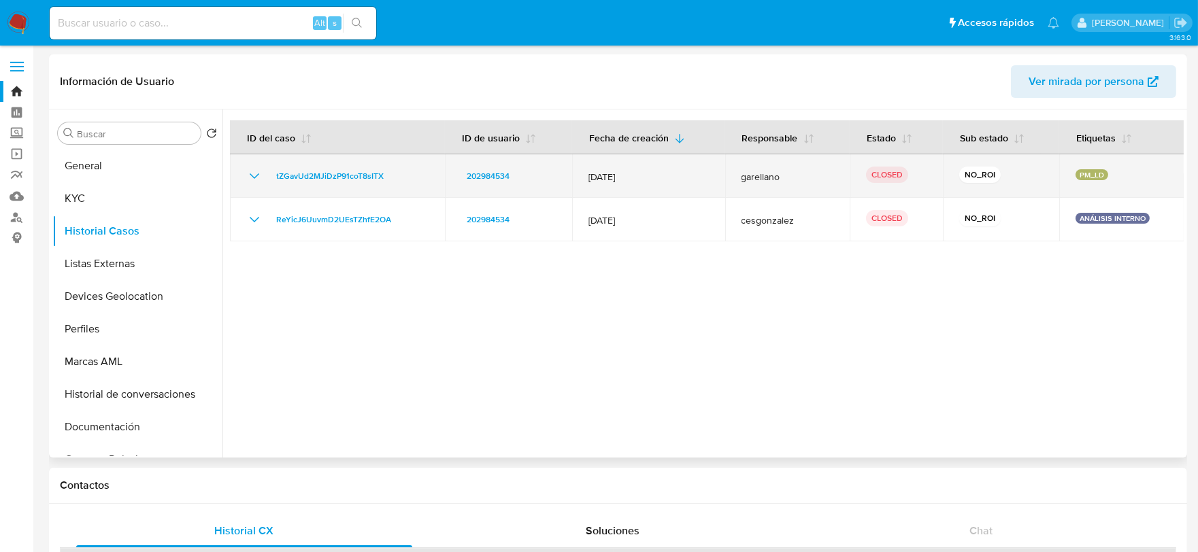
click at [252, 175] on icon "Mostrar/Ocultar" at bounding box center [255, 175] width 10 height 5
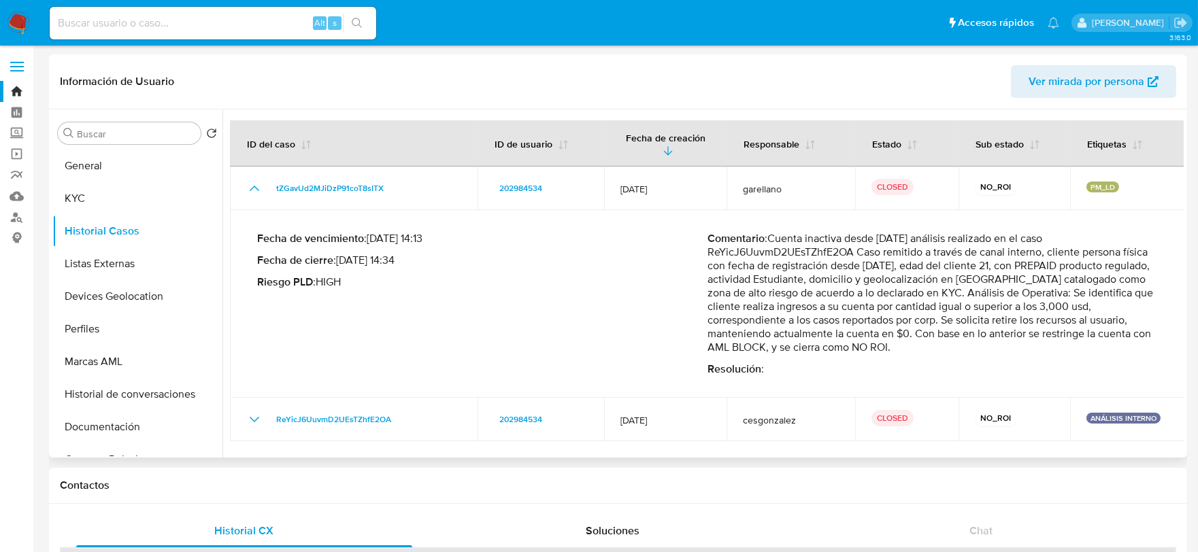
drag, startPoint x: 728, startPoint y: 307, endPoint x: 740, endPoint y: 323, distance: 19.5
click at [740, 323] on p "Comentario : Cuenta inactiva desde octubre 2021 análisis realizado en el caso R…" at bounding box center [932, 293] width 450 height 122
click at [89, 166] on button "General" at bounding box center [131, 166] width 159 height 33
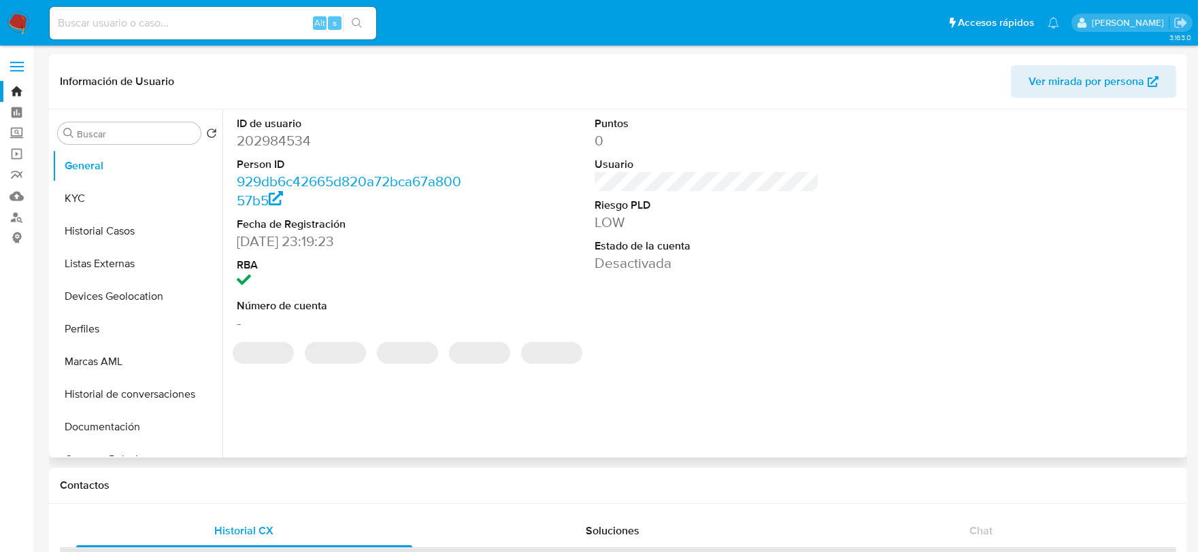
click at [298, 137] on dd "202984534" at bounding box center [349, 140] width 225 height 19
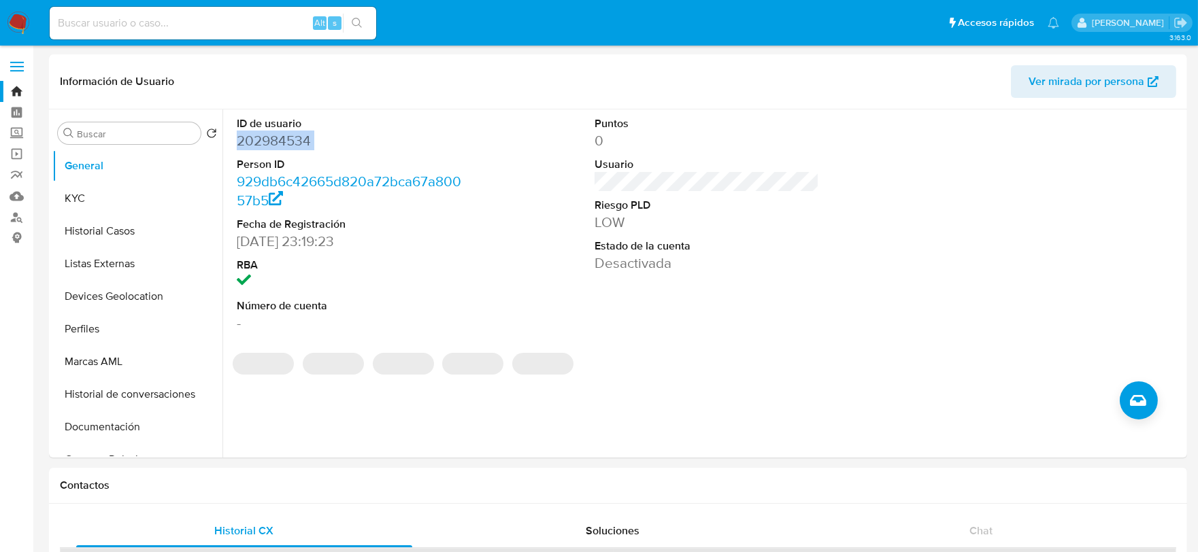
copy dd "202984534"
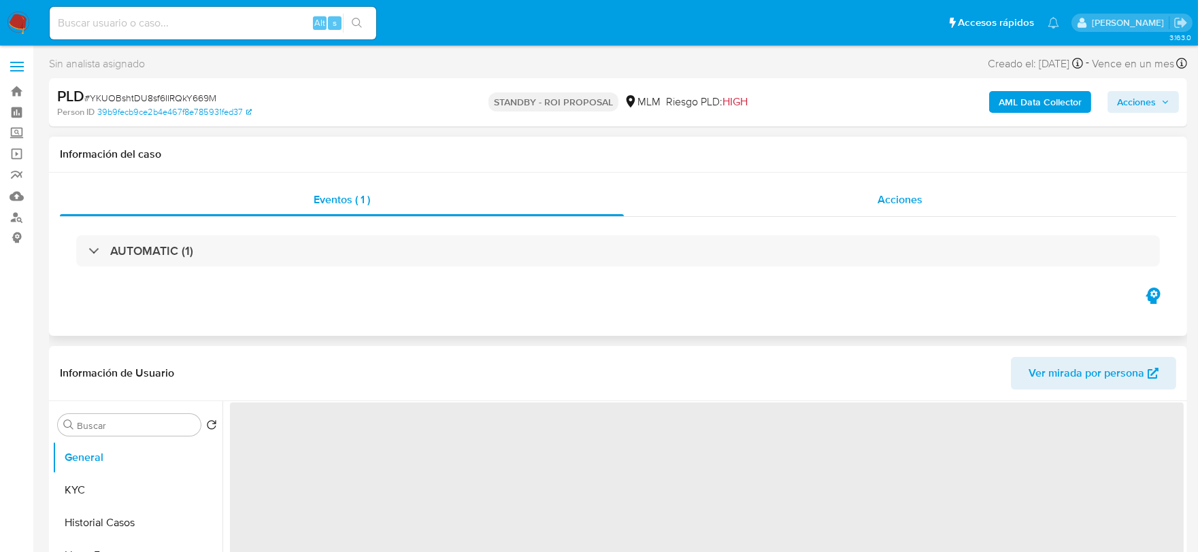
select select "10"
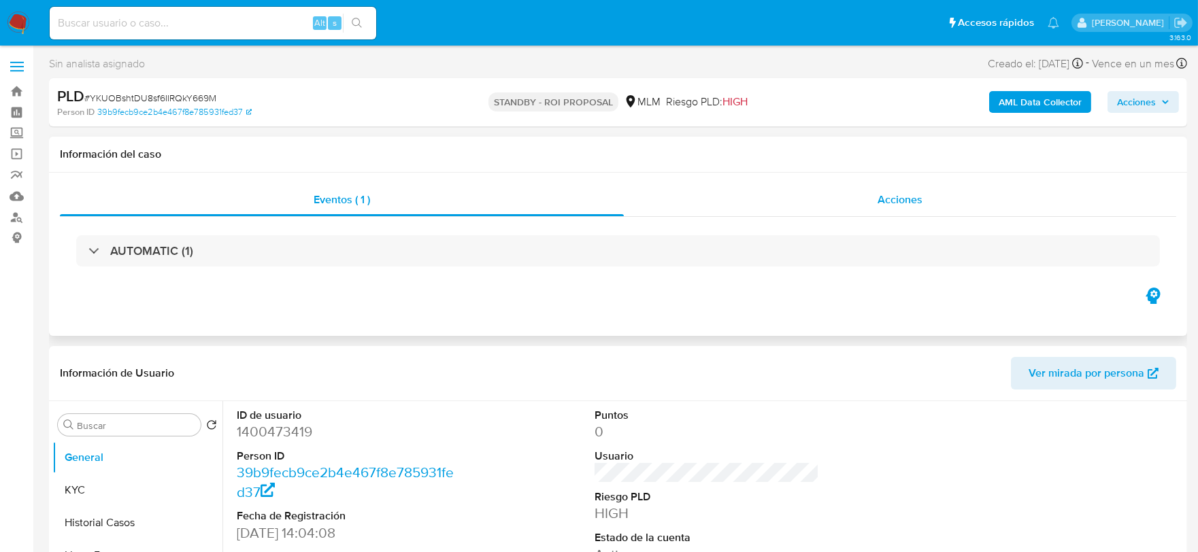
click at [900, 200] on span "Acciones" at bounding box center [899, 200] width 45 height 16
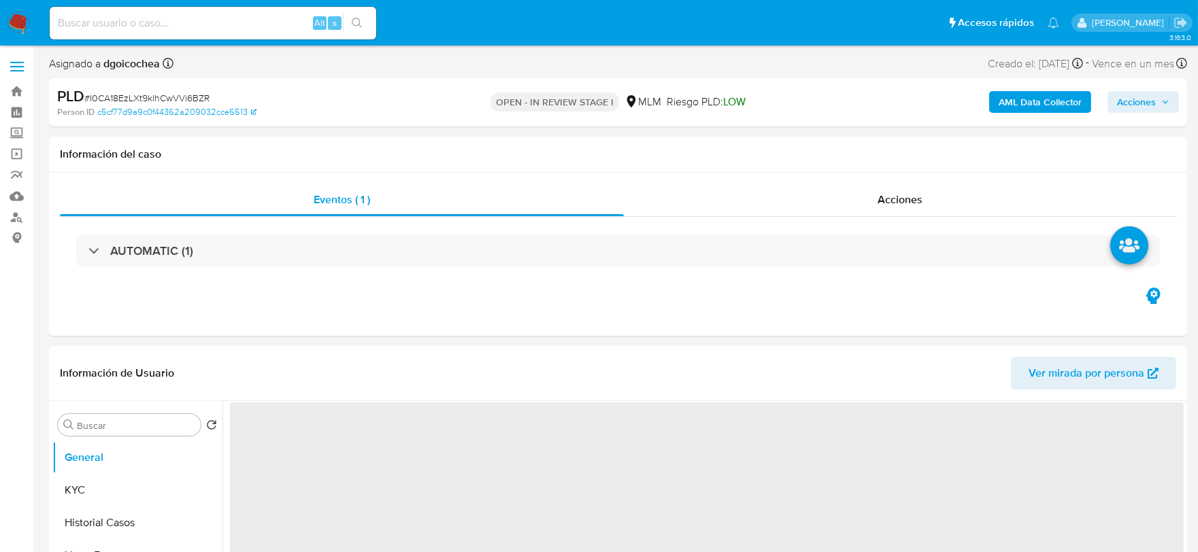
click at [1134, 100] on span "Acciones" at bounding box center [1136, 102] width 39 height 22
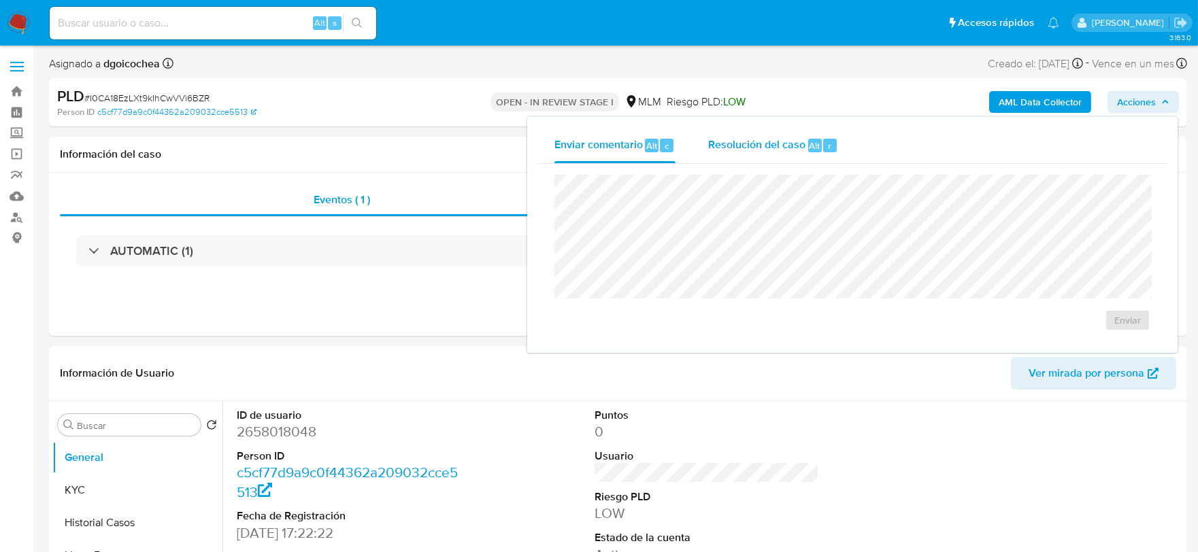
select select "10"
click at [752, 147] on span "Resolución del caso" at bounding box center [756, 145] width 97 height 16
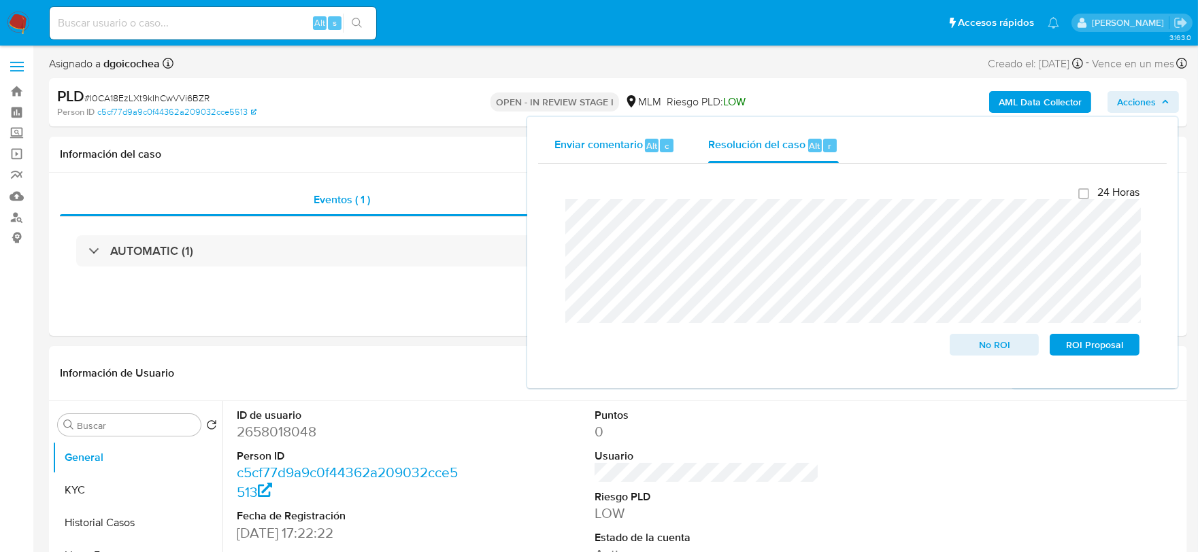
click at [593, 138] on span "Enviar comentario" at bounding box center [598, 145] width 88 height 16
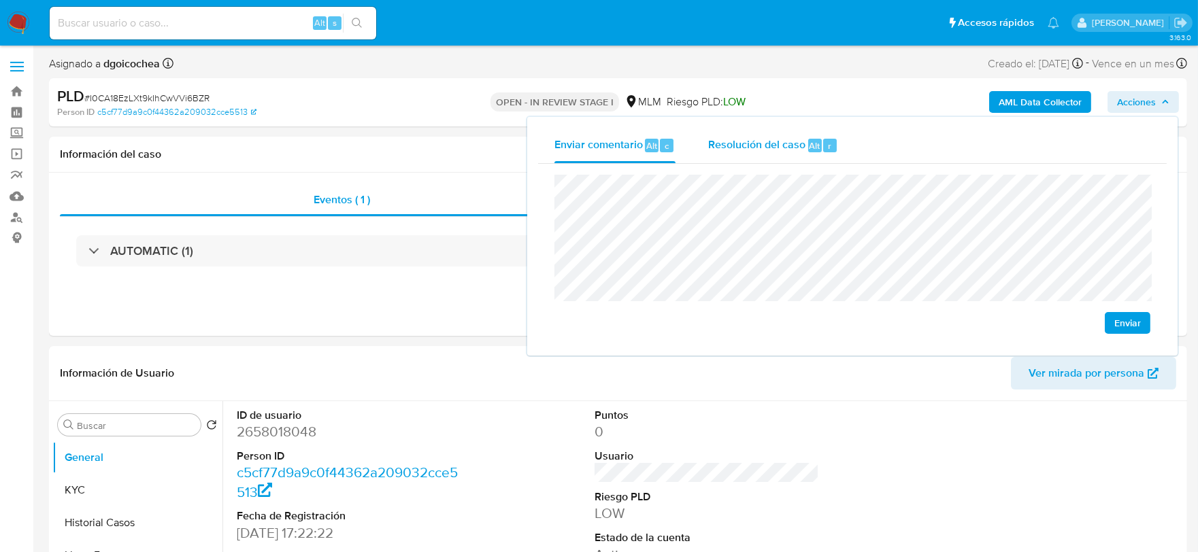
click at [732, 139] on span "Resolución del caso" at bounding box center [756, 145] width 97 height 16
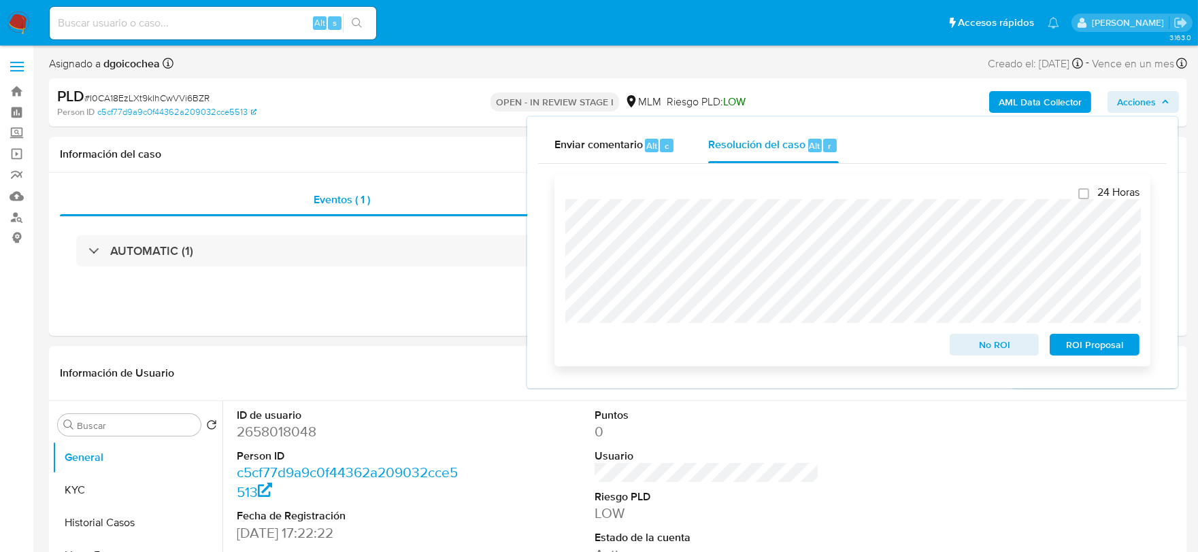
click at [1073, 342] on span "ROI Proposal" at bounding box center [1094, 344] width 71 height 19
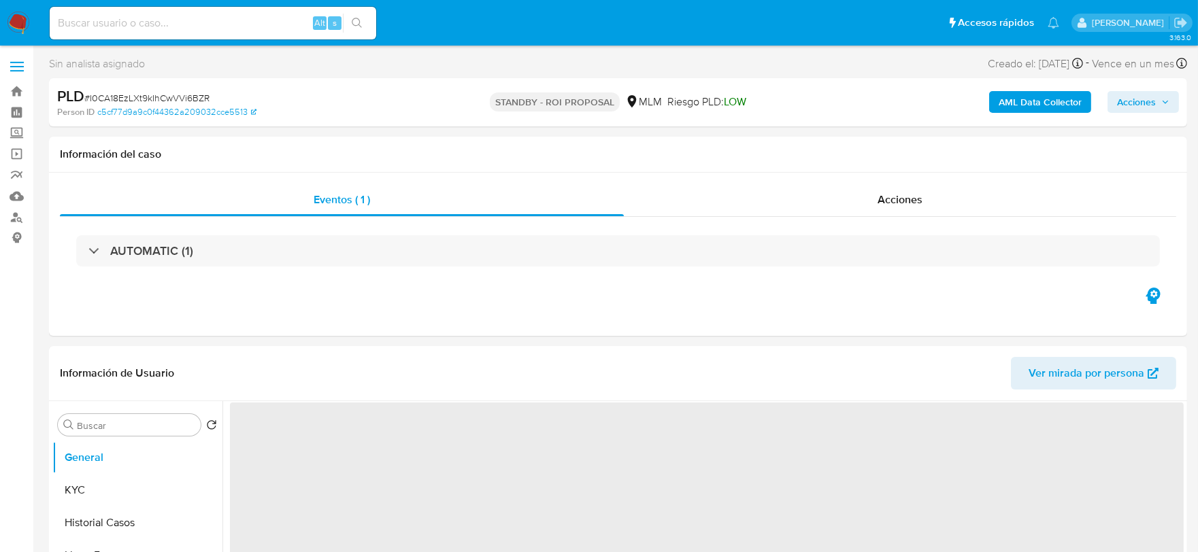
select select "10"
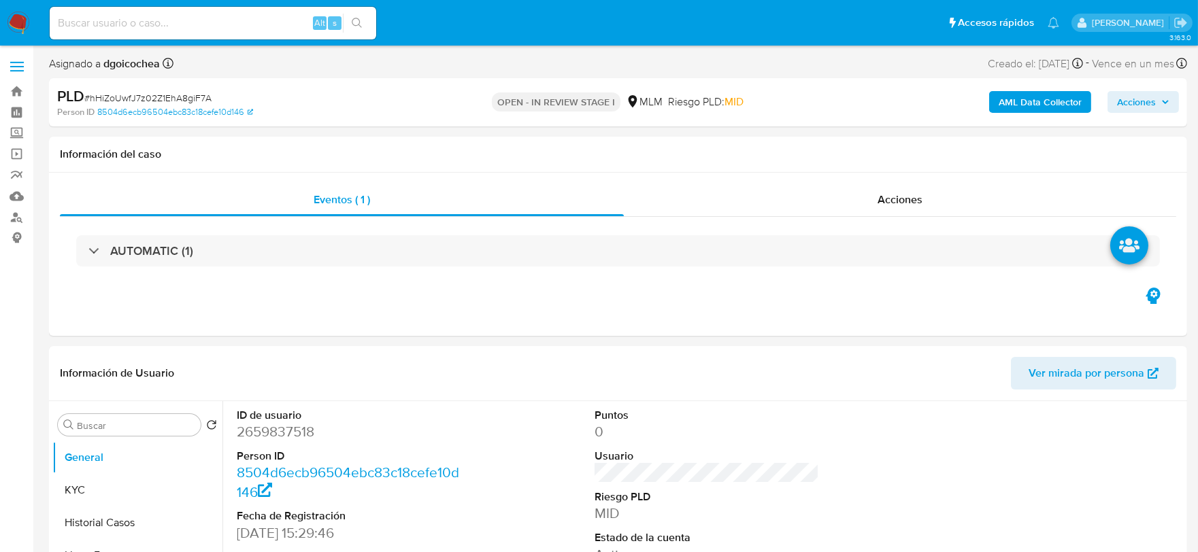
click at [1131, 103] on span "Acciones" at bounding box center [1136, 102] width 39 height 22
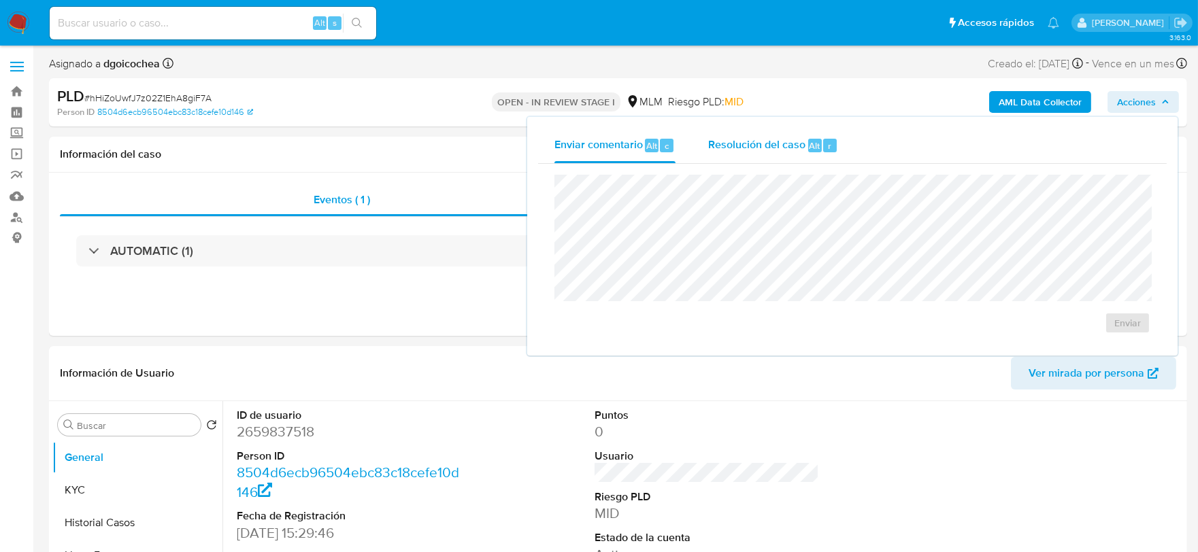
click at [760, 152] on span "Resolución del caso" at bounding box center [756, 145] width 97 height 16
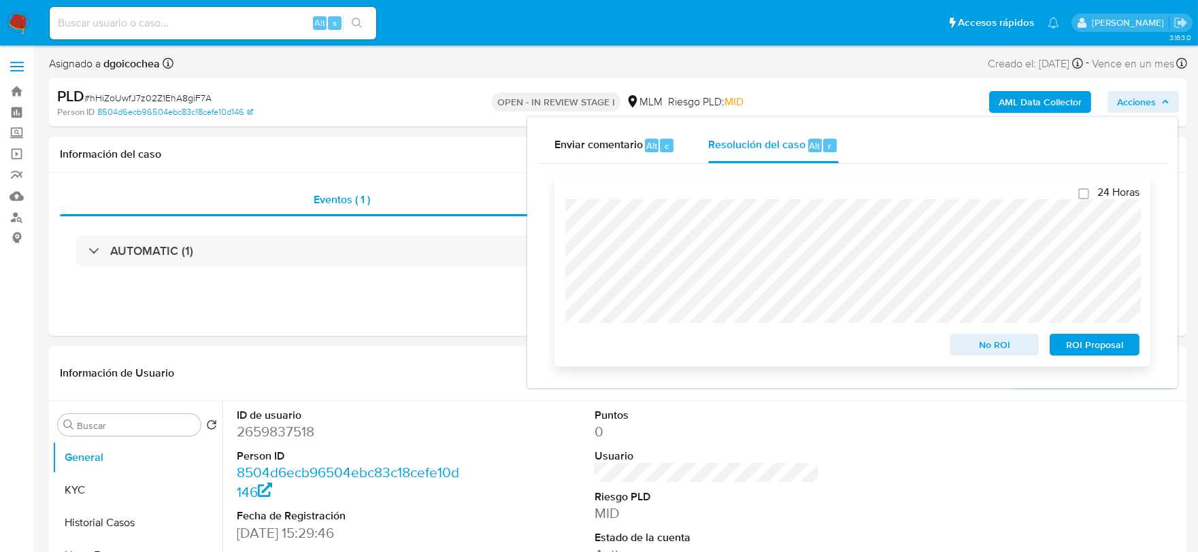
click at [1096, 352] on span "ROI Proposal" at bounding box center [1094, 344] width 71 height 19
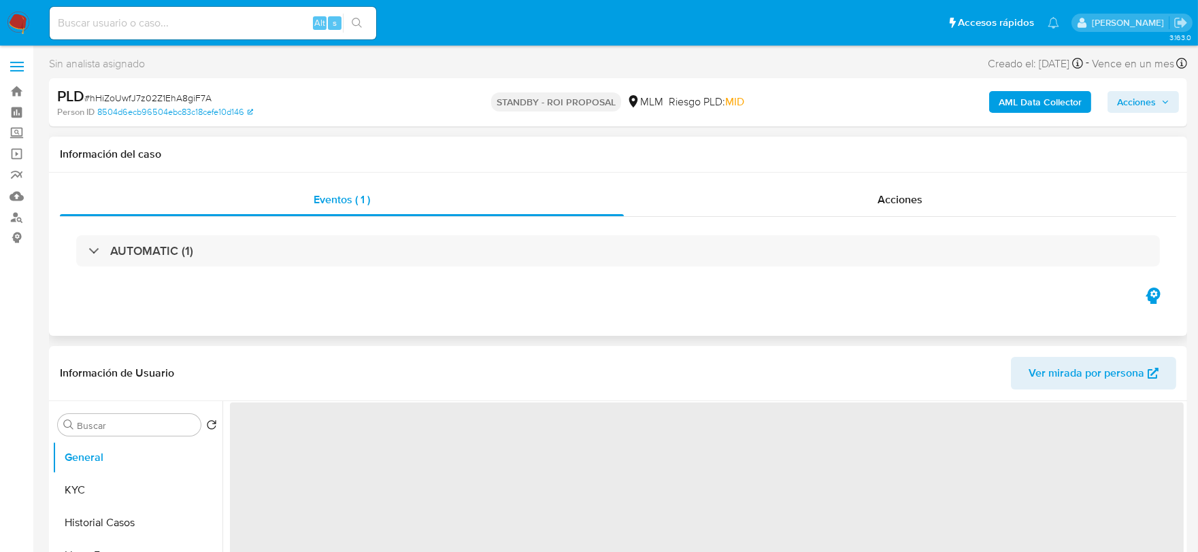
click at [1136, 104] on span "Acciones" at bounding box center [1136, 102] width 39 height 22
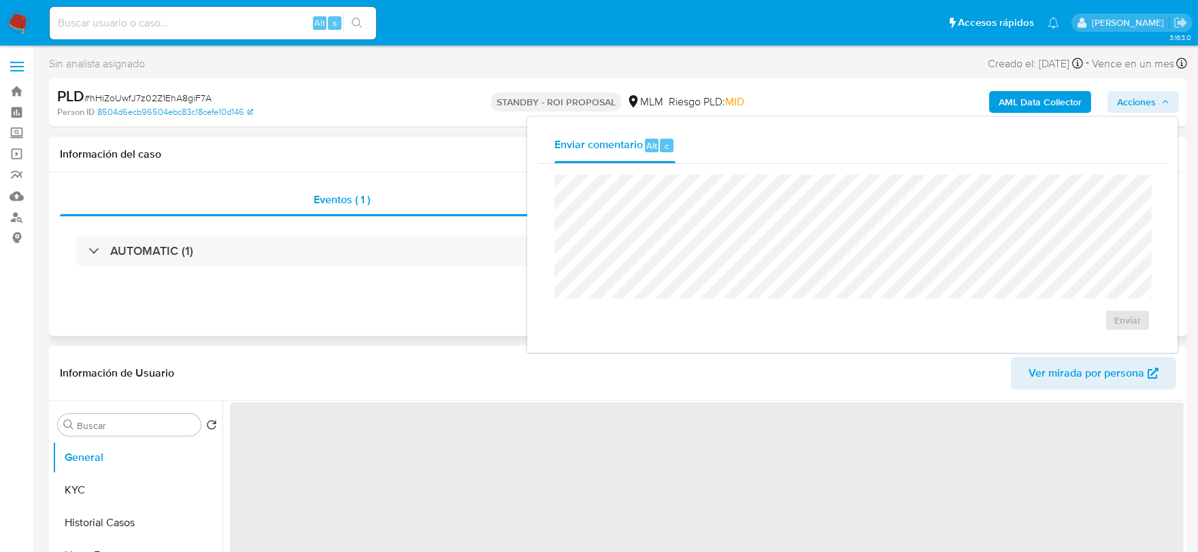
select select "10"
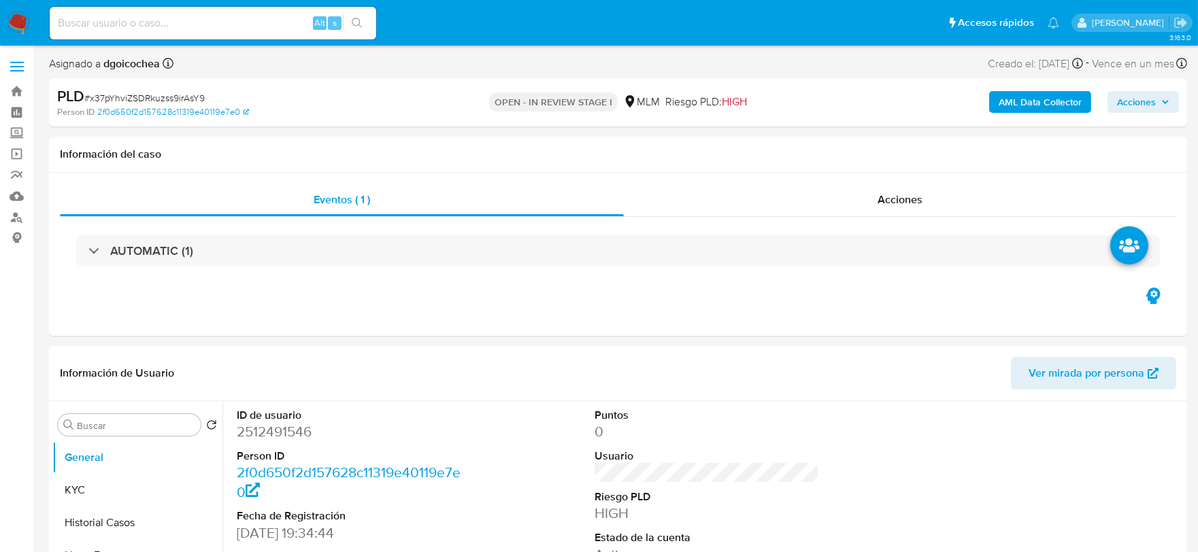
select select "10"
click at [1129, 101] on span "Acciones" at bounding box center [1136, 102] width 39 height 22
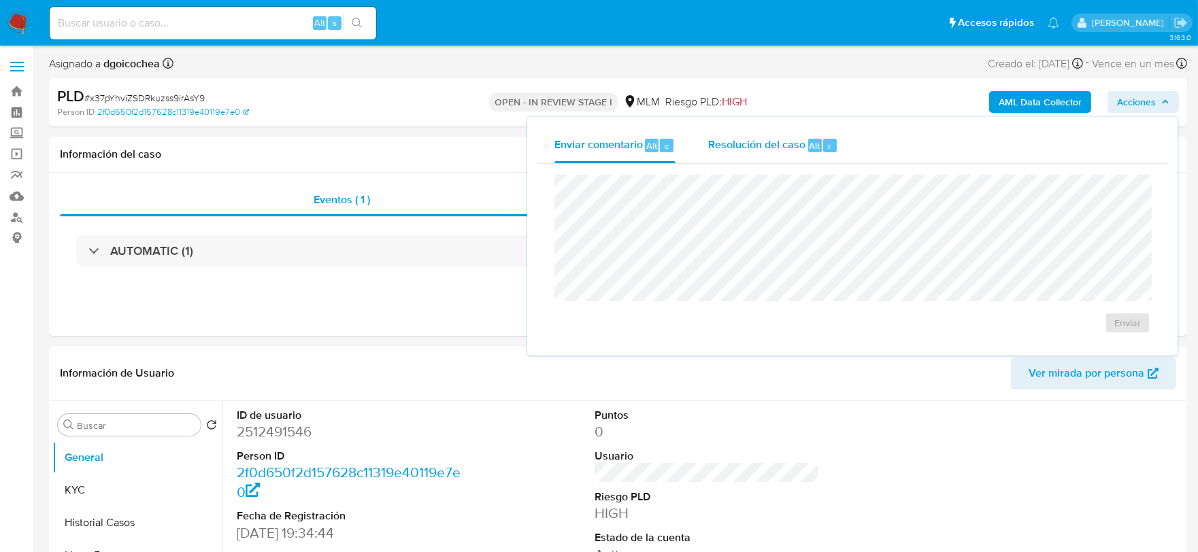
drag, startPoint x: 774, startPoint y: 140, endPoint x: 771, endPoint y: 153, distance: 13.2
click at [774, 141] on span "Resolución del caso" at bounding box center [756, 145] width 97 height 16
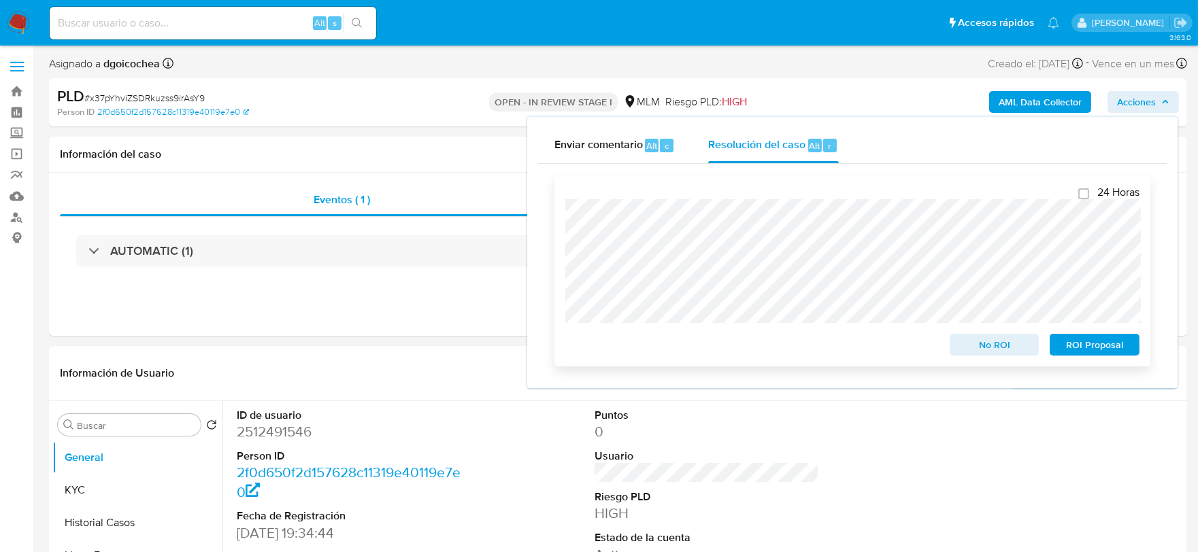
click at [1105, 344] on span "ROI Proposal" at bounding box center [1094, 344] width 71 height 19
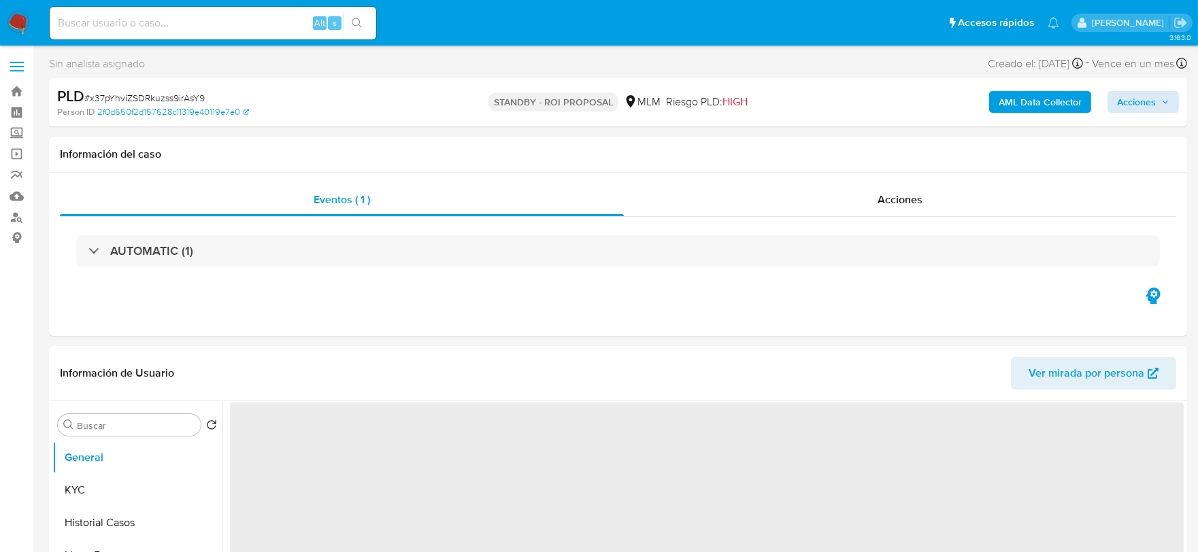
select select "10"
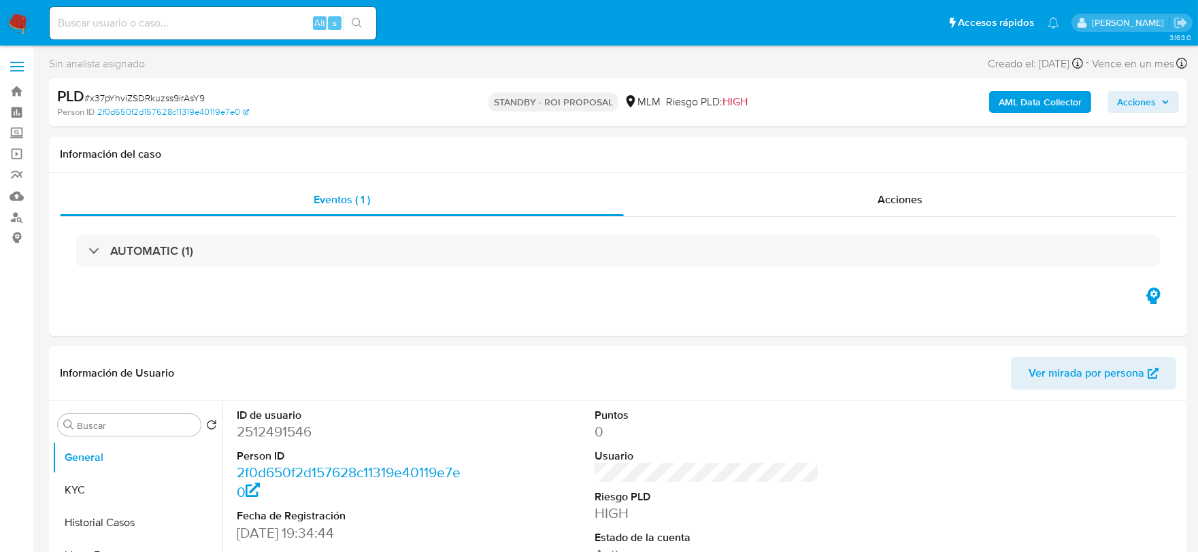
click at [1150, 99] on span "Acciones" at bounding box center [1136, 102] width 39 height 22
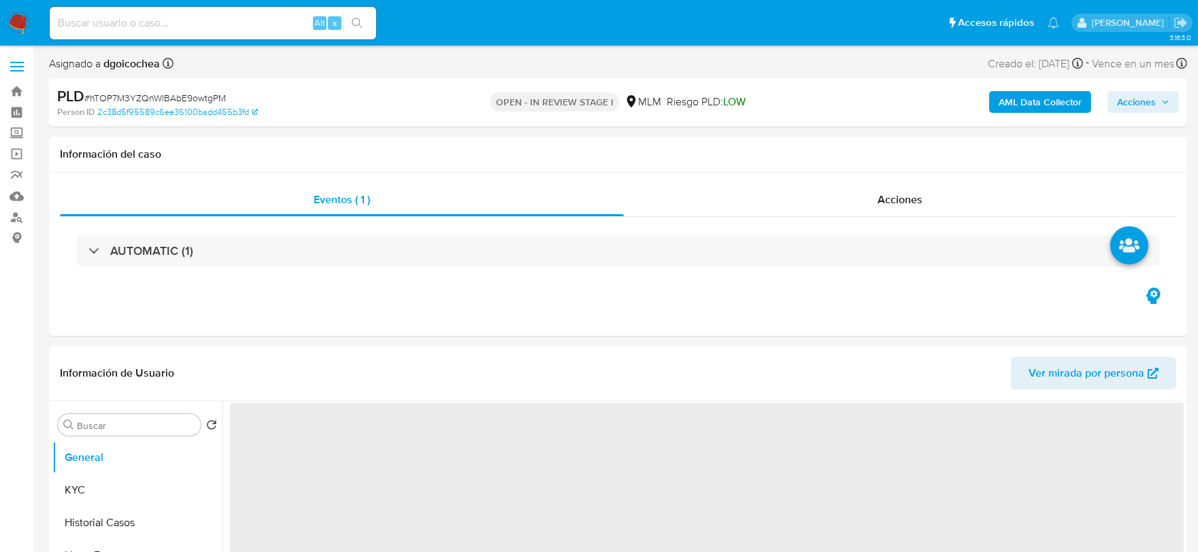
select select "10"
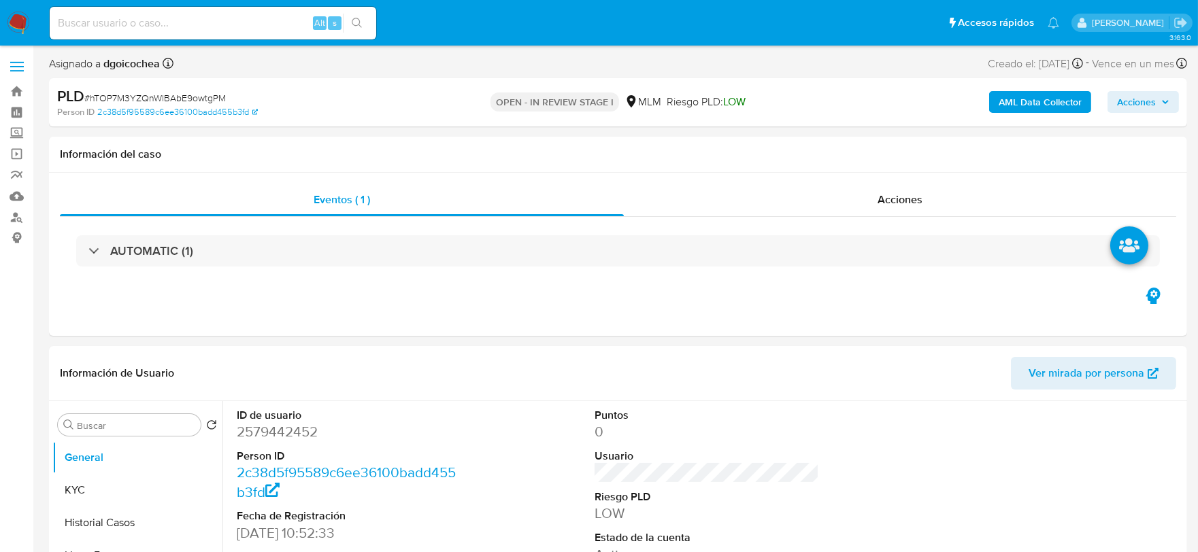
click at [1141, 98] on span "Acciones" at bounding box center [1136, 102] width 39 height 22
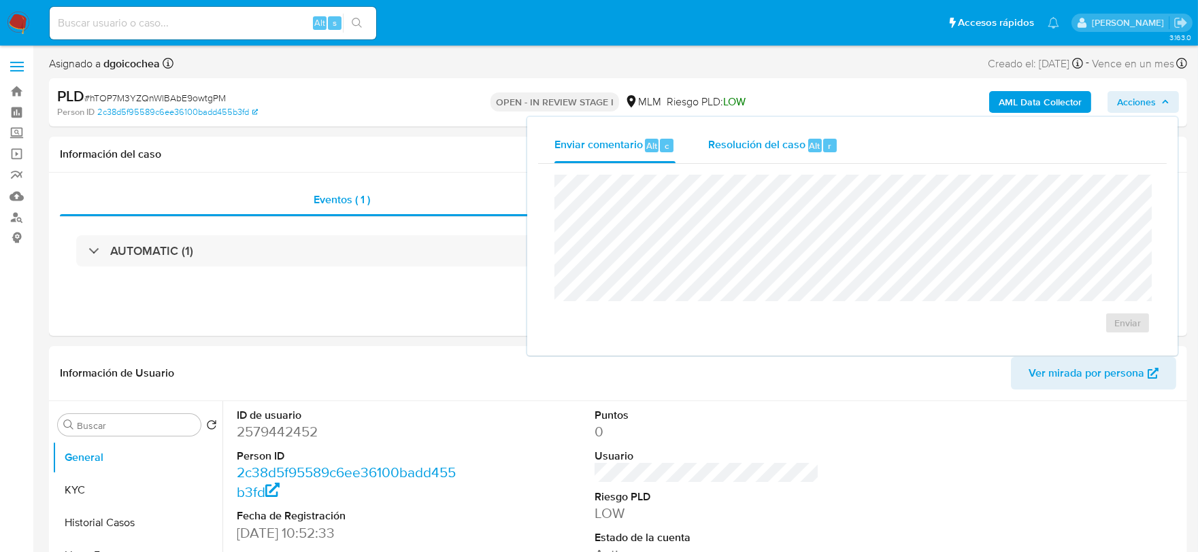
click at [756, 146] on span "Resolución del caso" at bounding box center [756, 145] width 97 height 16
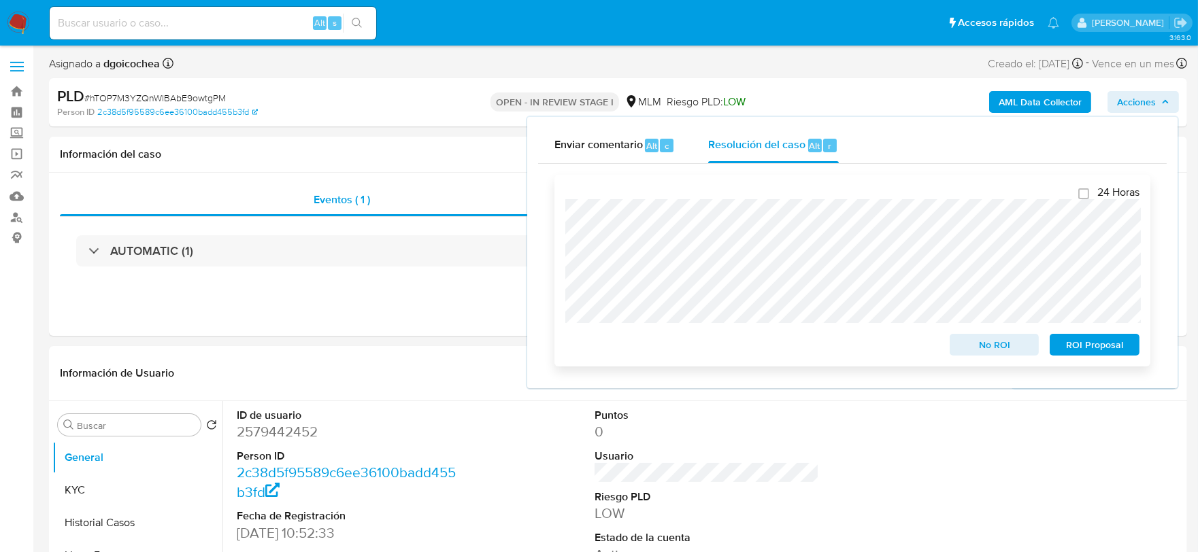
click at [1093, 347] on span "ROI Proposal" at bounding box center [1094, 344] width 71 height 19
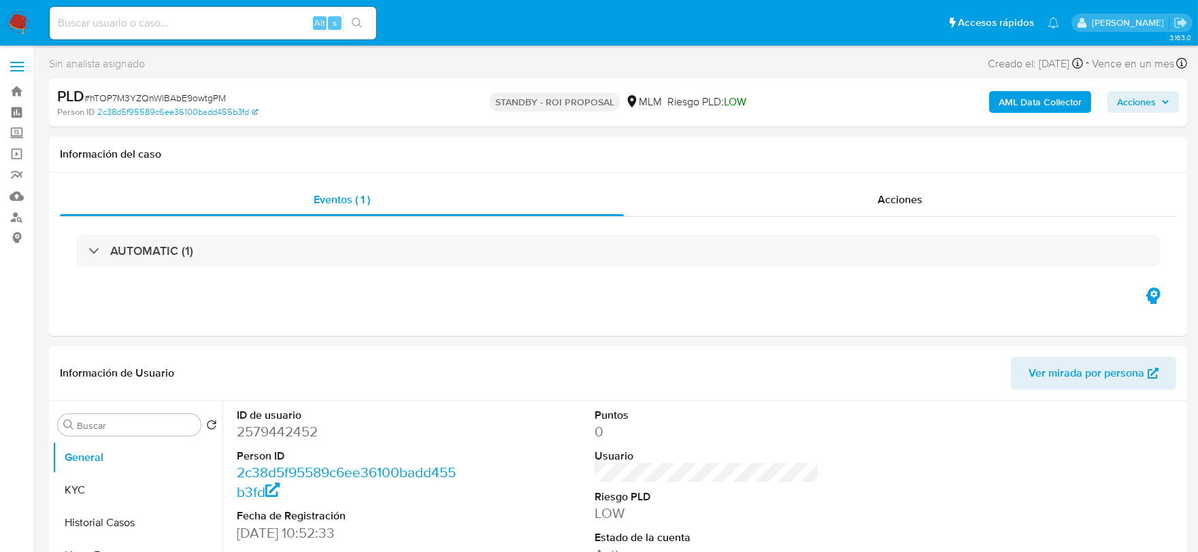
select select "10"
click at [1131, 106] on span "Acciones" at bounding box center [1136, 102] width 39 height 22
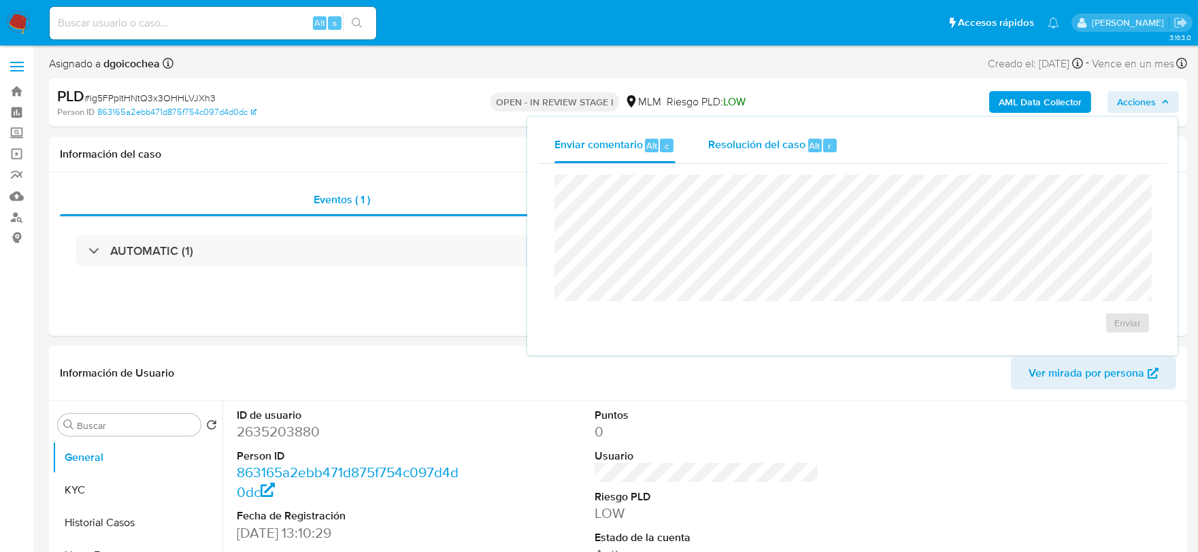
click at [786, 140] on span "Resolución del caso" at bounding box center [756, 145] width 97 height 16
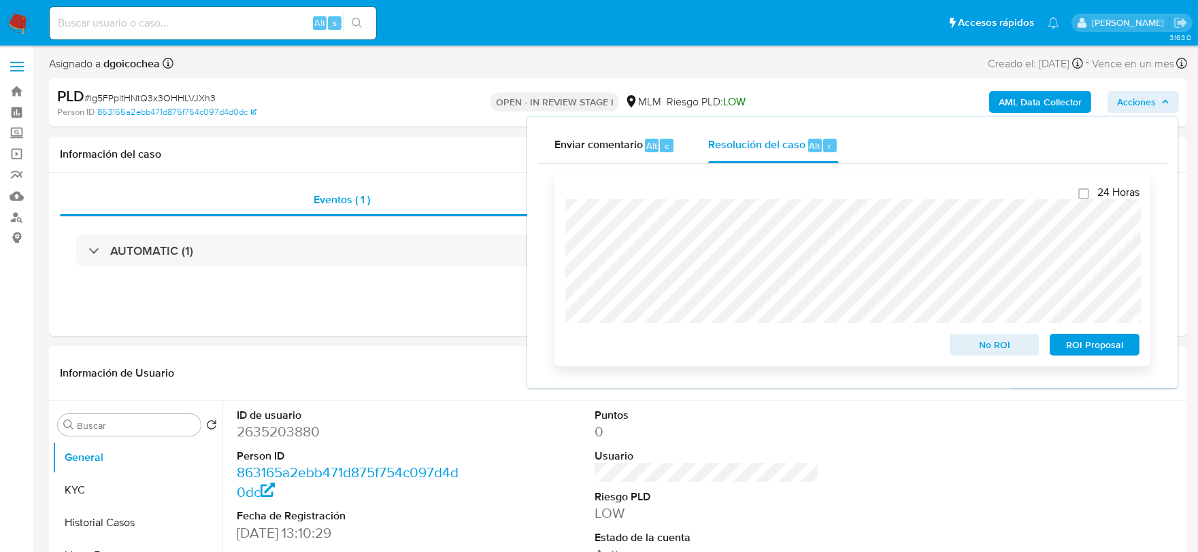
click at [1105, 347] on span "ROI Proposal" at bounding box center [1094, 344] width 71 height 19
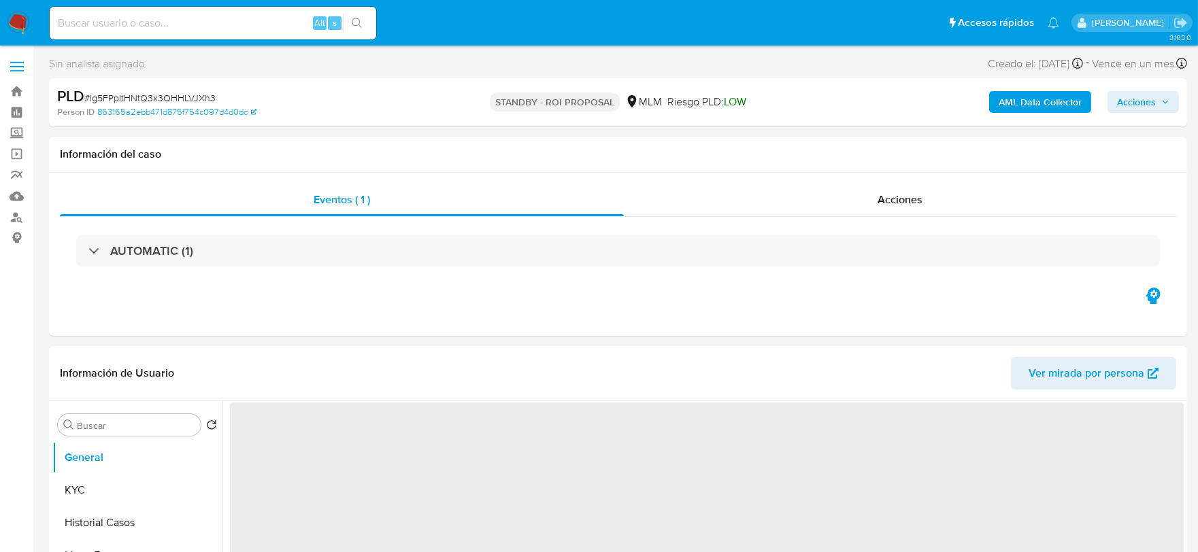
select select "10"
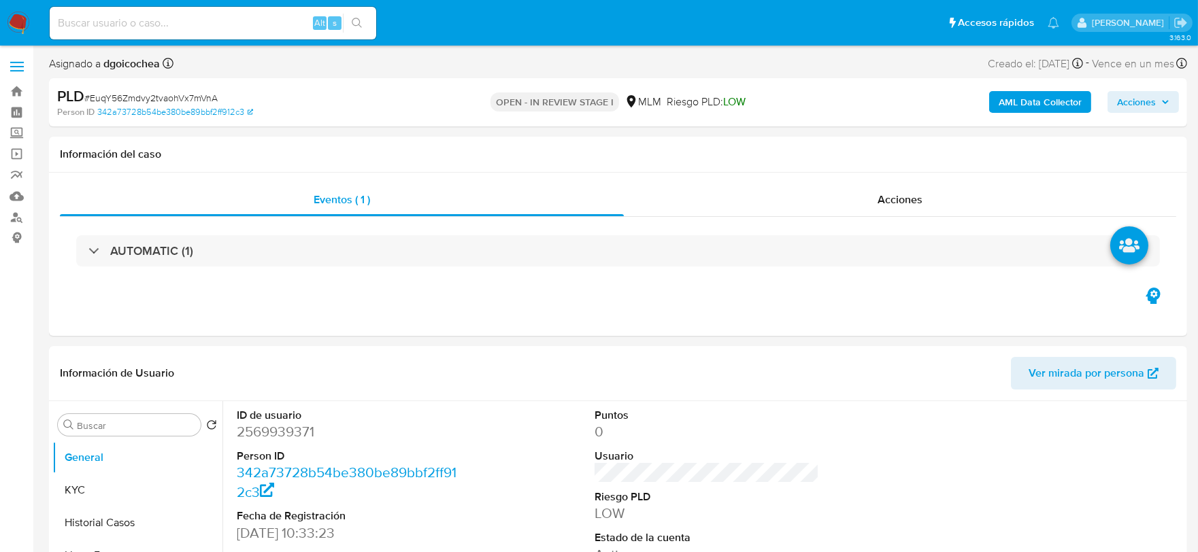
click at [1159, 103] on span "Acciones" at bounding box center [1143, 101] width 52 height 19
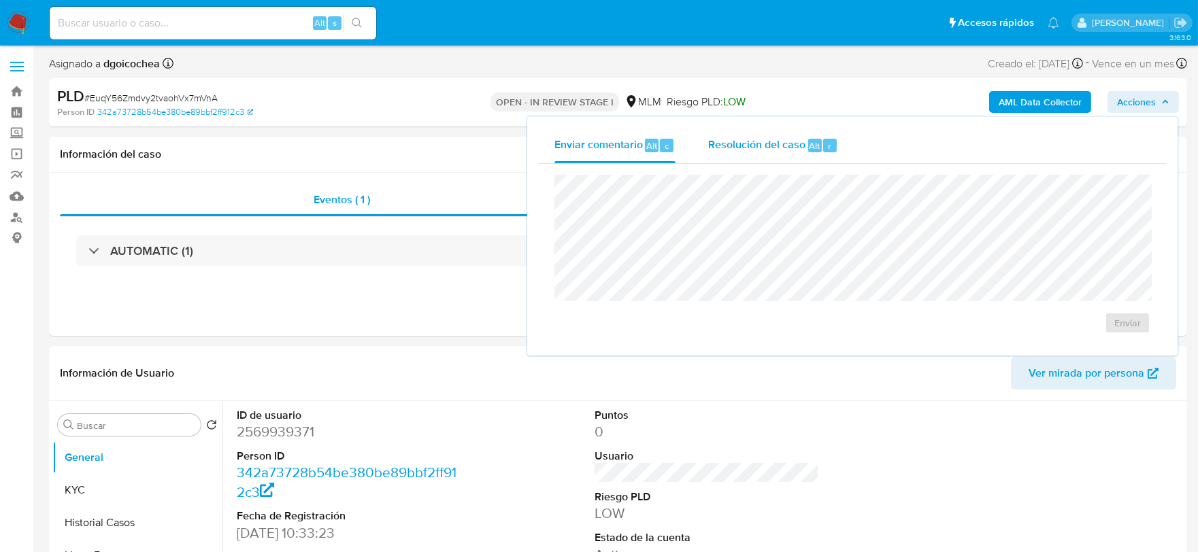
click at [762, 133] on div "Resolución del caso Alt r" at bounding box center [773, 145] width 130 height 35
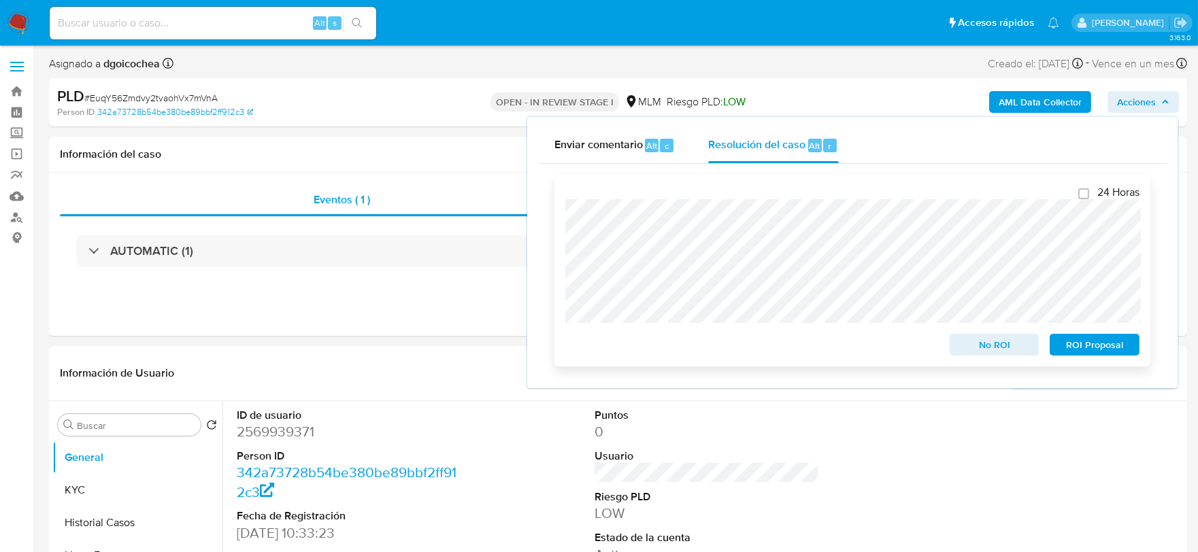
click at [1083, 343] on span "ROI Proposal" at bounding box center [1094, 344] width 71 height 19
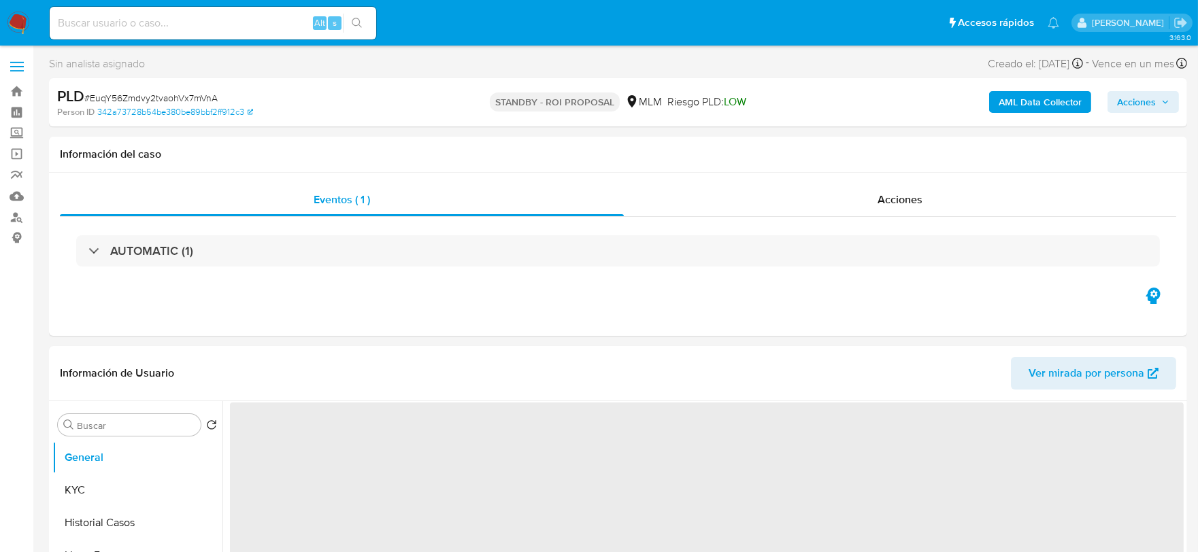
select select "10"
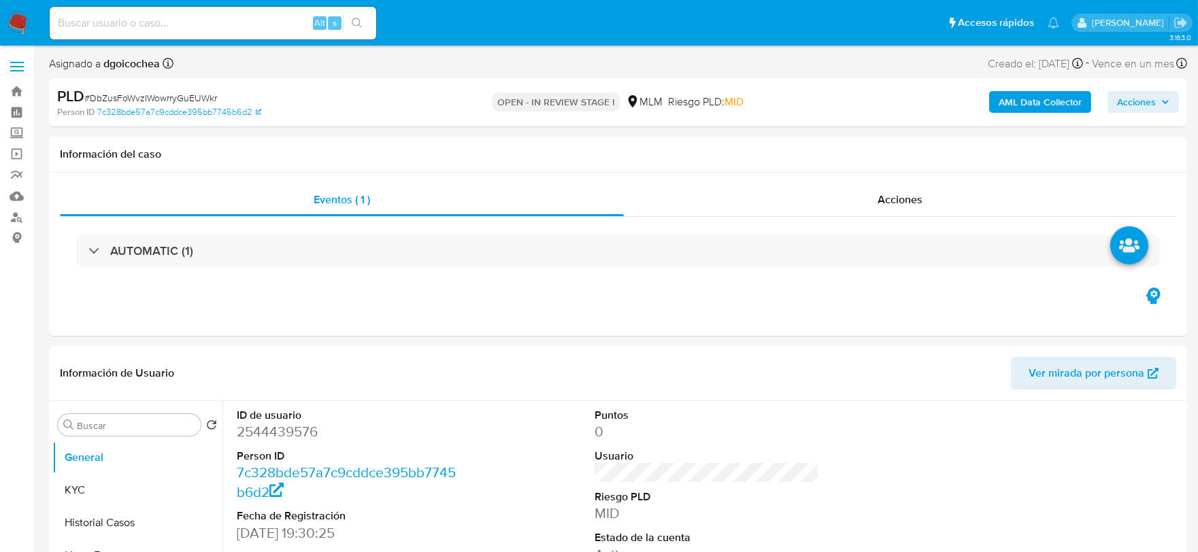
click at [1132, 98] on span "Acciones" at bounding box center [1136, 102] width 39 height 22
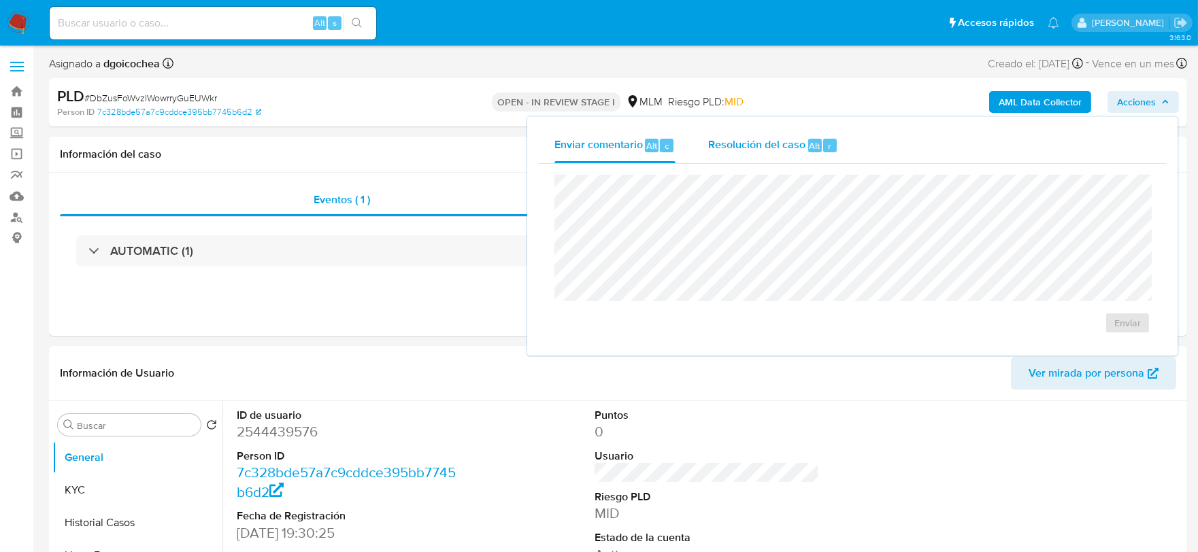
drag, startPoint x: 754, startPoint y: 146, endPoint x: 753, endPoint y: 158, distance: 12.3
click at [753, 146] on span "Resolución del caso" at bounding box center [756, 145] width 97 height 16
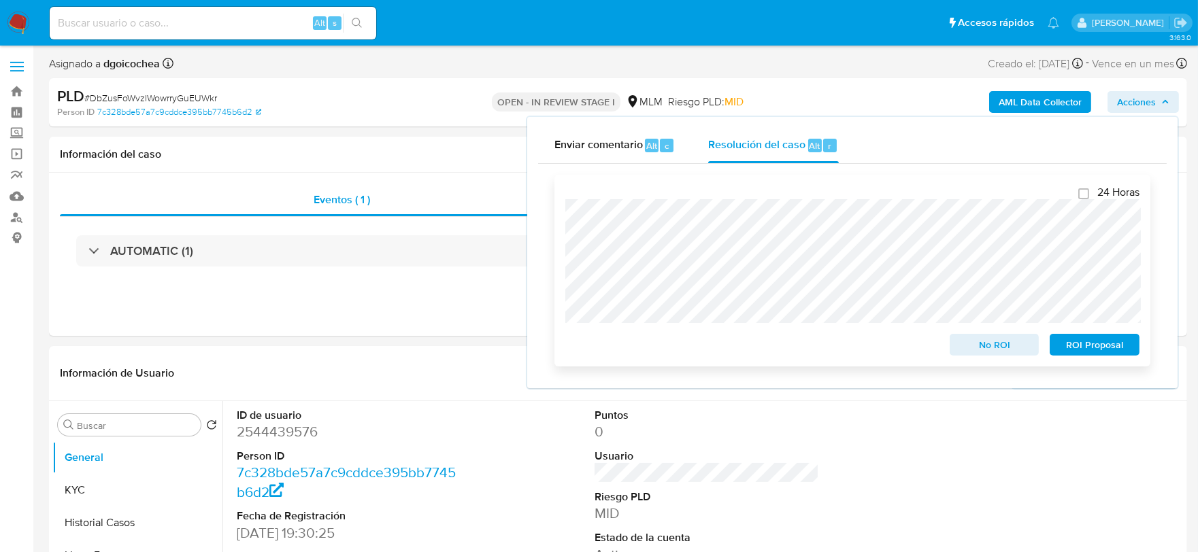
click at [1114, 343] on span "ROI Proposal" at bounding box center [1094, 344] width 71 height 19
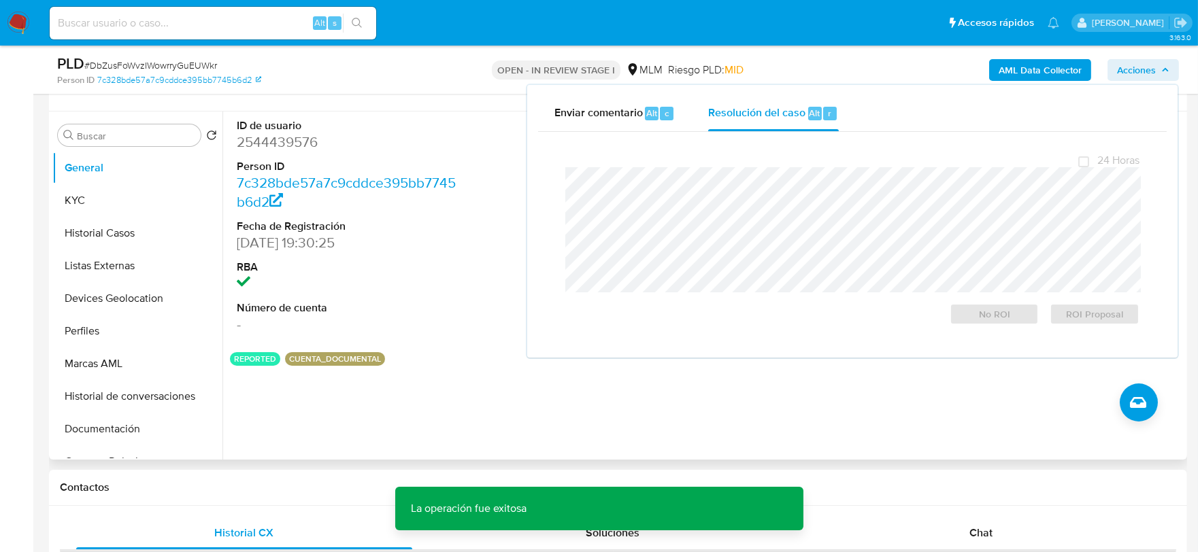
scroll to position [302, 0]
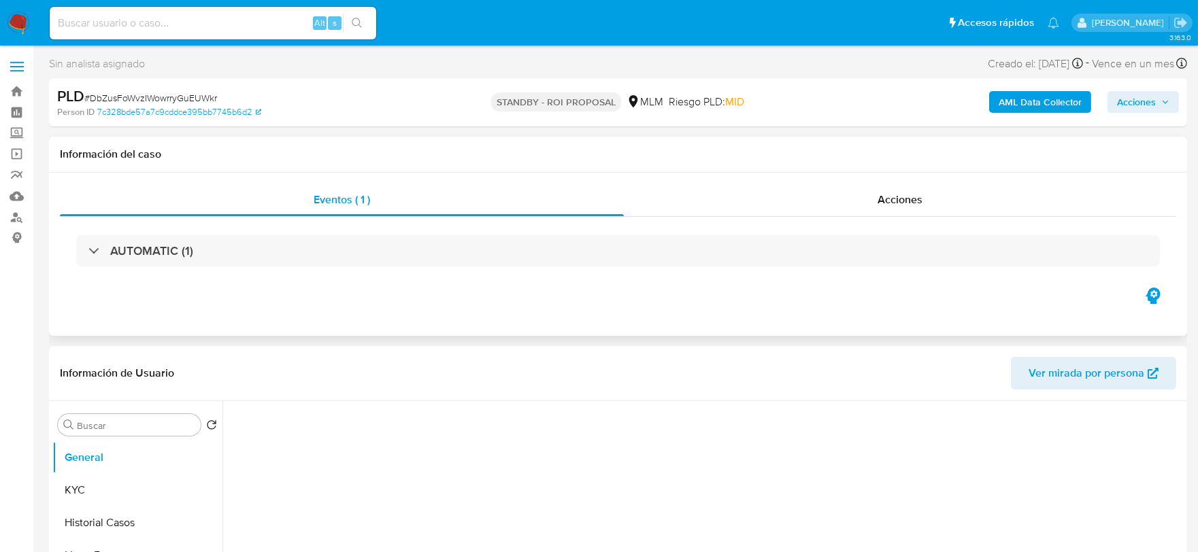
select select "10"
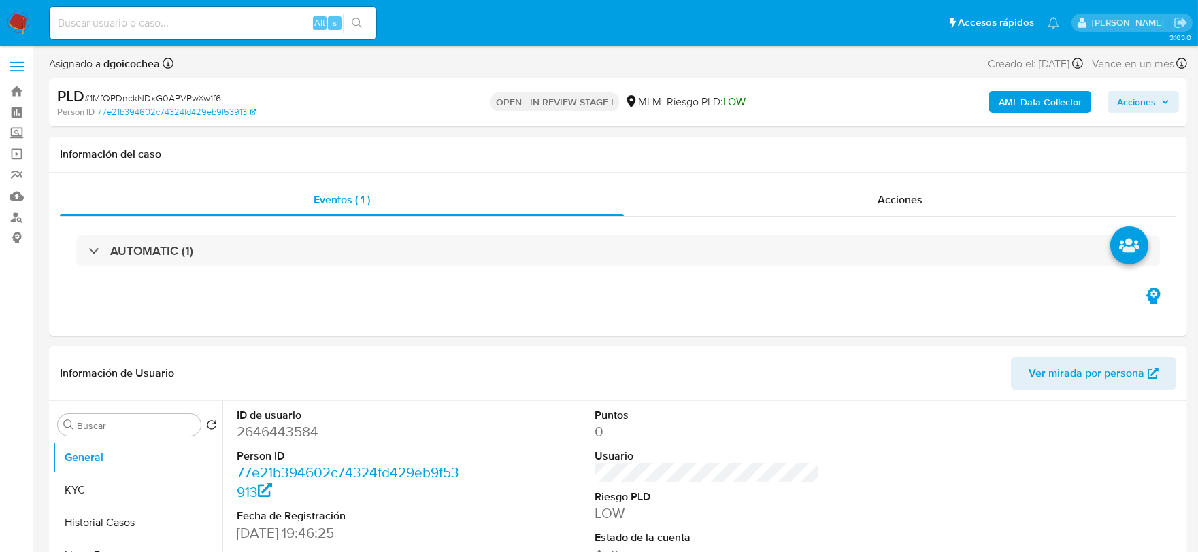
select select "10"
click at [1156, 97] on span "Acciones" at bounding box center [1136, 102] width 39 height 22
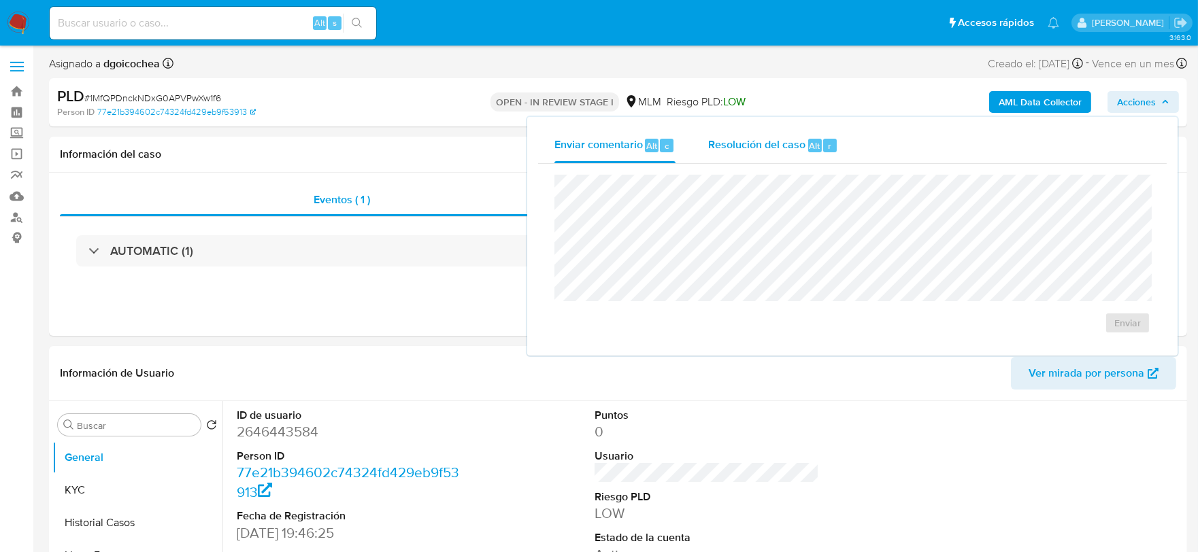
click at [743, 144] on span "Resolución del caso" at bounding box center [756, 145] width 97 height 16
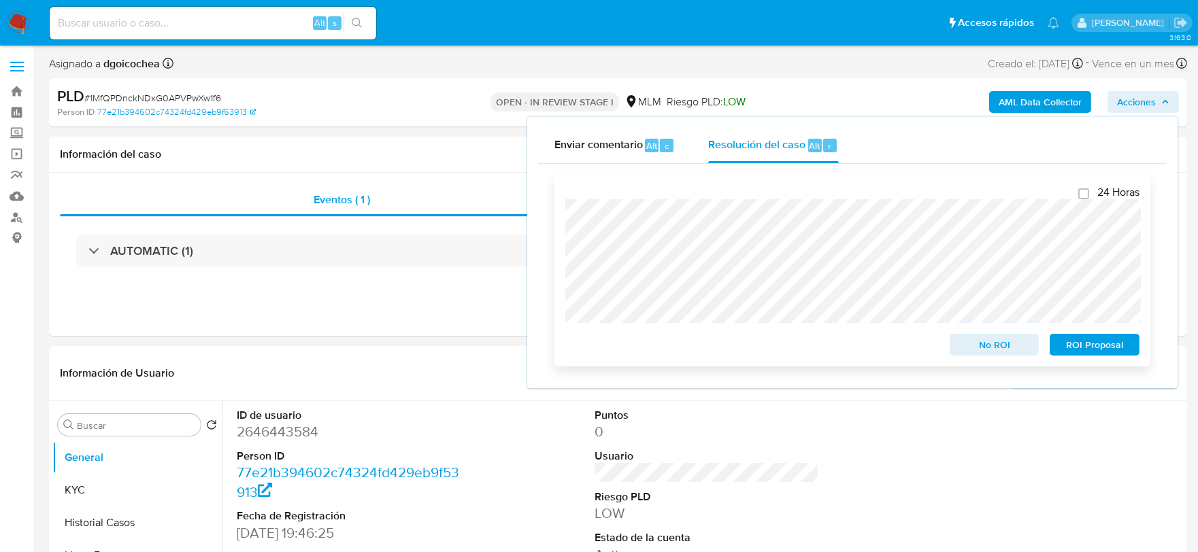
click at [1080, 343] on span "ROI Proposal" at bounding box center [1094, 344] width 71 height 19
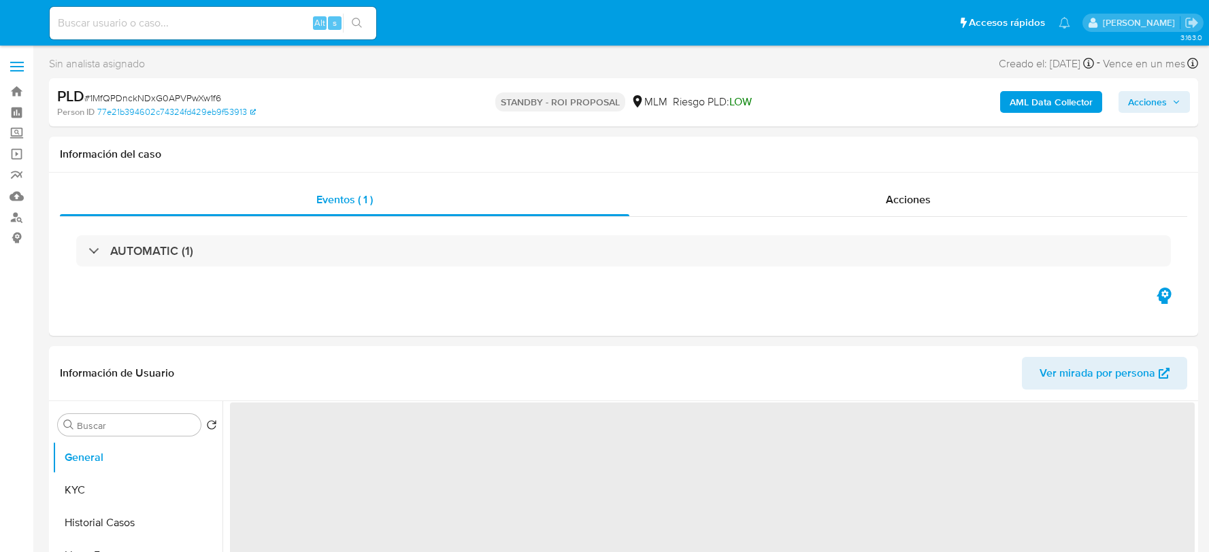
select select "10"
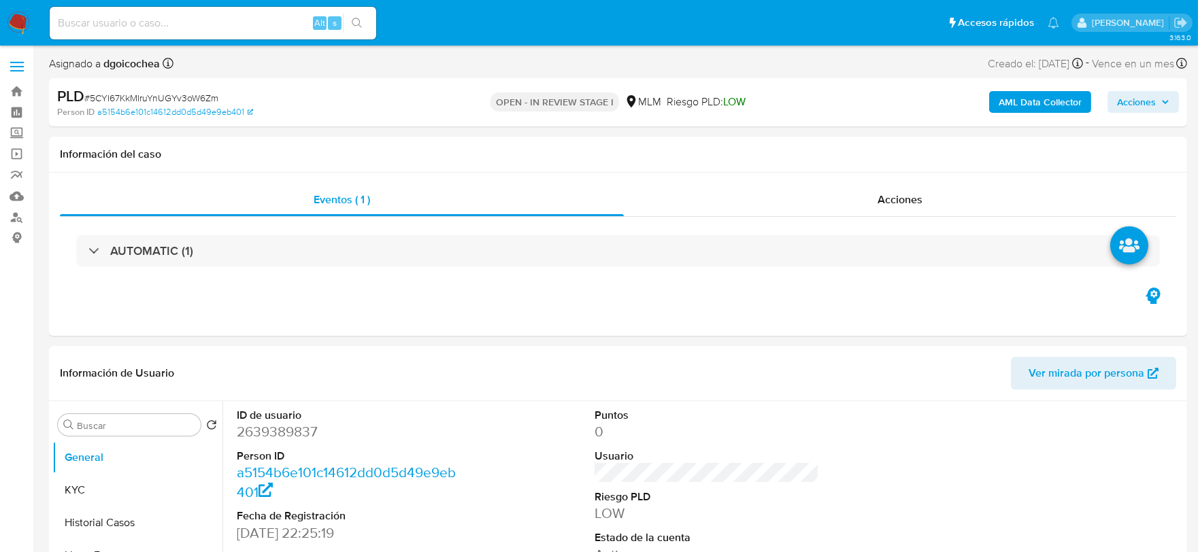
select select "10"
drag, startPoint x: 1134, startPoint y: 94, endPoint x: 1106, endPoint y: 97, distance: 28.0
click at [1132, 97] on span "Acciones" at bounding box center [1136, 102] width 39 height 22
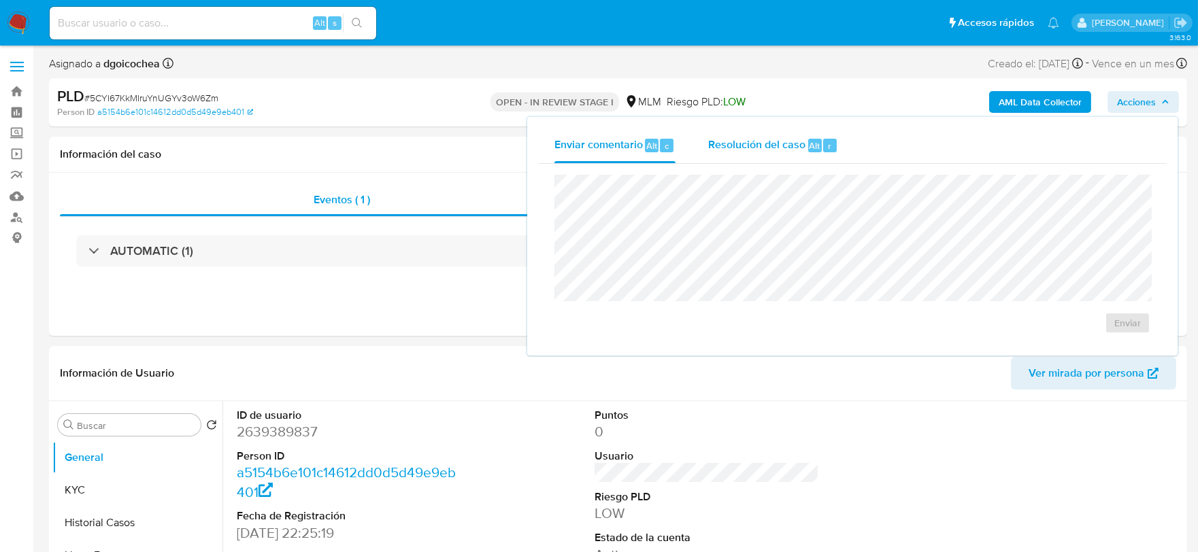
click at [764, 146] on span "Resolución del caso" at bounding box center [756, 145] width 97 height 16
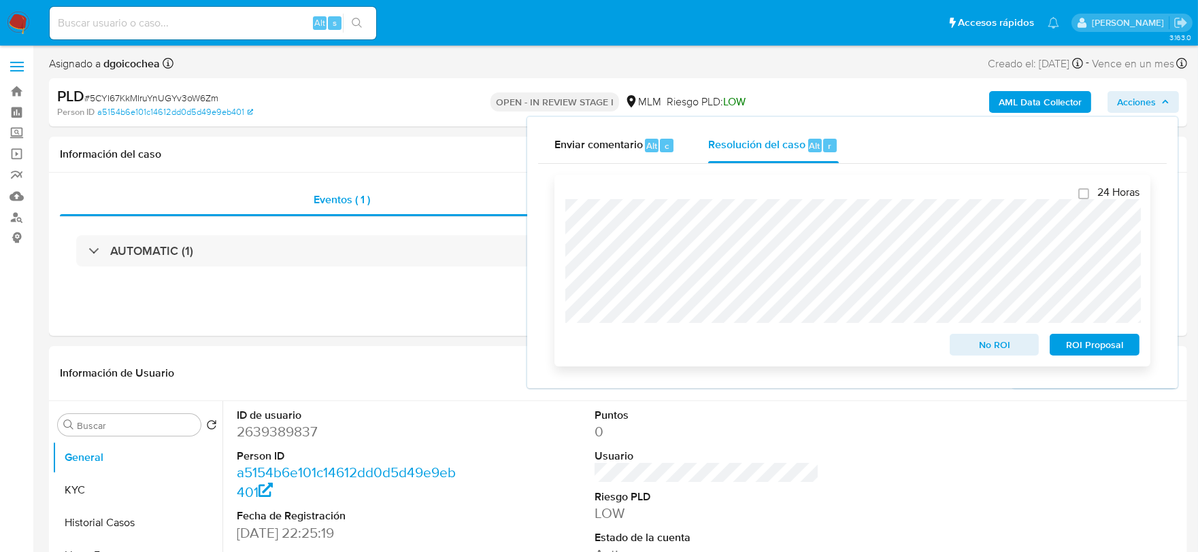
click at [1066, 345] on span "ROI Proposal" at bounding box center [1094, 344] width 71 height 19
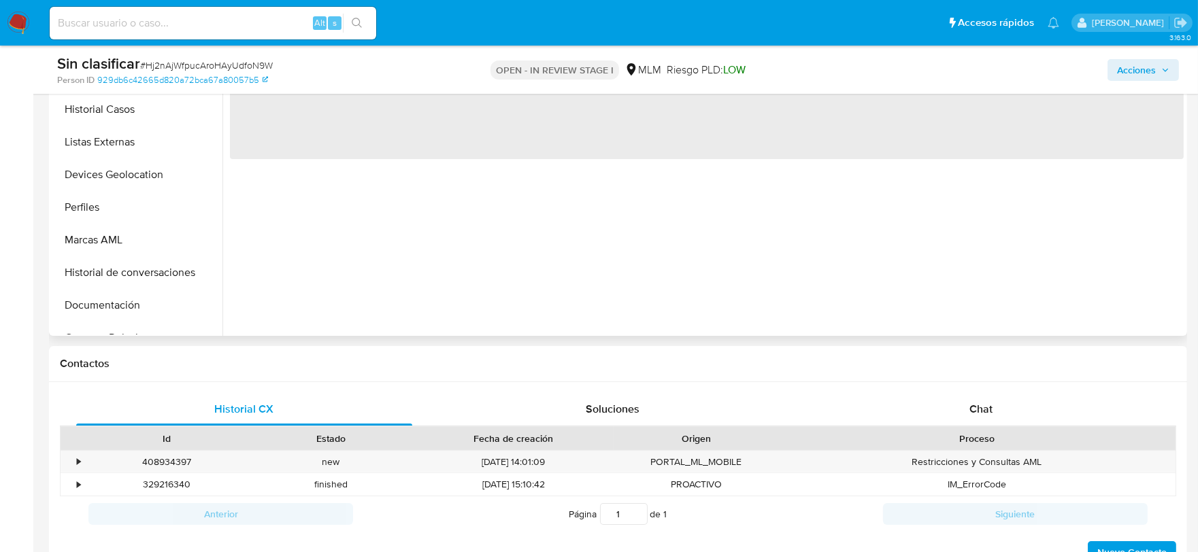
scroll to position [453, 0]
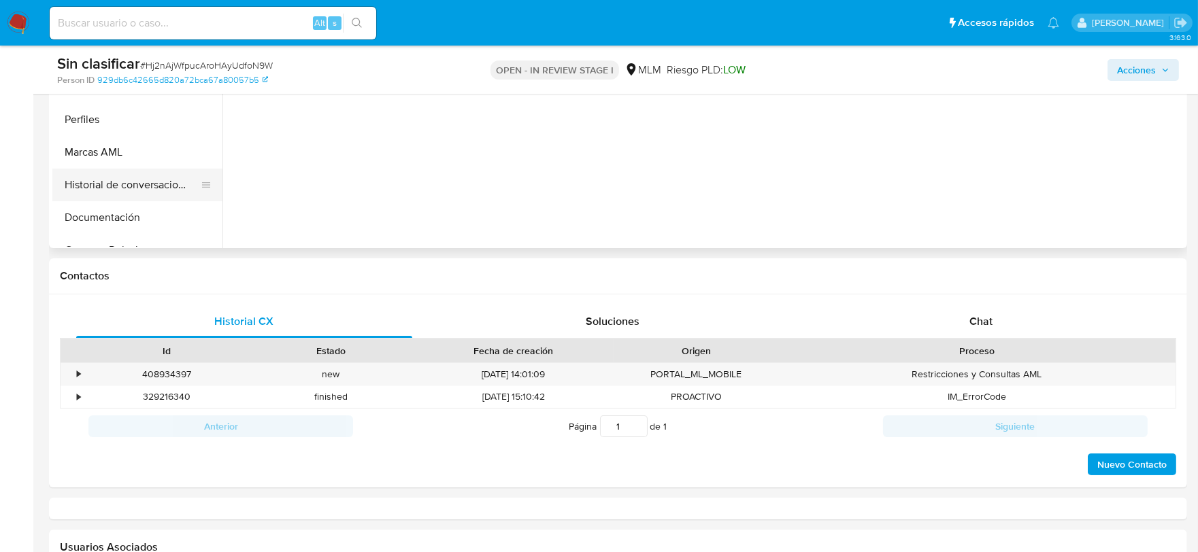
select select "10"
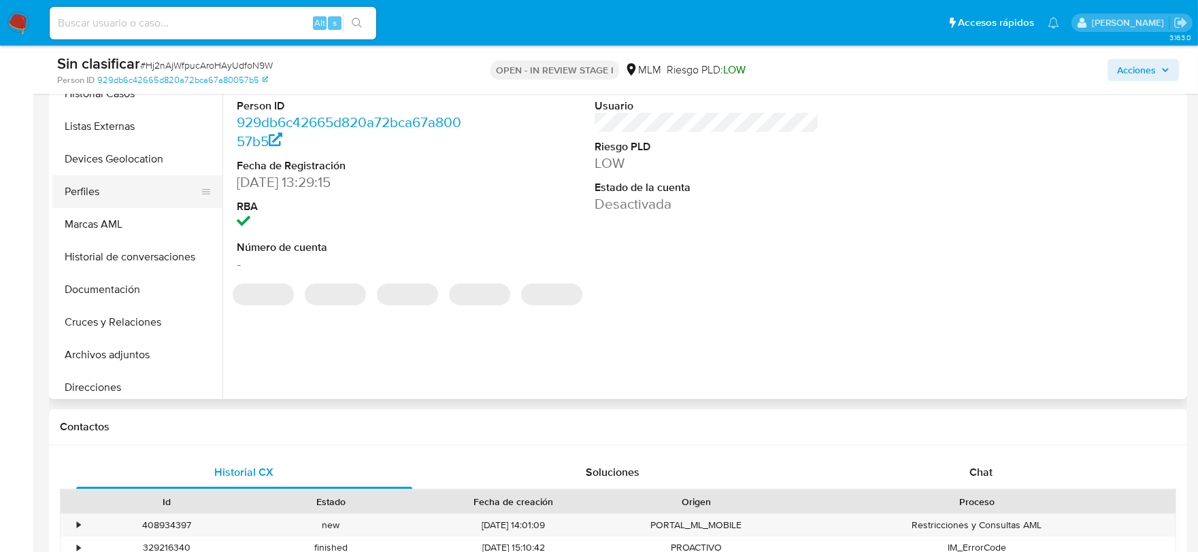
scroll to position [226, 0]
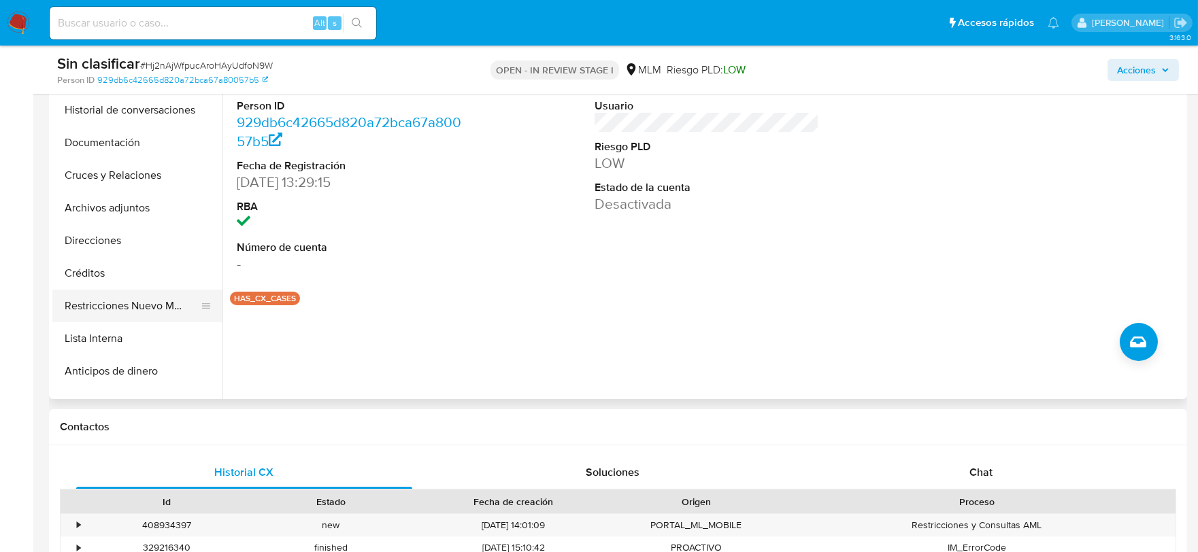
click at [160, 302] on button "Restricciones Nuevo Mundo" at bounding box center [131, 306] width 159 height 33
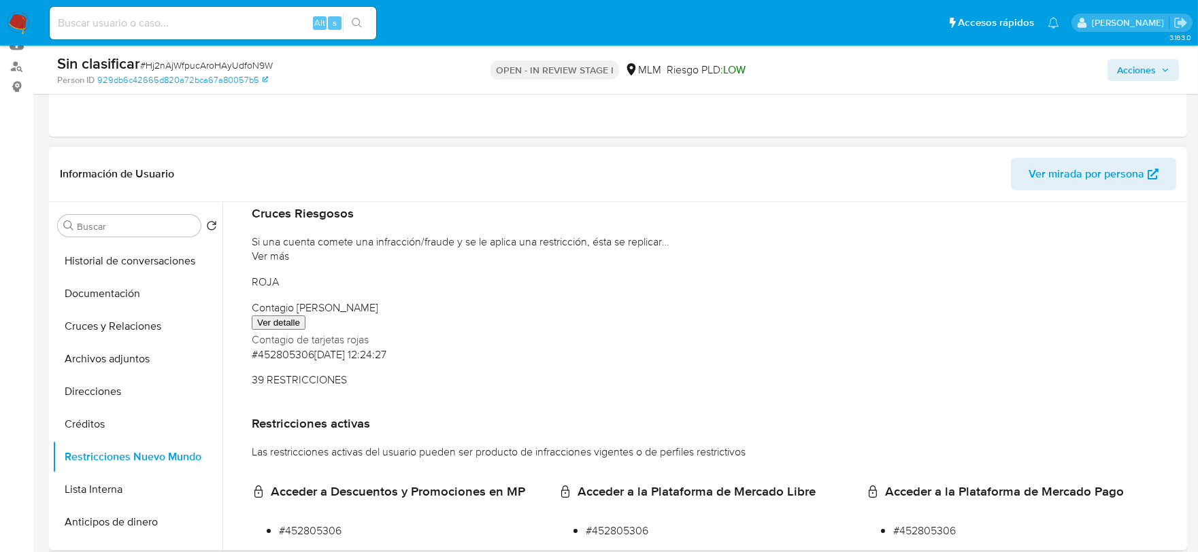
scroll to position [151, 0]
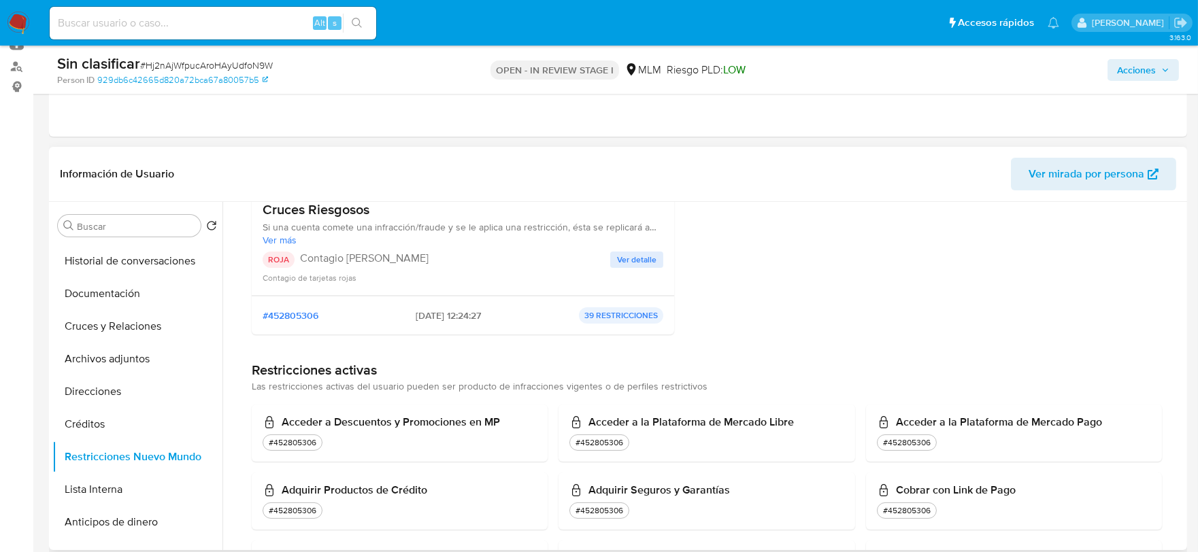
click at [635, 259] on span "Ver detalle" at bounding box center [636, 260] width 39 height 14
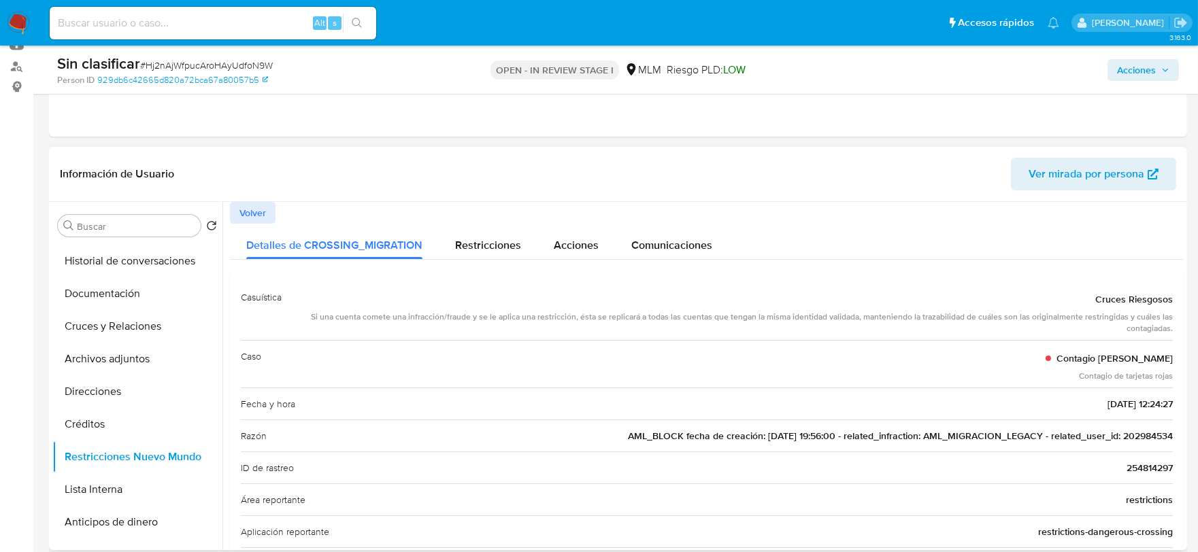
click at [1154, 437] on span "AML_BLOCK fecha de creación: 24/05/2021 19:56:00 - related_infraction: AML_MIGR…" at bounding box center [900, 436] width 545 height 14
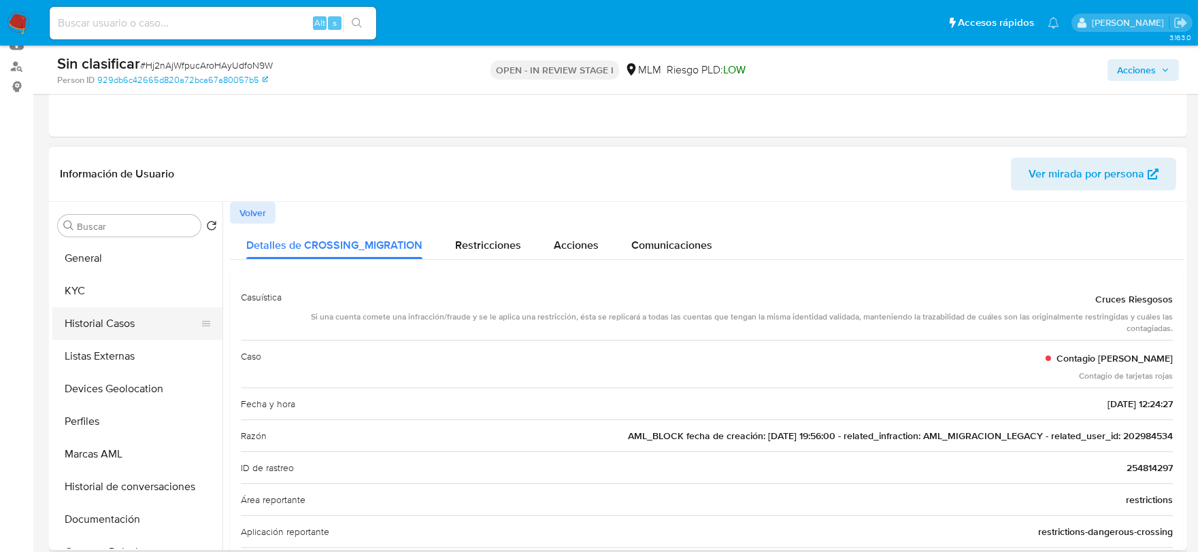
click at [111, 324] on button "Historial Casos" at bounding box center [131, 323] width 159 height 33
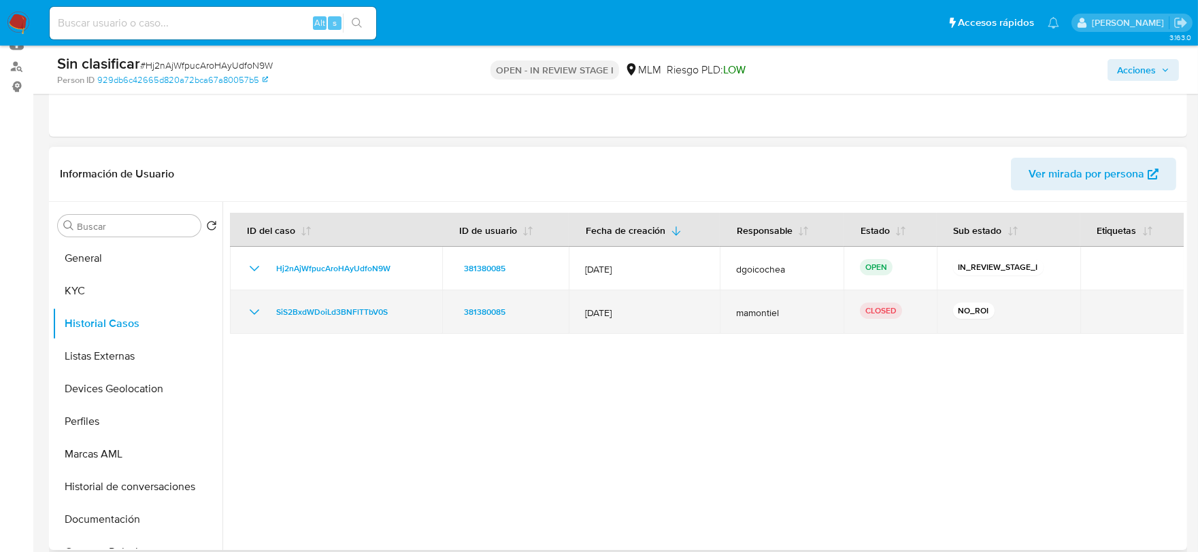
click at [253, 310] on icon "Mostrar/Ocultar" at bounding box center [254, 312] width 16 height 16
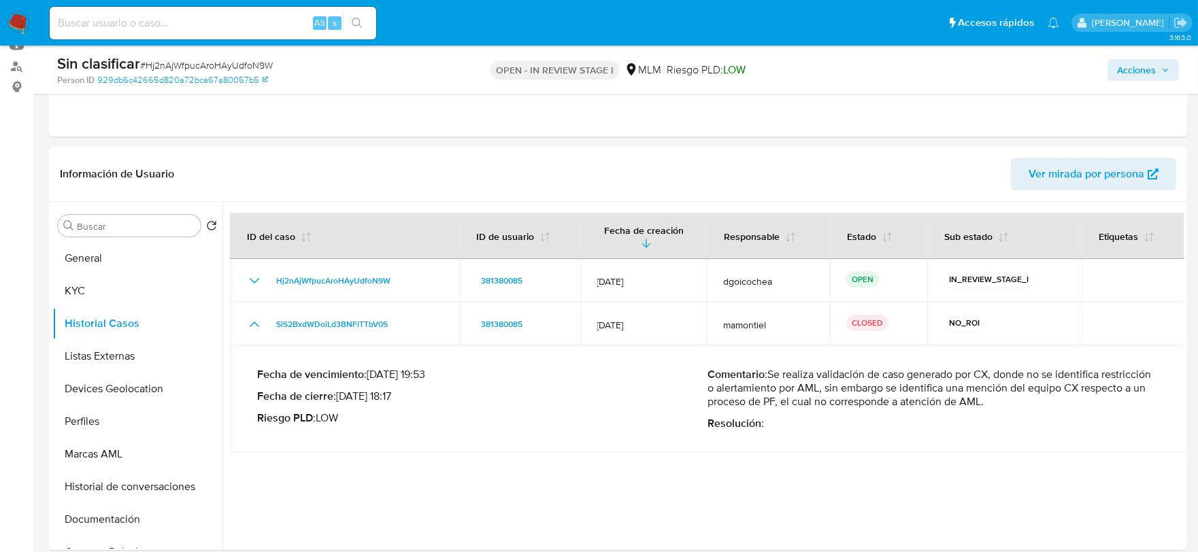
click at [1149, 71] on span "Acciones" at bounding box center [1136, 70] width 39 height 22
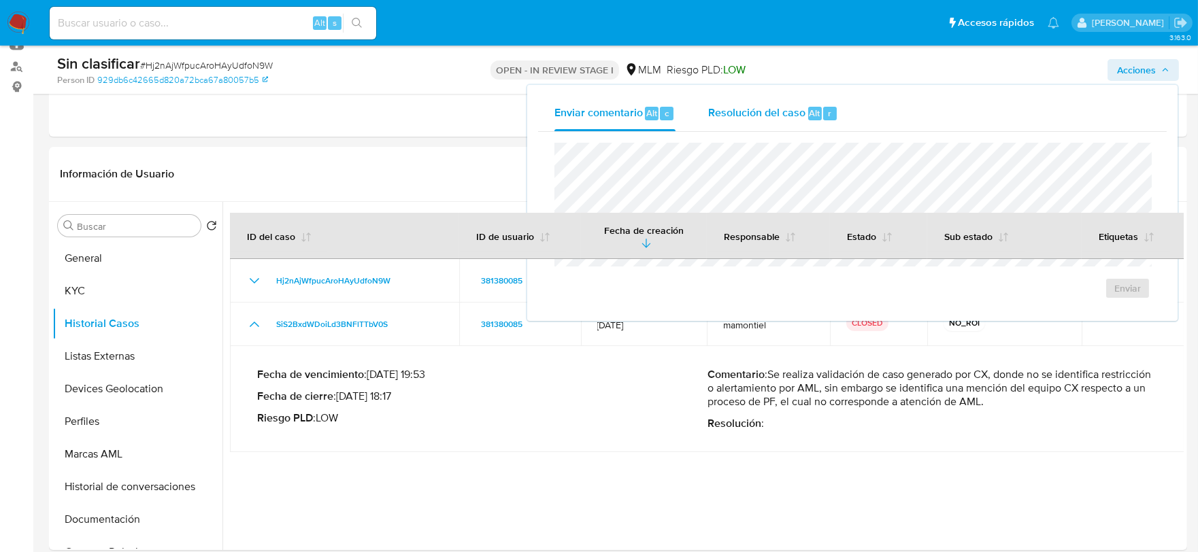
click at [779, 118] on span "Resolución del caso" at bounding box center [756, 113] width 97 height 16
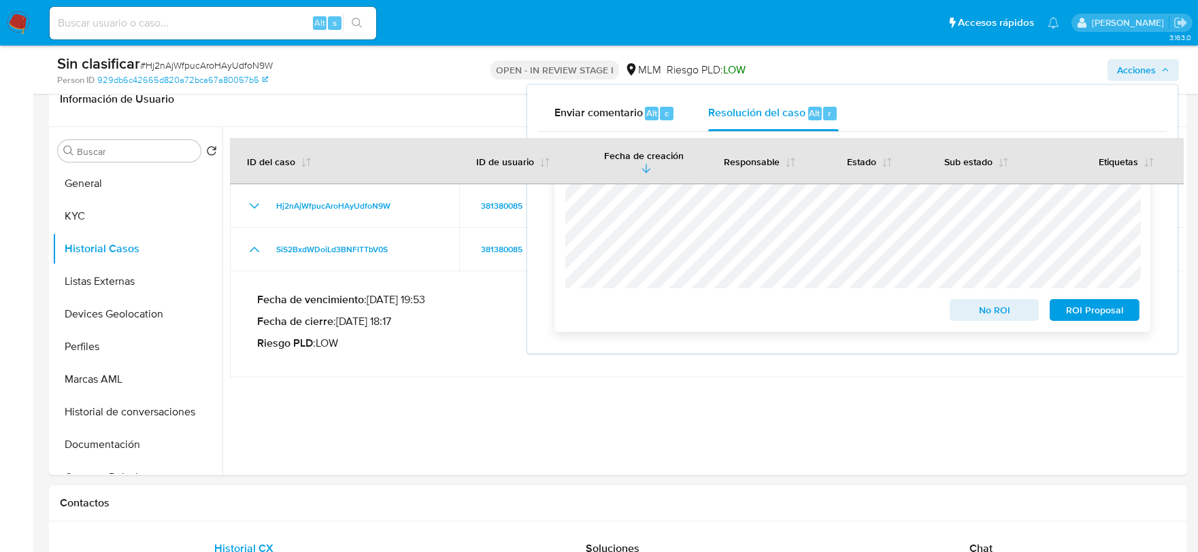
scroll to position [226, 0]
click at [533, 186] on div "Enviar comentario Alt c Resolución del caso Alt r Cierre de caso 24 Horas No RO…" at bounding box center [852, 219] width 650 height 269
click at [804, 393] on div at bounding box center [702, 301] width 961 height 348
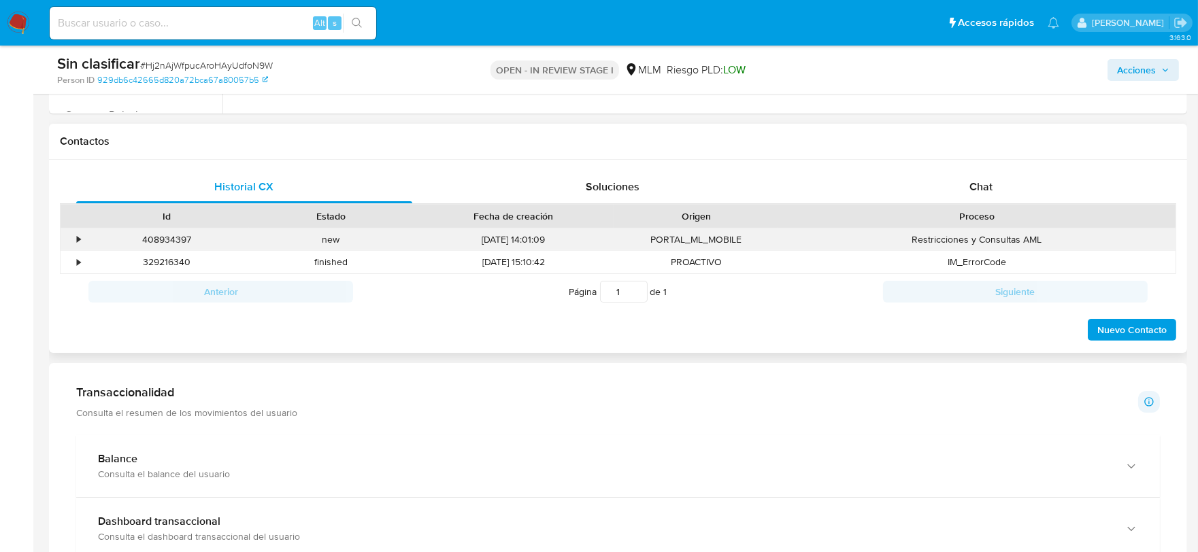
scroll to position [604, 0]
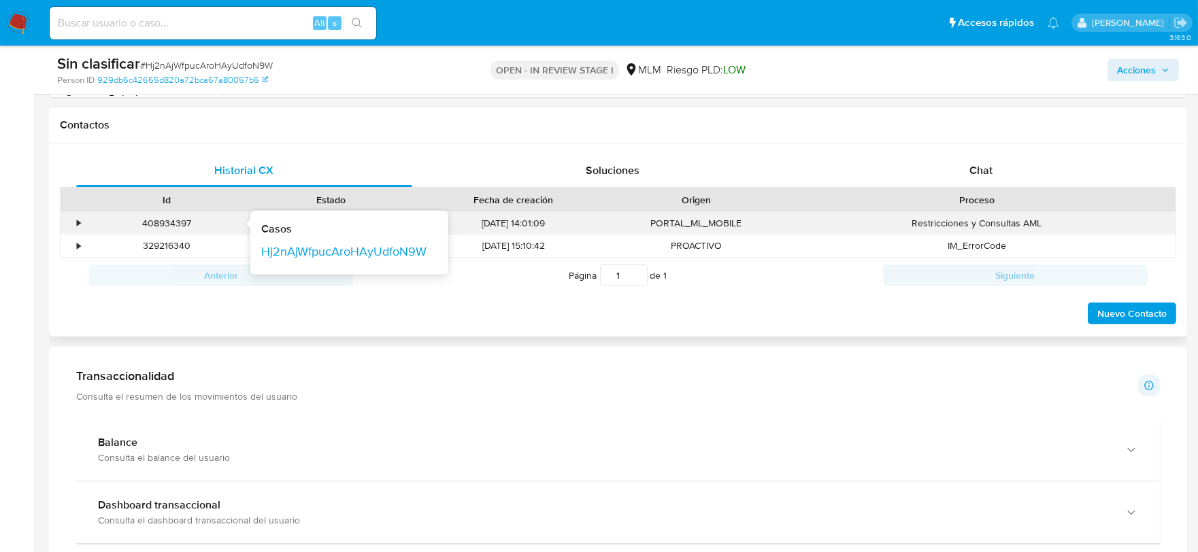
click at [79, 222] on div "•" at bounding box center [78, 223] width 3 height 13
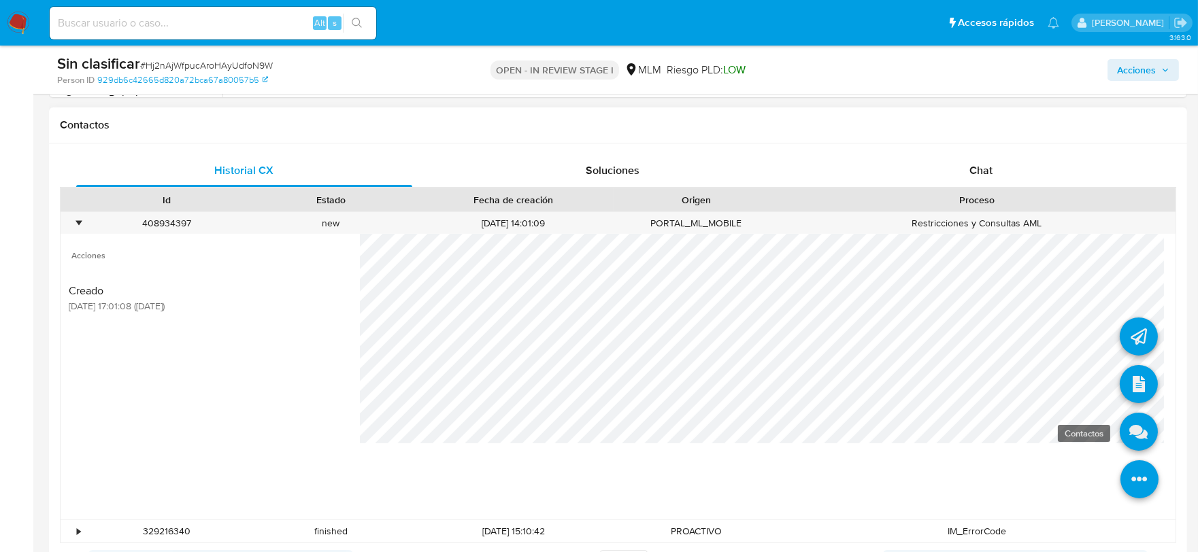
click at [1129, 436] on icon at bounding box center [1138, 432] width 38 height 38
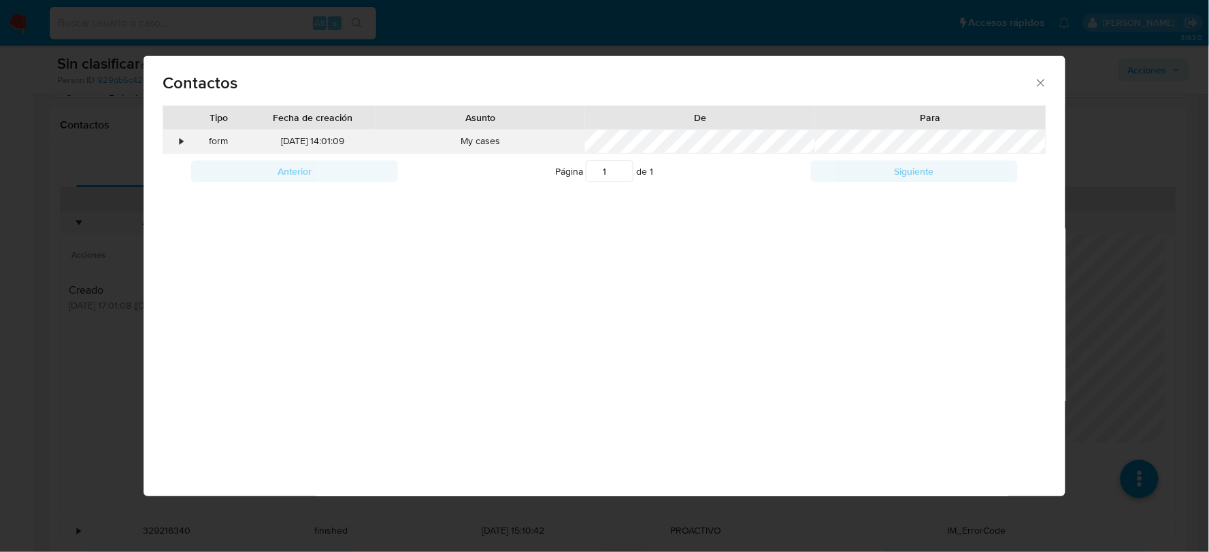
click at [180, 141] on div "•" at bounding box center [181, 142] width 3 height 14
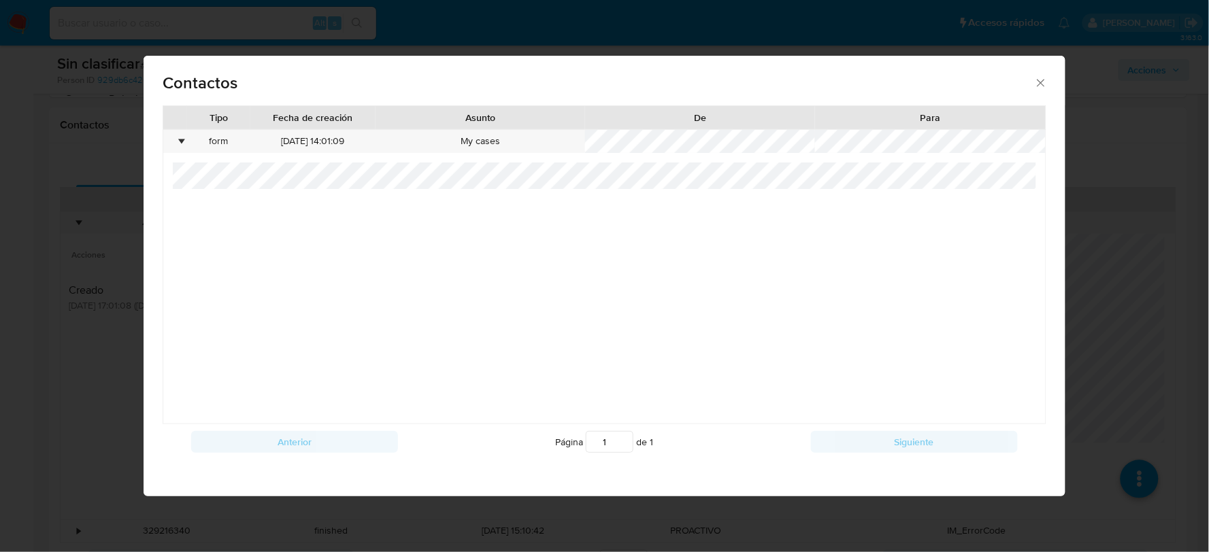
click at [1050, 82] on div "Contactos" at bounding box center [604, 81] width 921 height 50
click at [1044, 85] on icon "close" at bounding box center [1041, 83] width 14 height 14
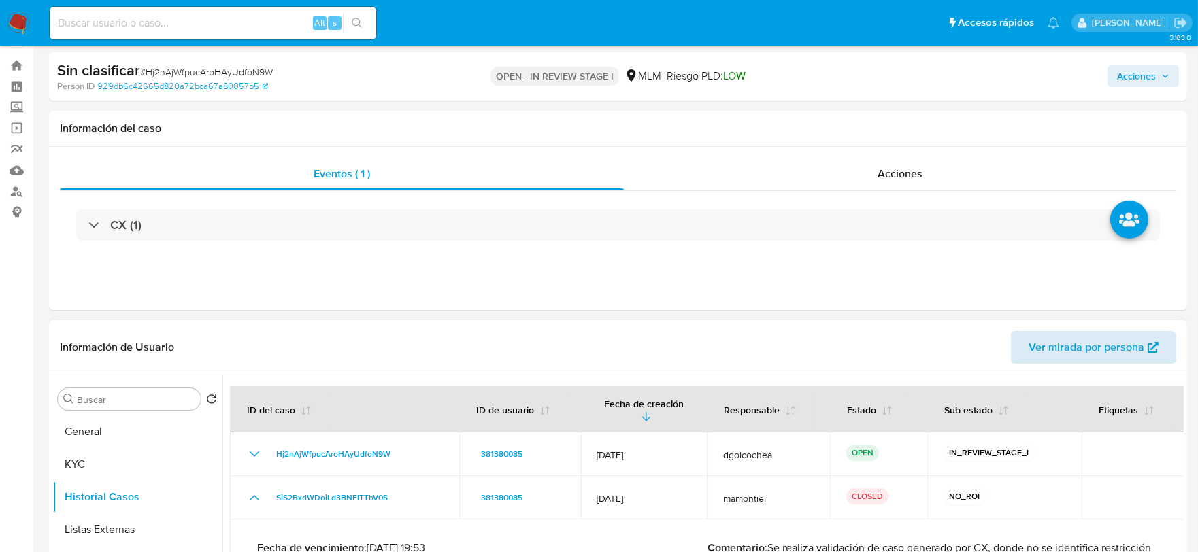
scroll to position [0, 0]
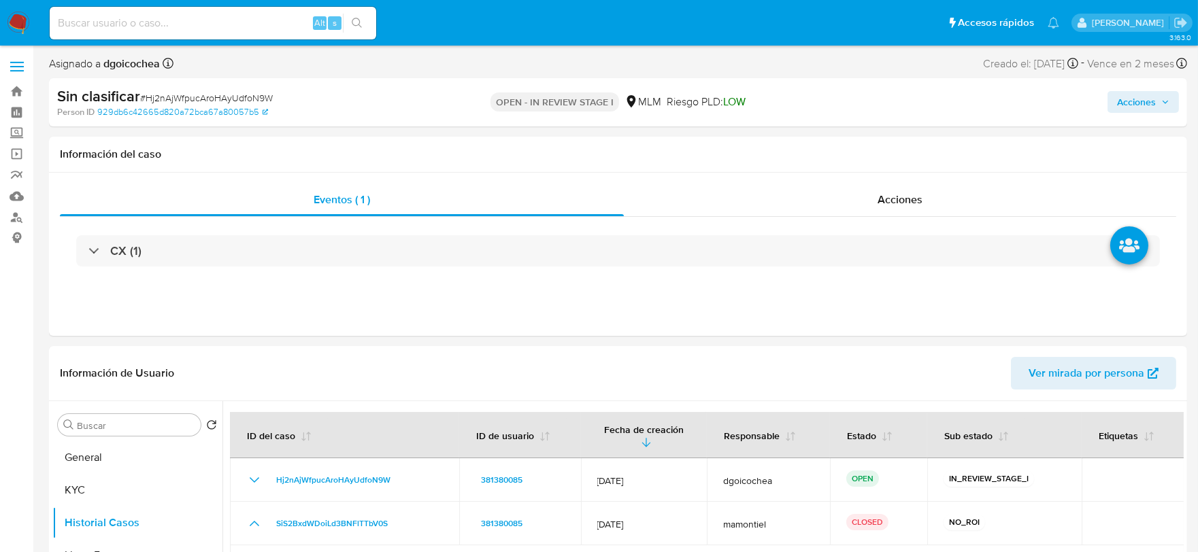
click at [1132, 100] on span "Acciones" at bounding box center [1136, 102] width 39 height 22
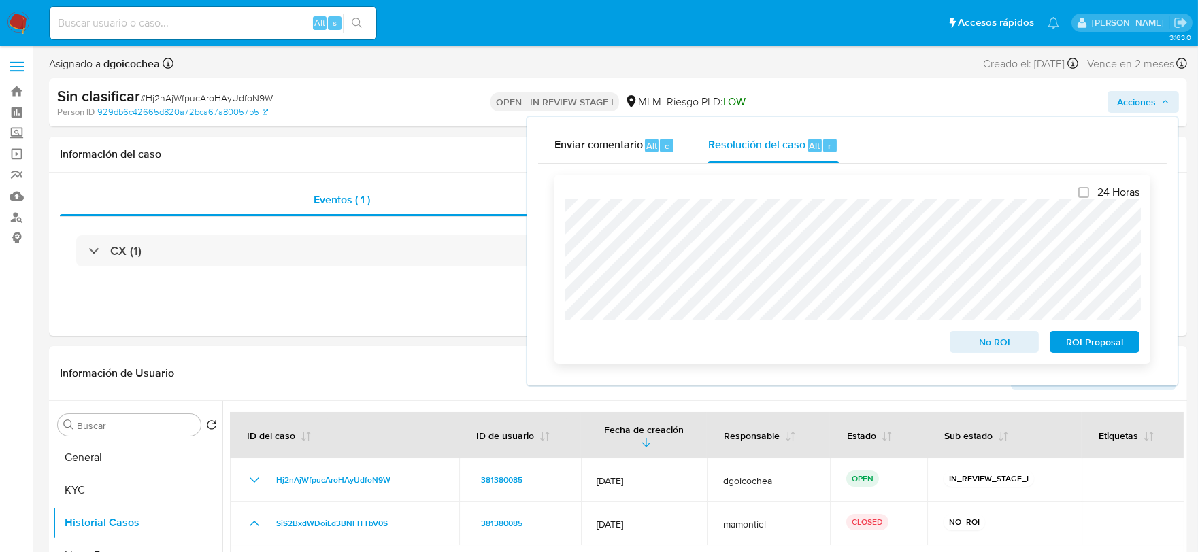
click at [990, 337] on span "No ROI" at bounding box center [994, 342] width 71 height 19
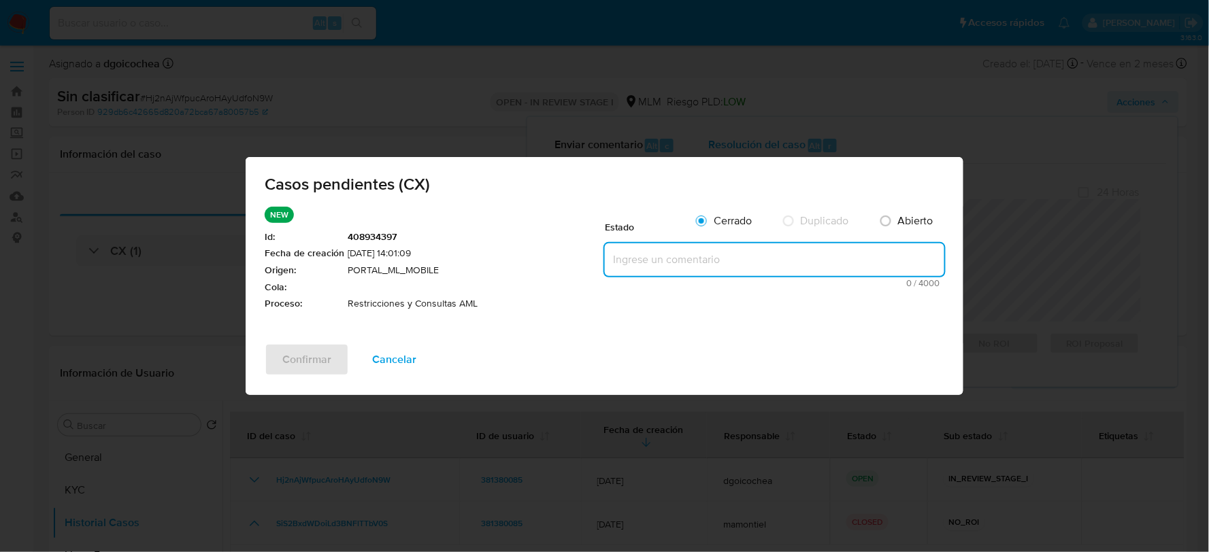
click at [624, 253] on textarea at bounding box center [774, 259] width 339 height 33
paste textarea "Se valida CX, cliente con bloqueo desde cuenta origen cust id 202984534, en el …"
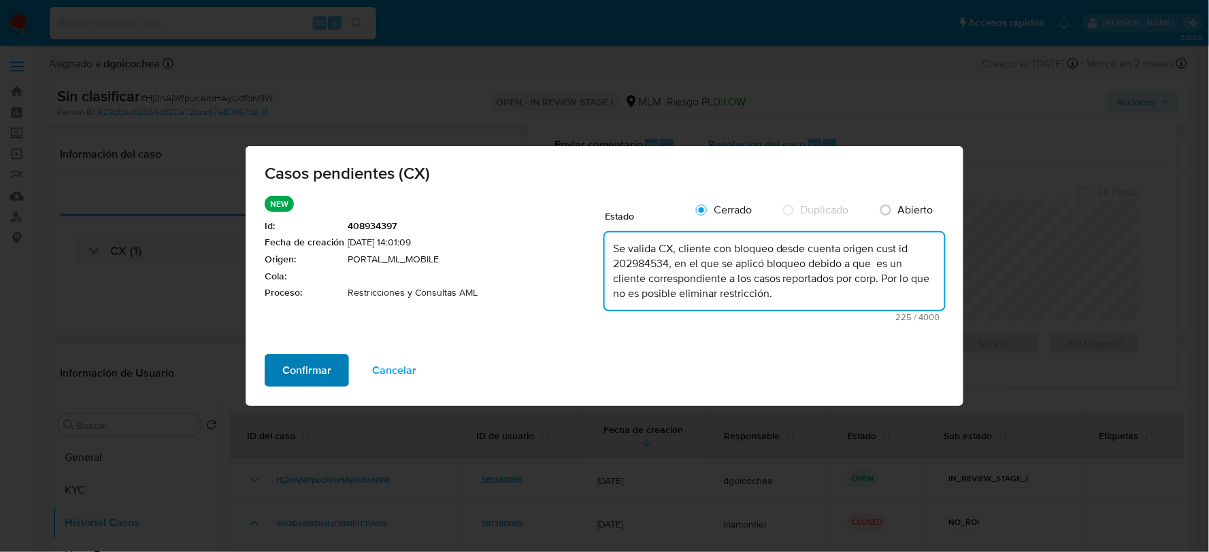
type textarea "Se valida CX, cliente con bloqueo desde cuenta origen cust id 202984534, en el …"
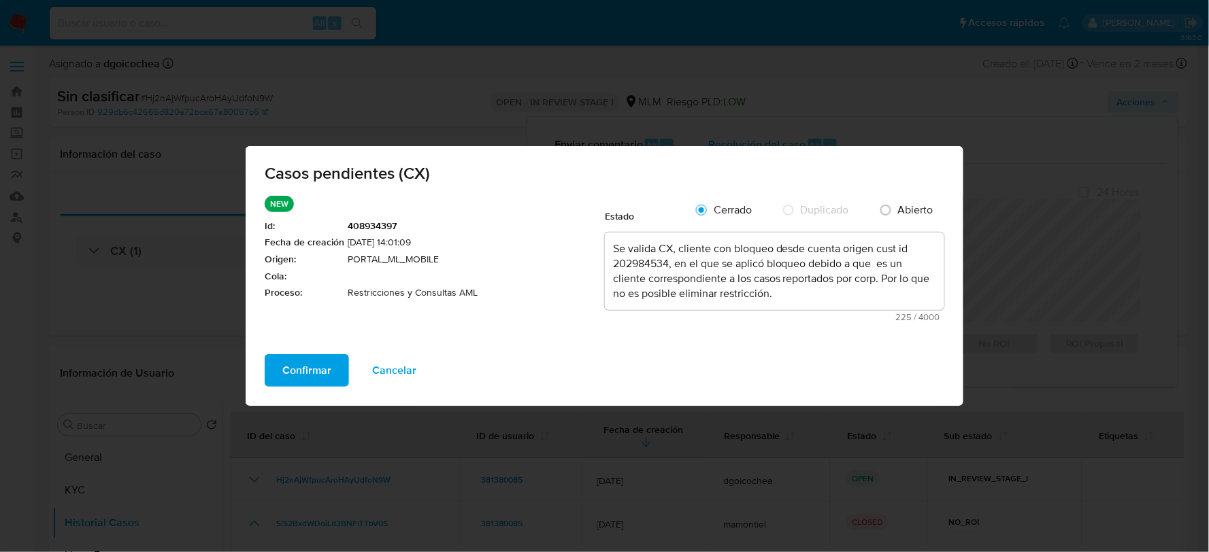
click at [314, 366] on span "Confirmar" at bounding box center [306, 371] width 49 height 30
click at [314, 366] on div "Confirmar Cancelar" at bounding box center [605, 380] width 718 height 52
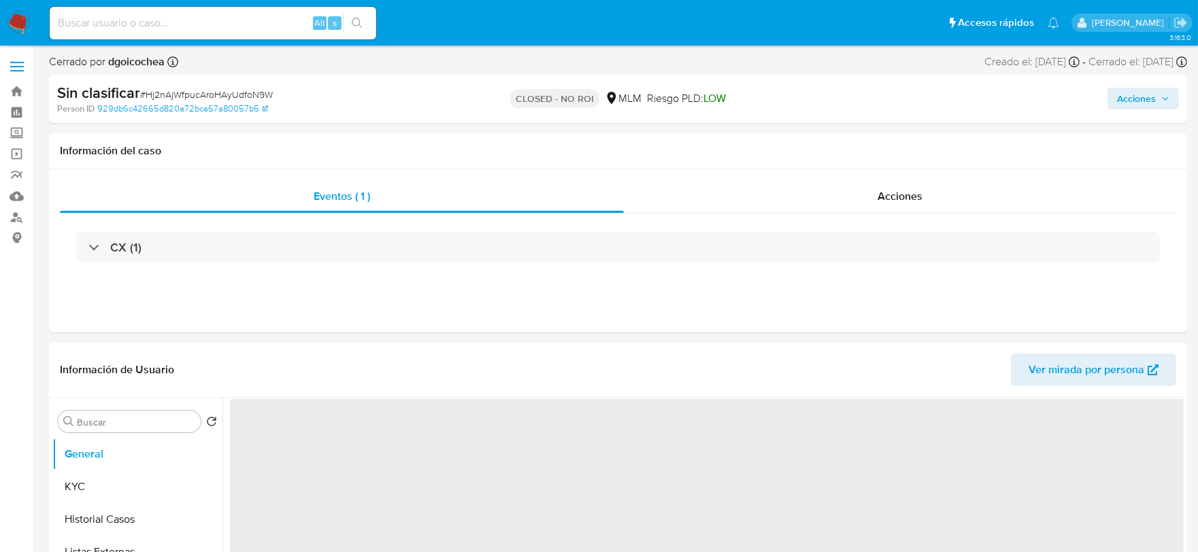
select select "10"
